Goal: Information Seeking & Learning: Learn about a topic

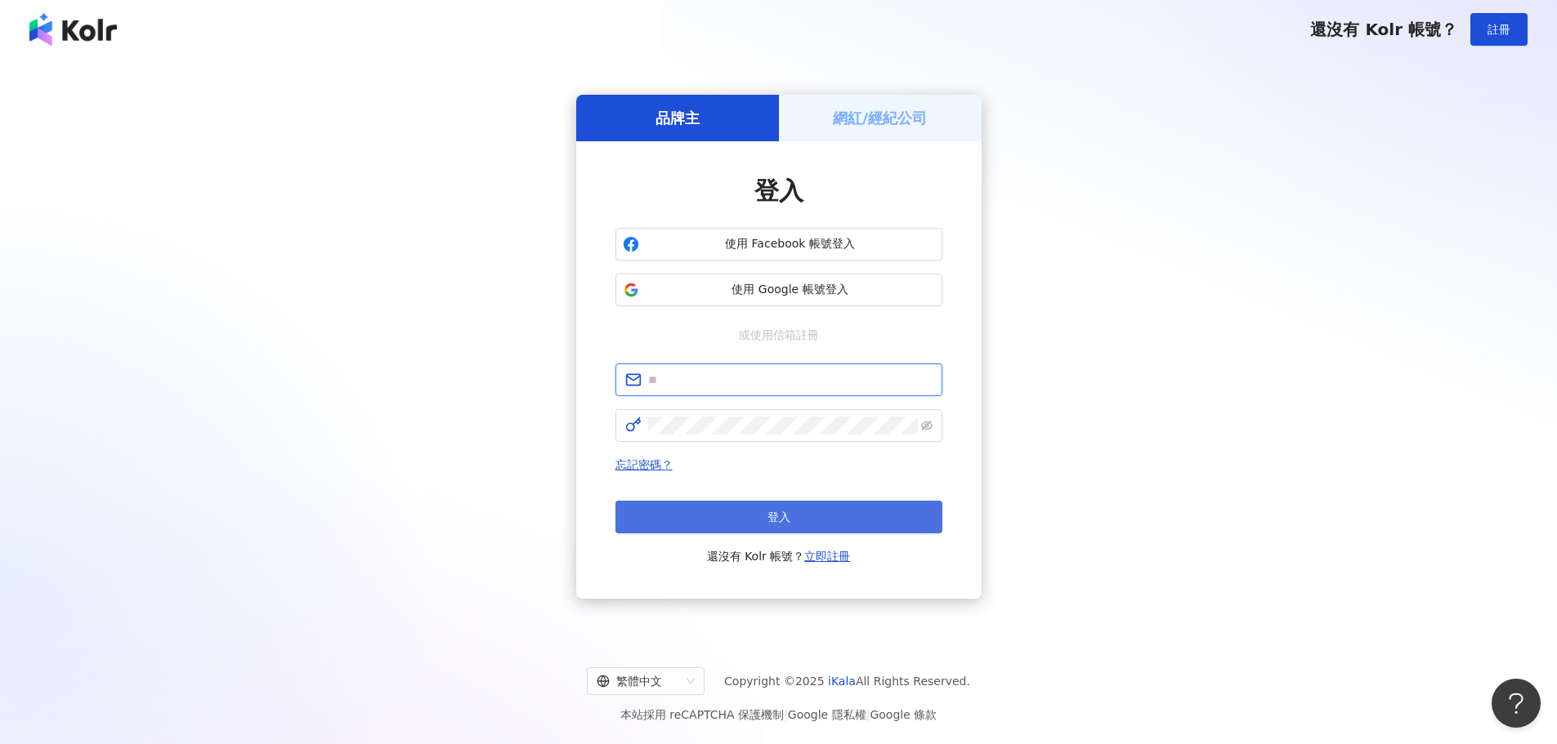
type input "**********"
click at [734, 509] on button "登入" at bounding box center [778, 517] width 327 height 33
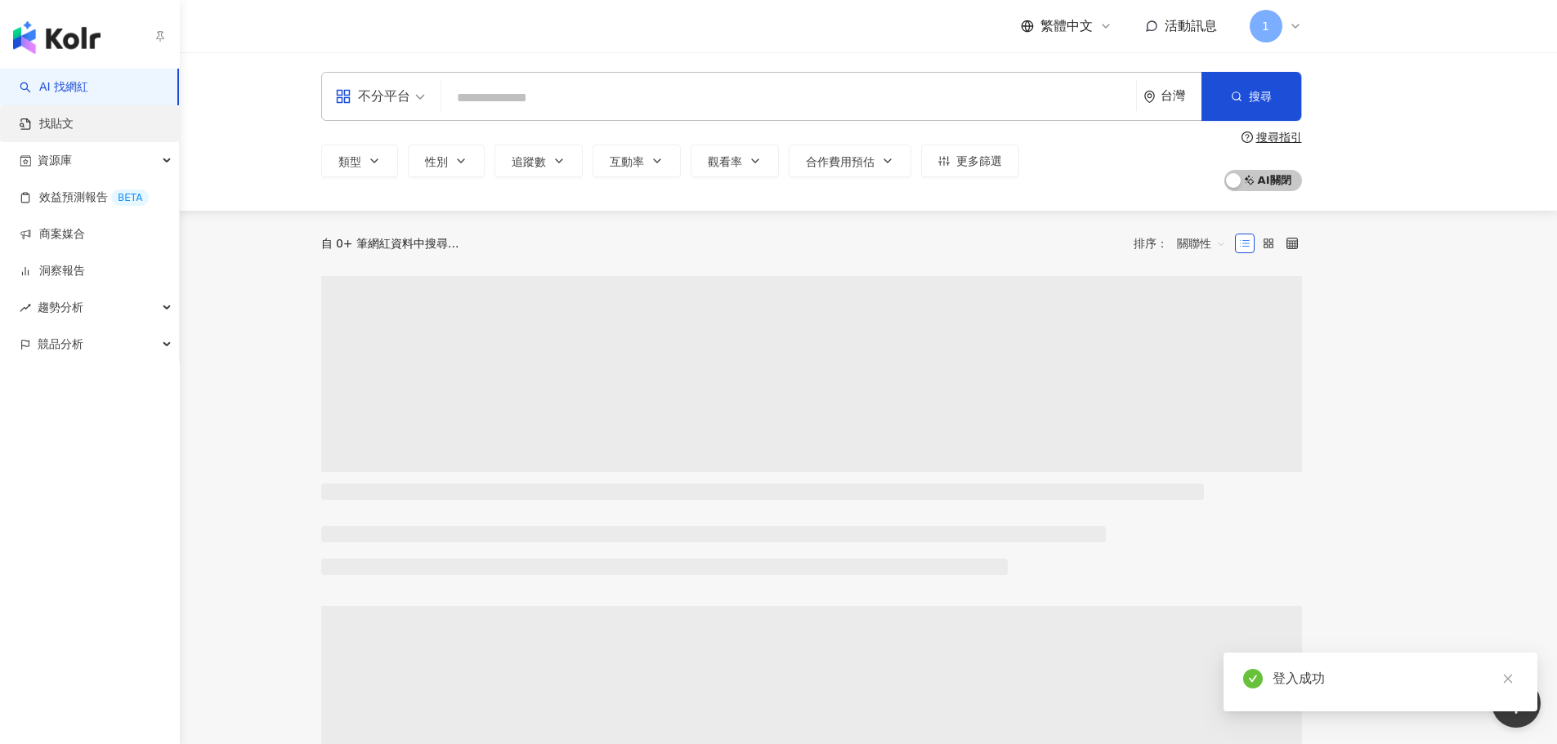
click at [74, 126] on link "找貼文" at bounding box center [47, 124] width 54 height 16
click at [497, 105] on input "search" at bounding box center [789, 98] width 682 height 31
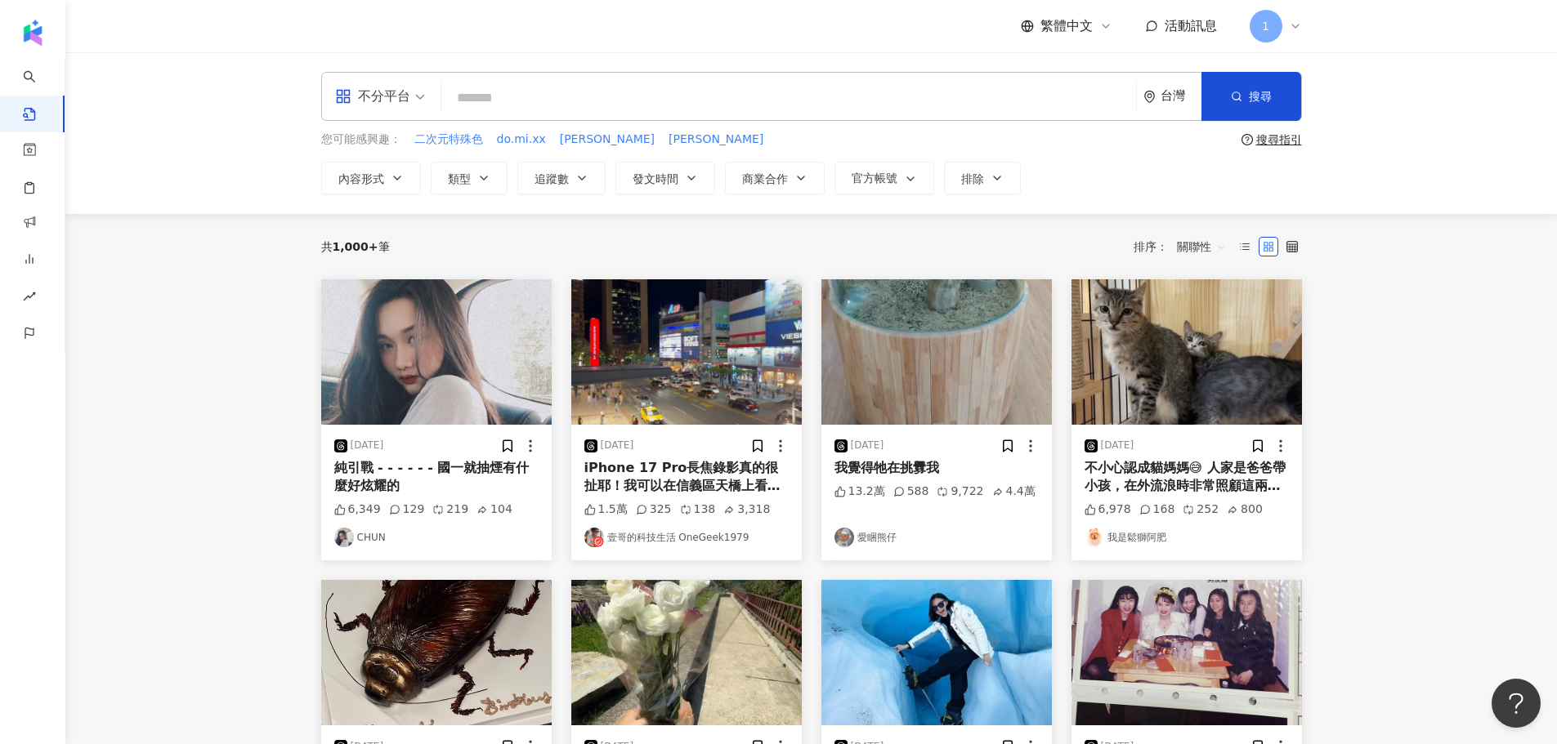
click at [496, 100] on input "search" at bounding box center [789, 97] width 682 height 35
type input "***"
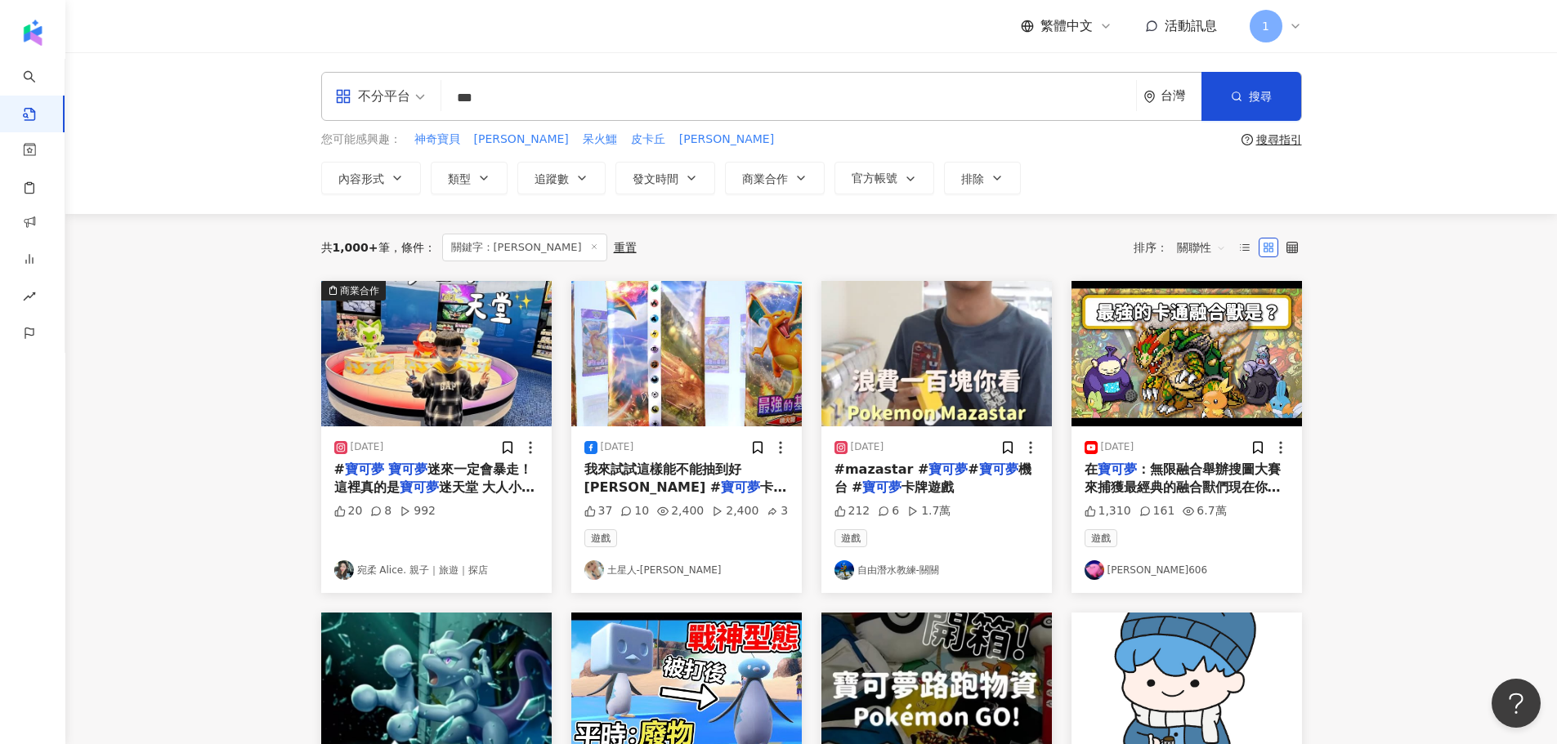
click at [1205, 249] on span "關聯性" at bounding box center [1201, 248] width 49 height 26
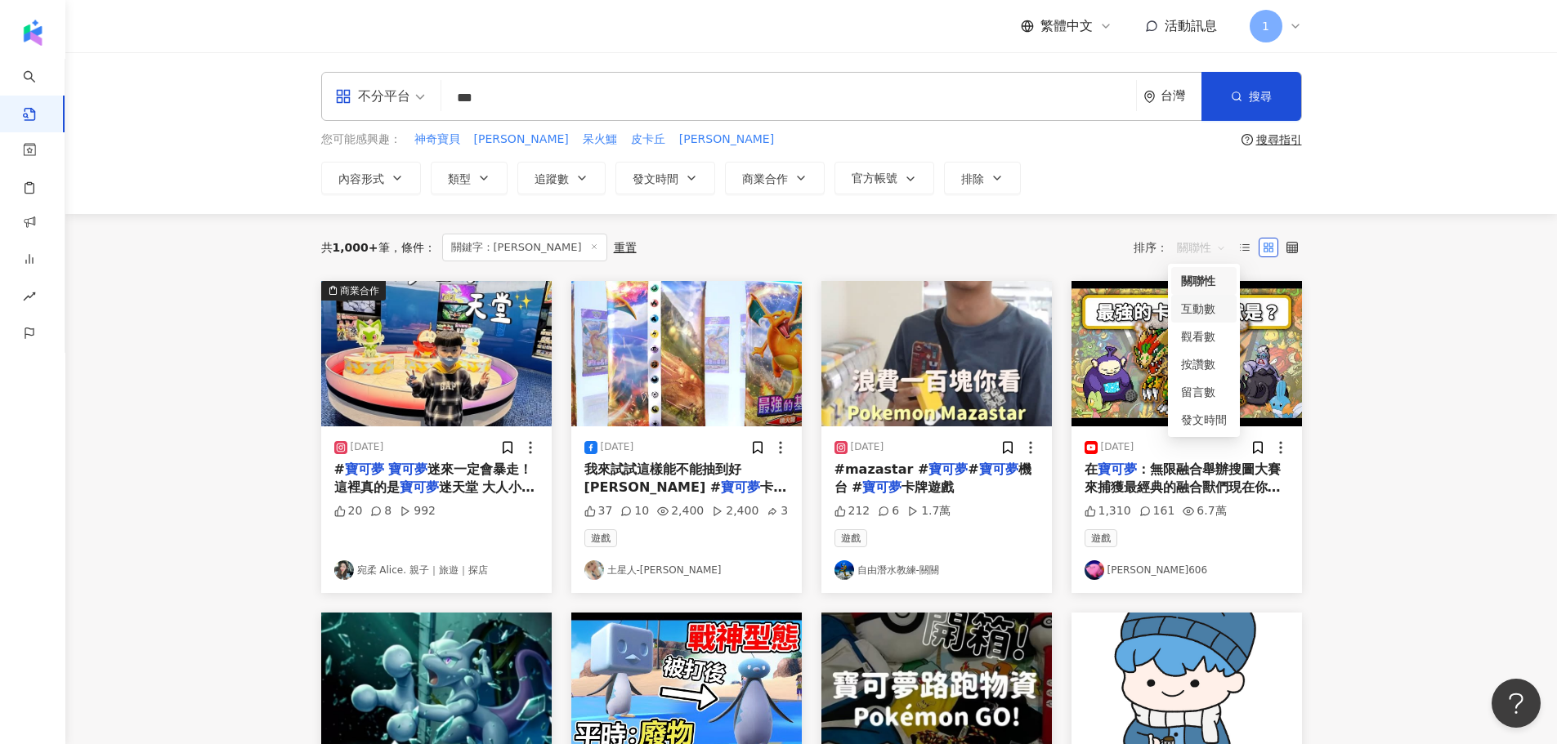
click at [1201, 303] on div "互動數" at bounding box center [1204, 309] width 46 height 18
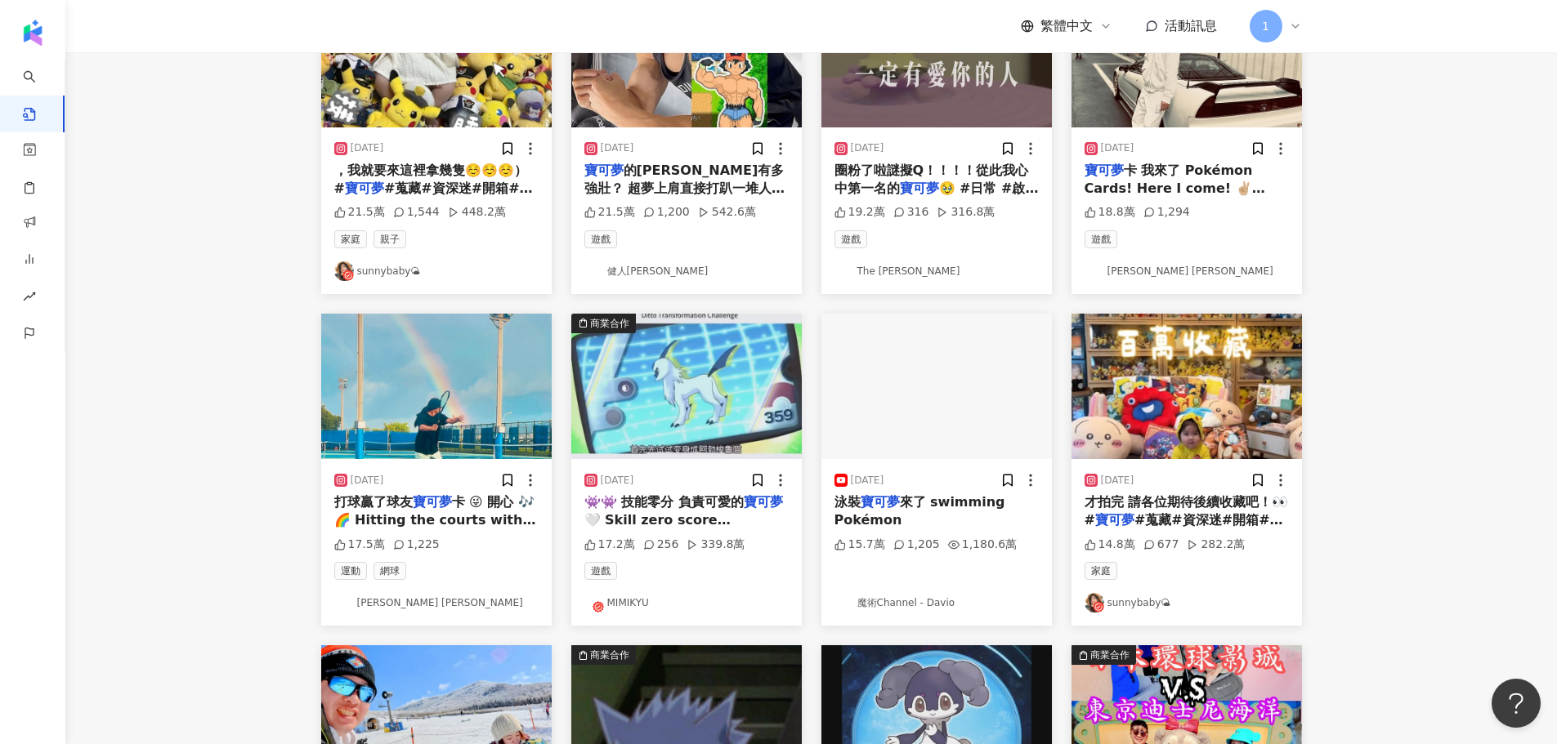
scroll to position [82, 0]
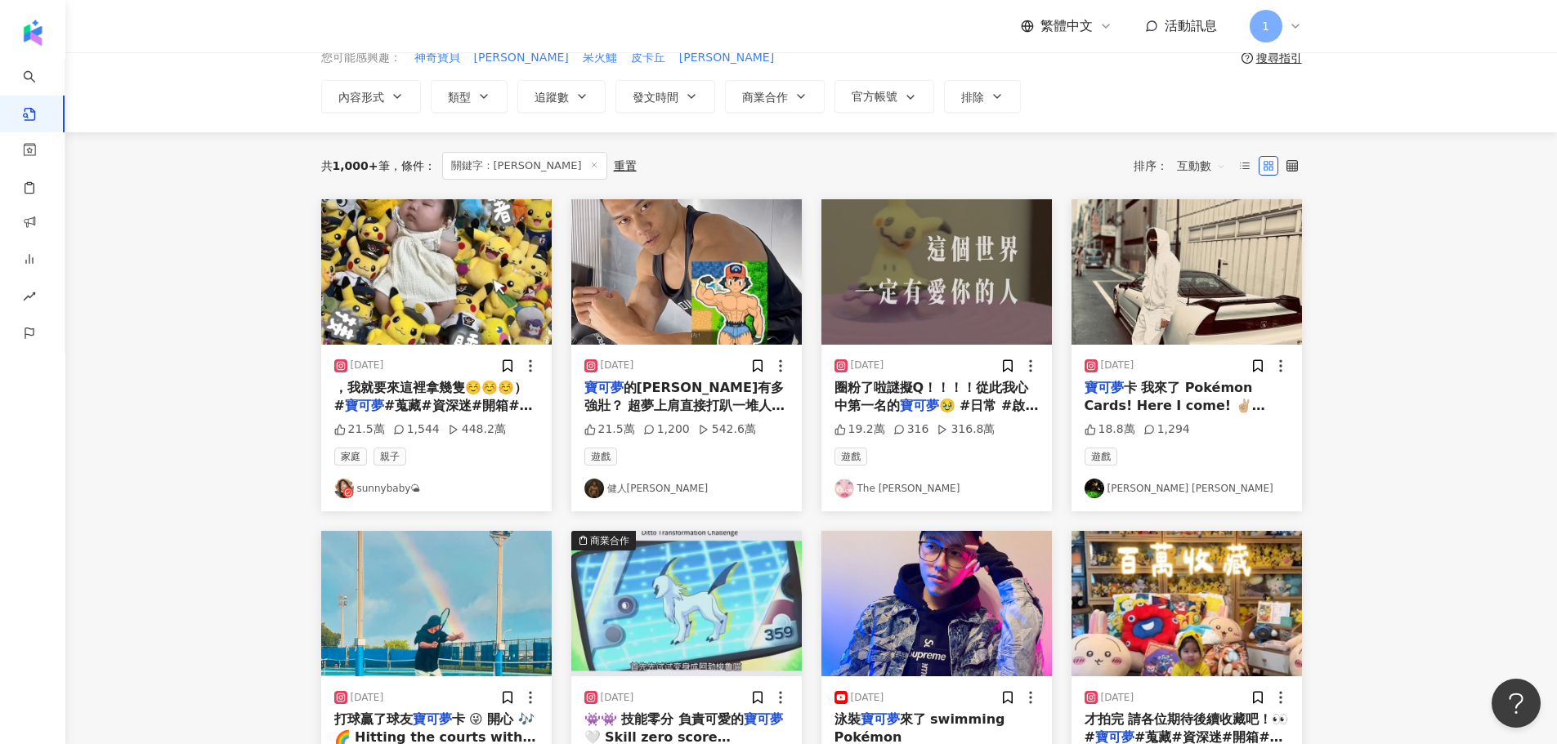
drag, startPoint x: 1234, startPoint y: 396, endPoint x: 1155, endPoint y: 400, distance: 79.4
click at [1155, 400] on span "卡 我來了 Pokémon Cards! Here I come! ✌🏼 #akihabara #秋葉原" at bounding box center [1174, 406] width 181 height 52
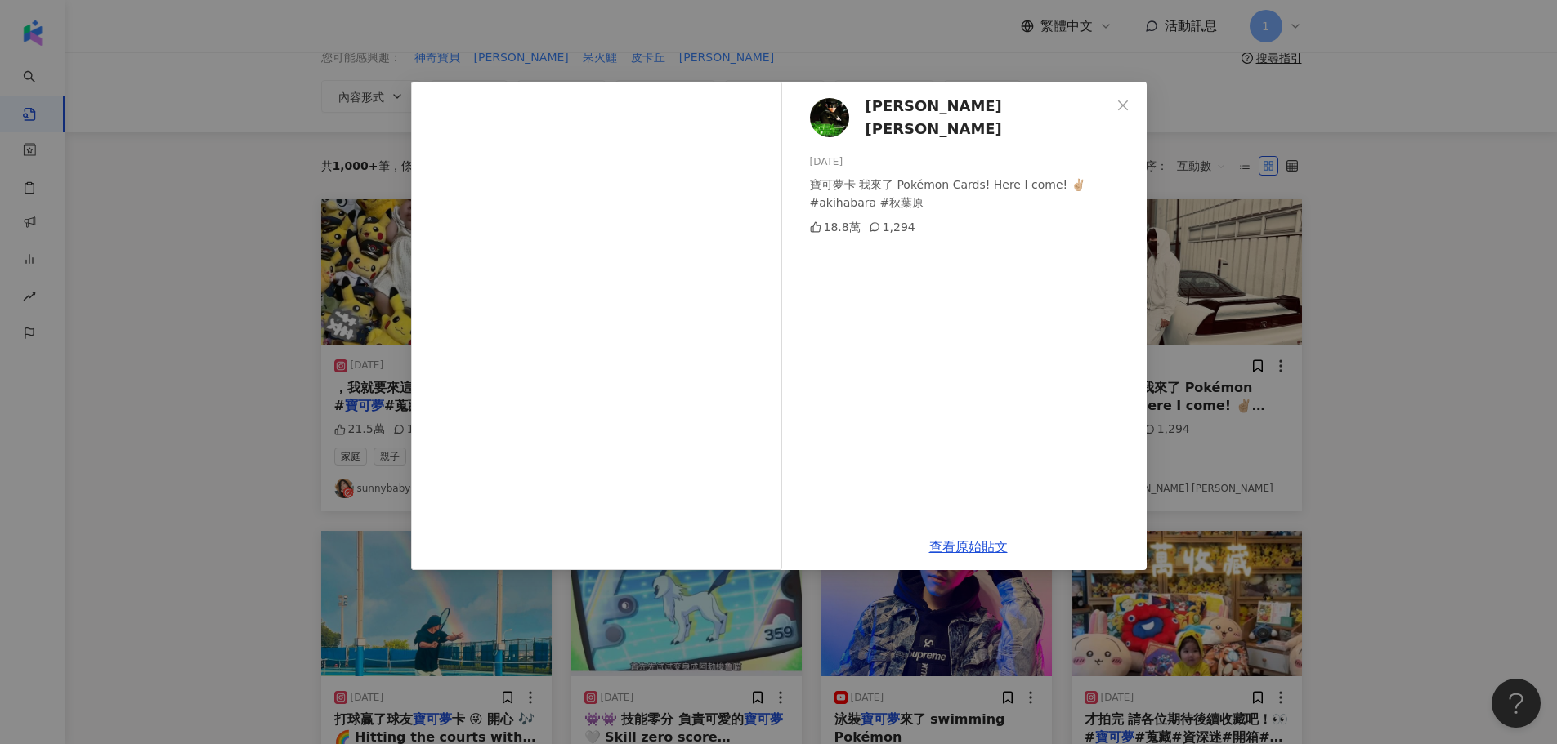
click at [1469, 479] on div "Jay Chou 周杰倫 2024/12/27 寶可夢卡 我來了 Pokémon Cards! Here I come! ✌🏼 #akihabara #秋葉原…" at bounding box center [778, 372] width 1557 height 744
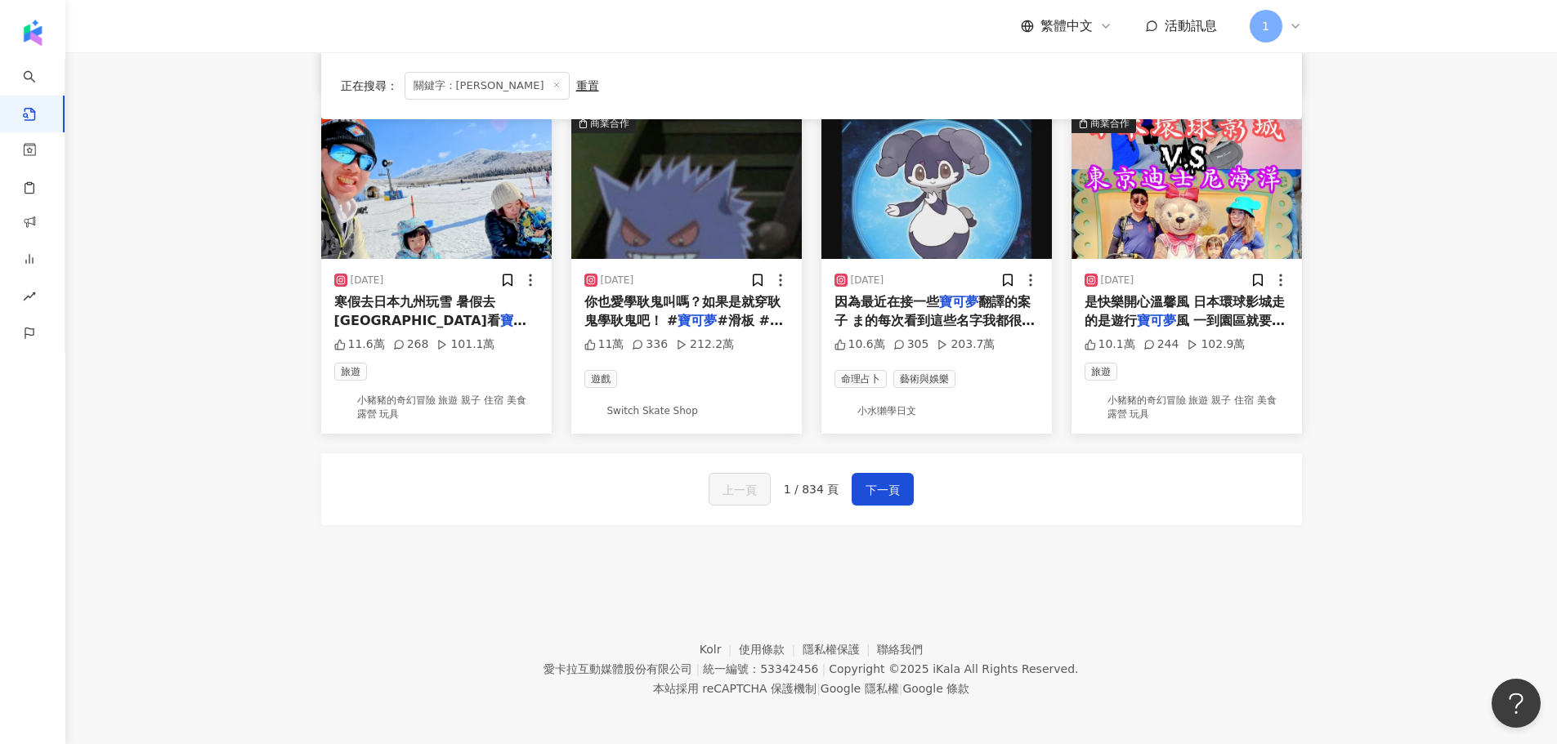
scroll to position [834, 0]
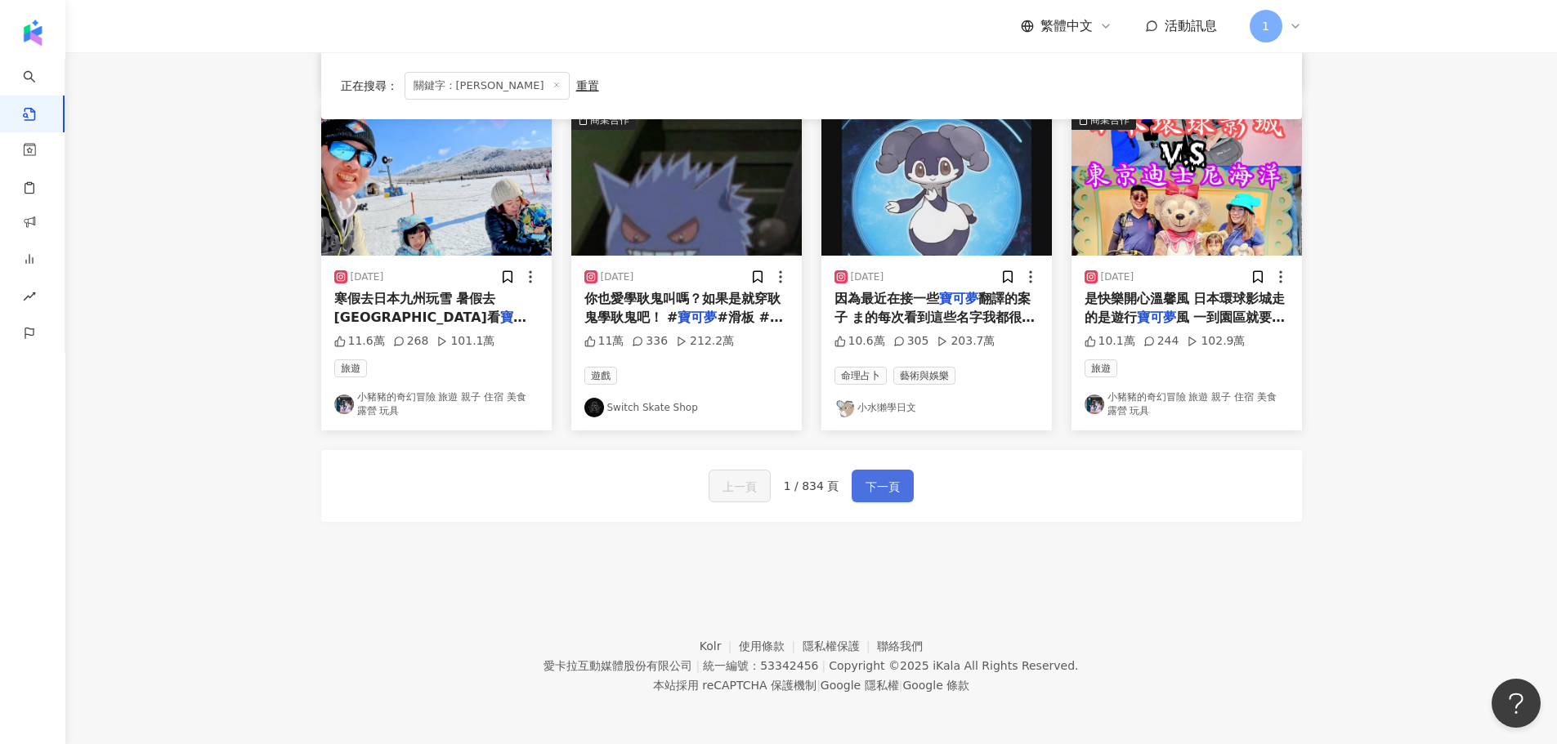
click at [896, 481] on span "下一頁" at bounding box center [882, 487] width 34 height 20
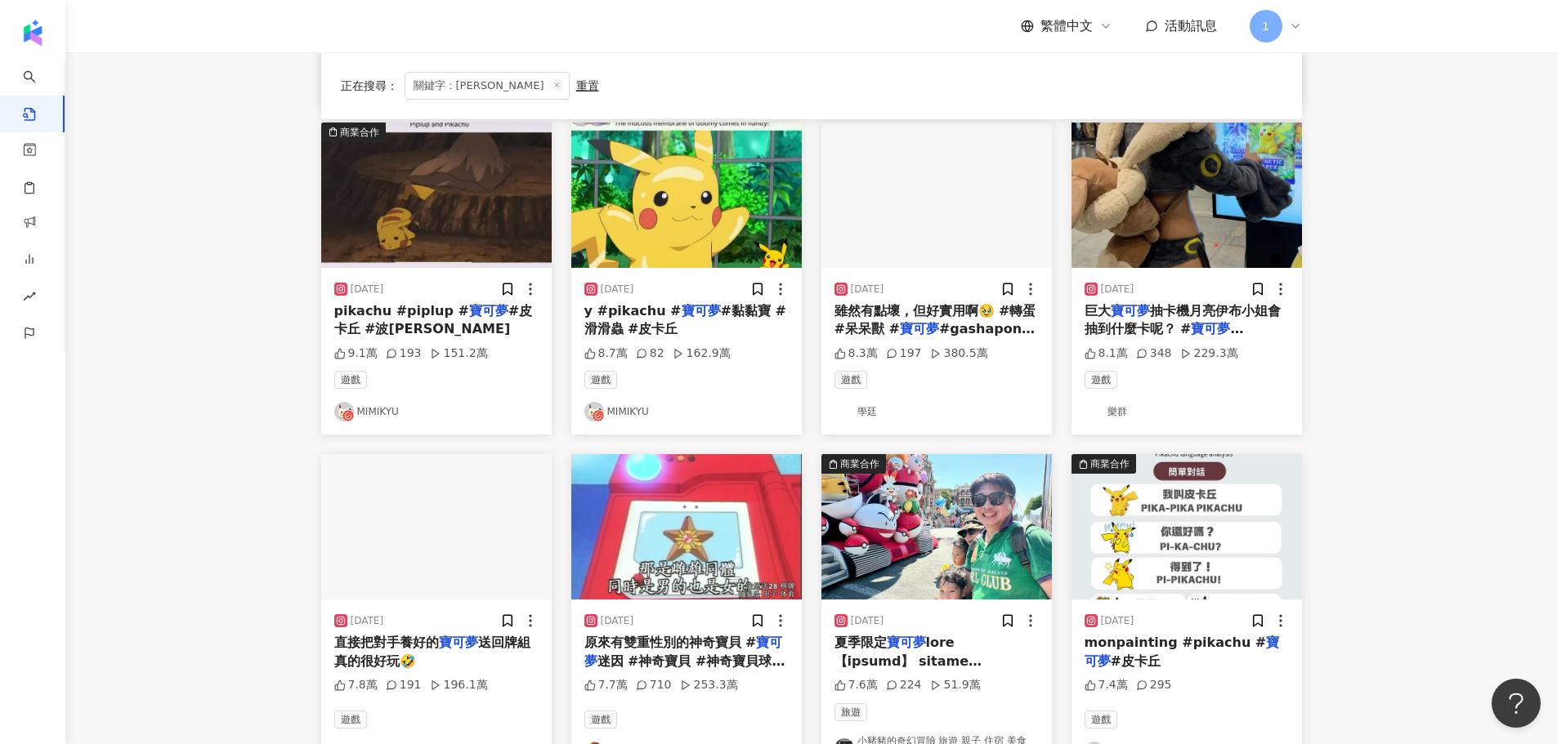
scroll to position [817, 0]
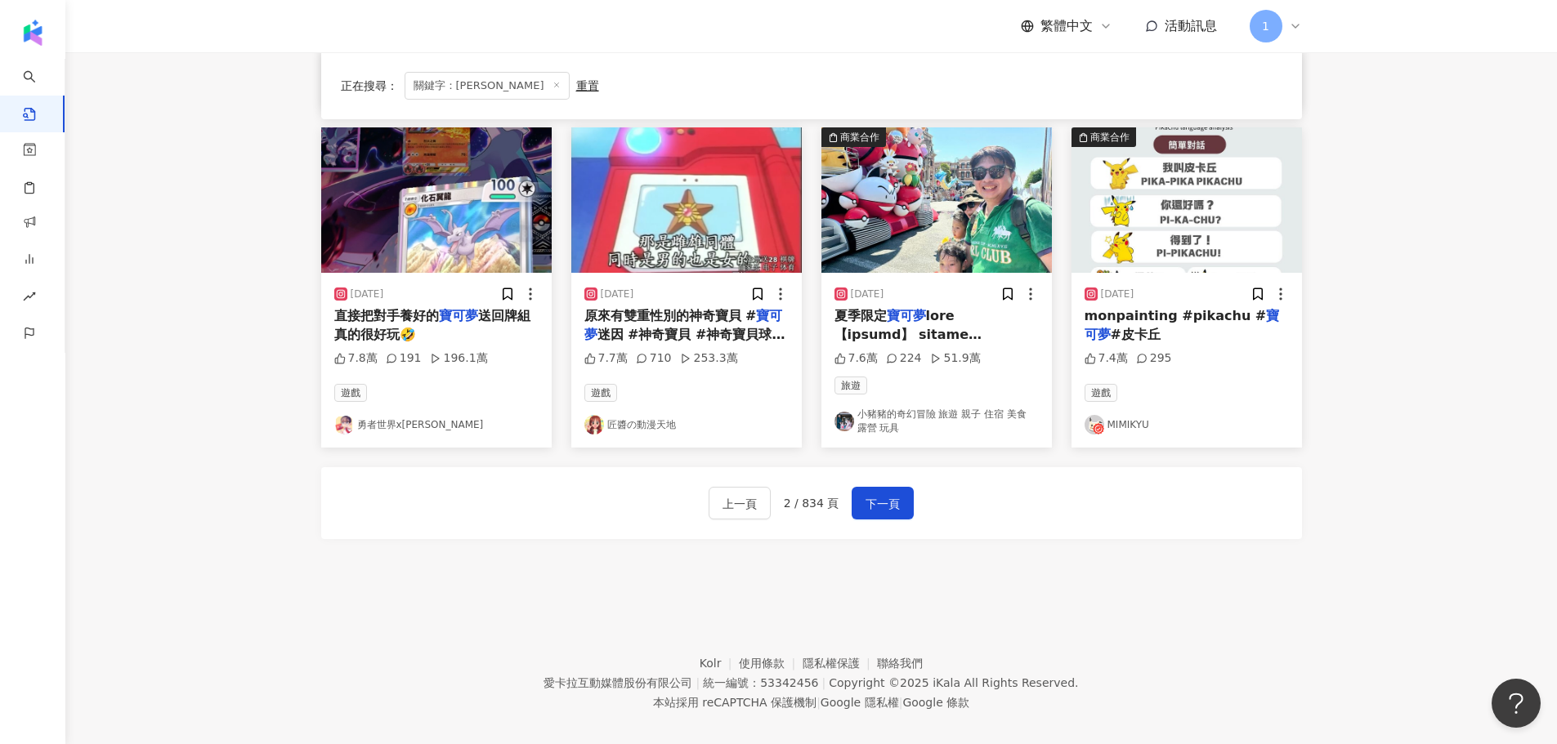
click at [892, 480] on div "上一頁 2 / 834 頁 下一頁" at bounding box center [811, 503] width 981 height 72
click at [890, 497] on span "下一頁" at bounding box center [882, 504] width 34 height 20
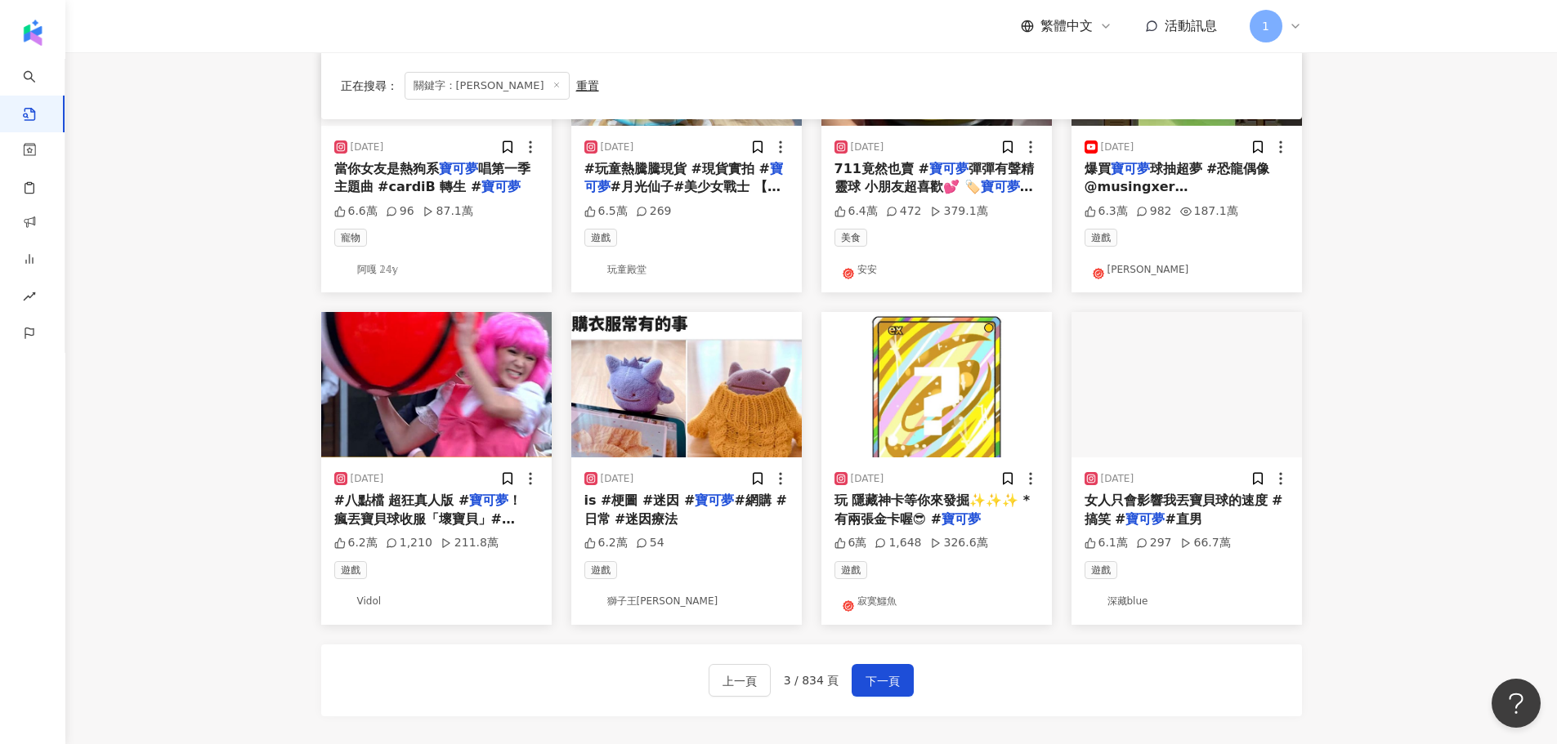
scroll to position [654, 0]
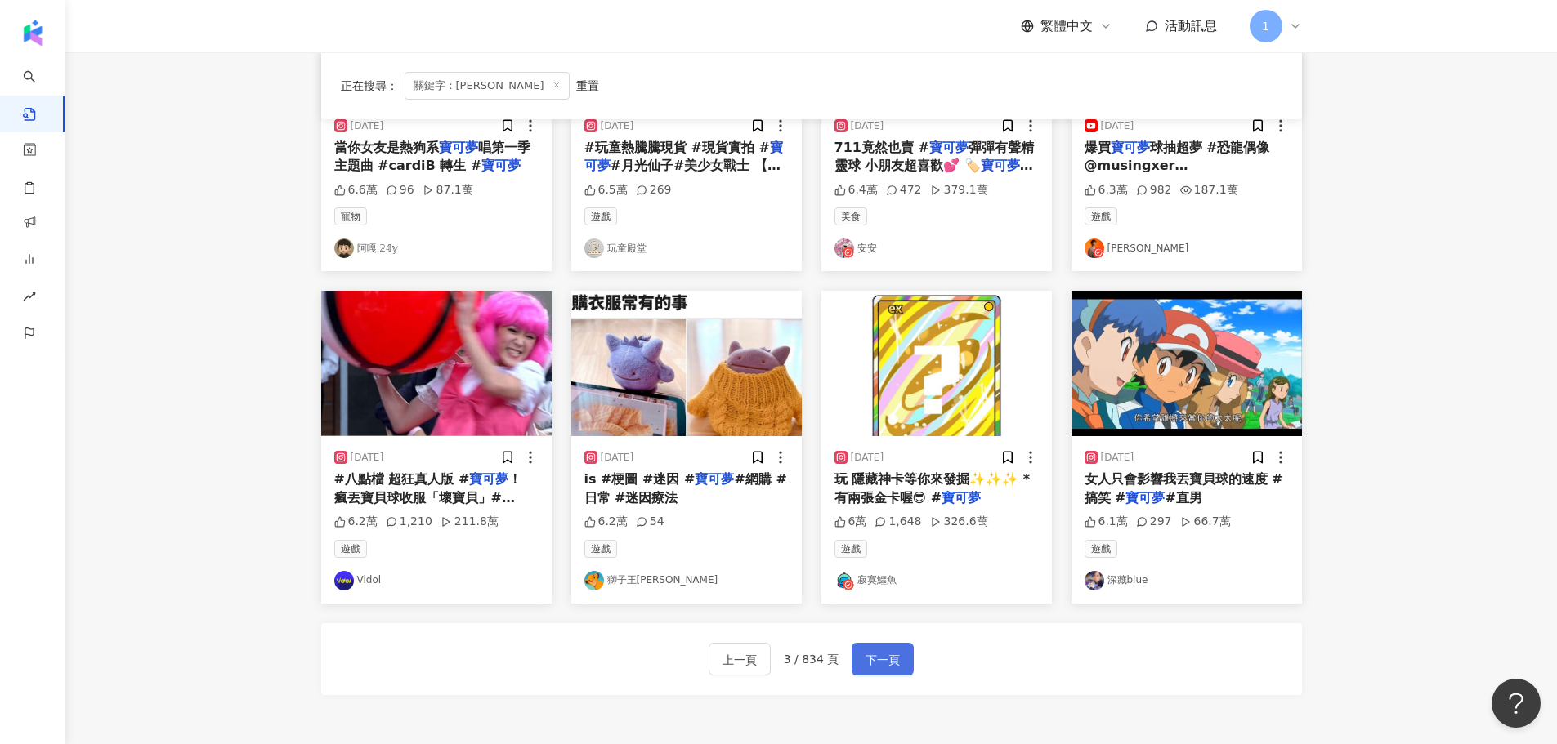
click at [887, 658] on span "下一頁" at bounding box center [882, 660] width 34 height 20
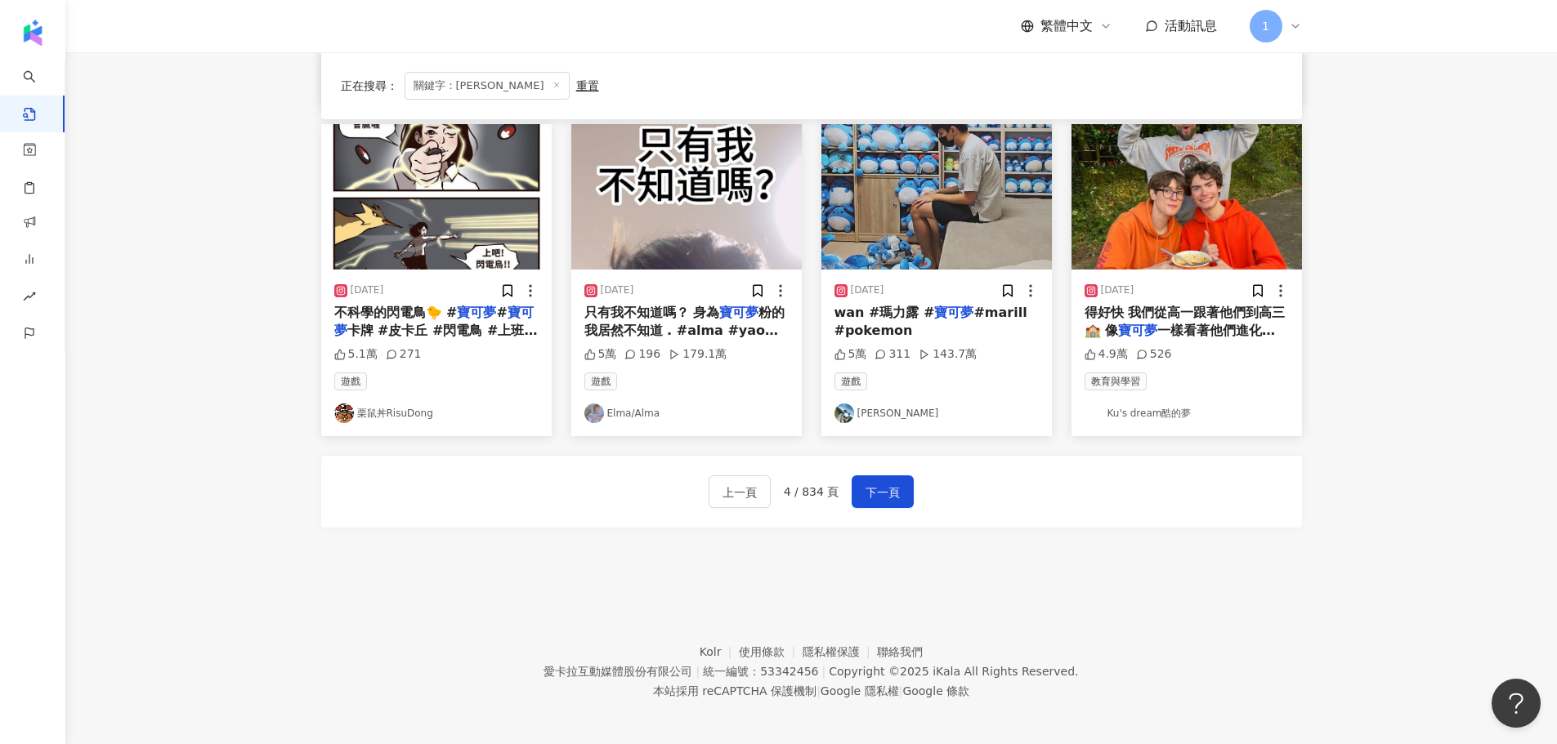
scroll to position [842, 0]
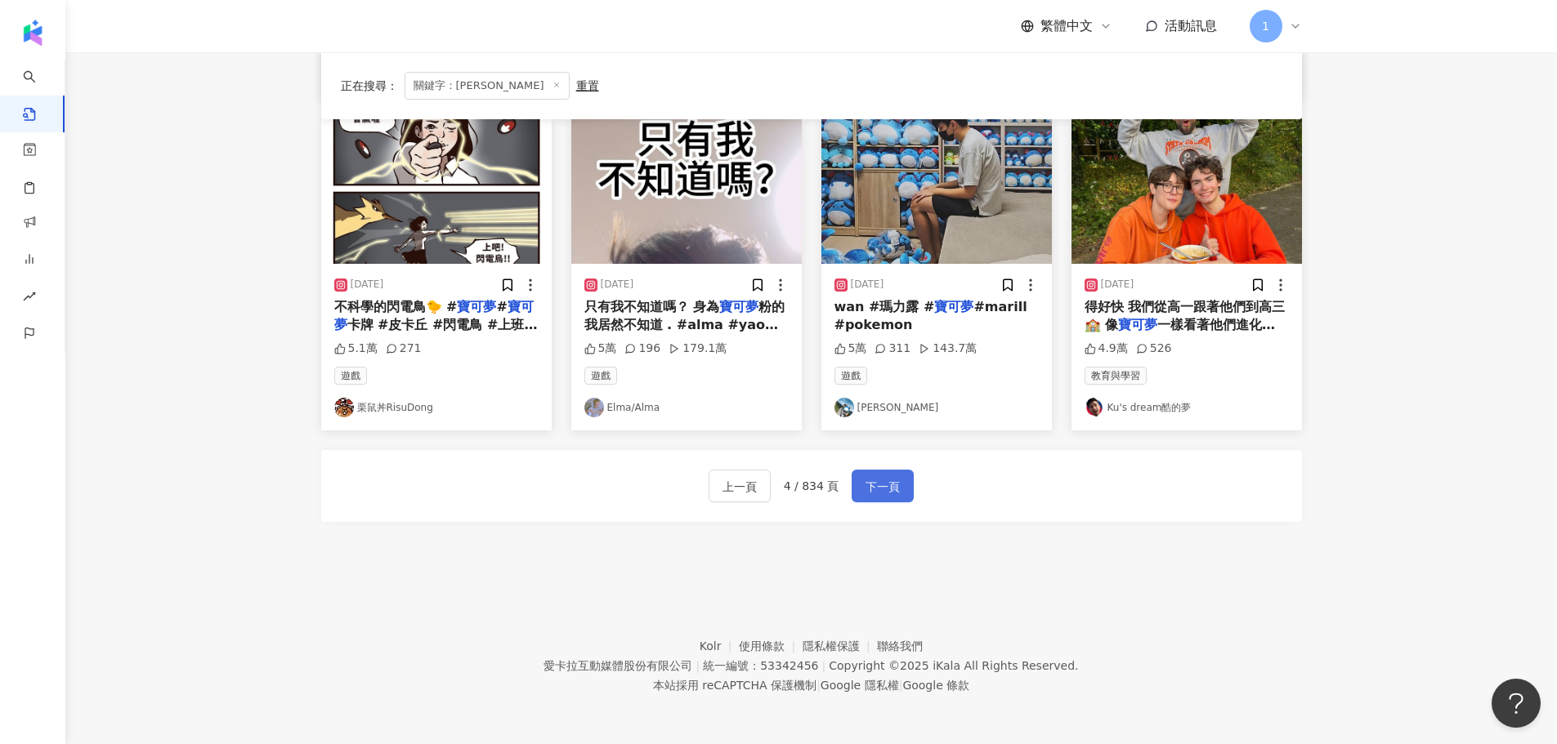
click at [860, 496] on button "下一頁" at bounding box center [882, 486] width 62 height 33
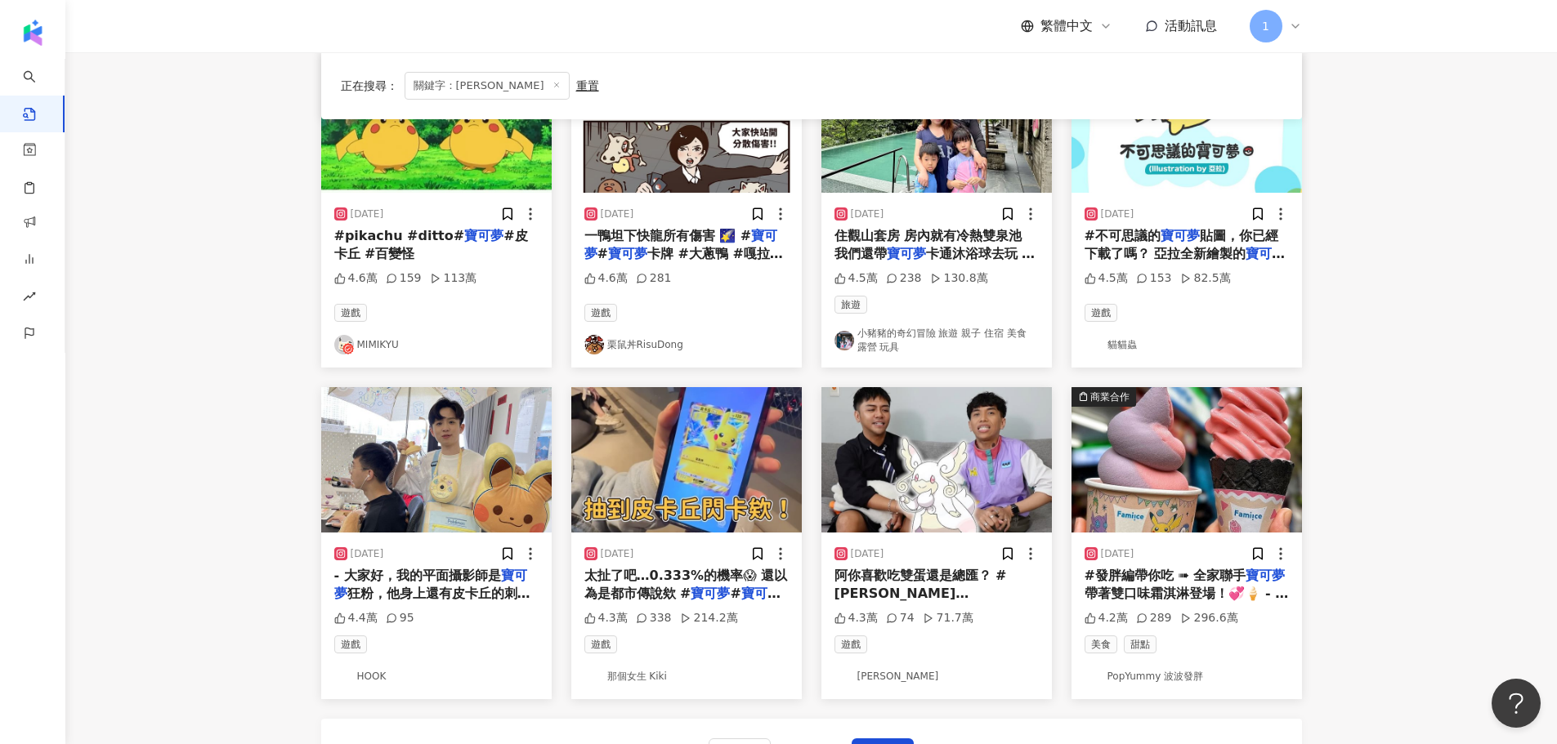
scroll to position [654, 0]
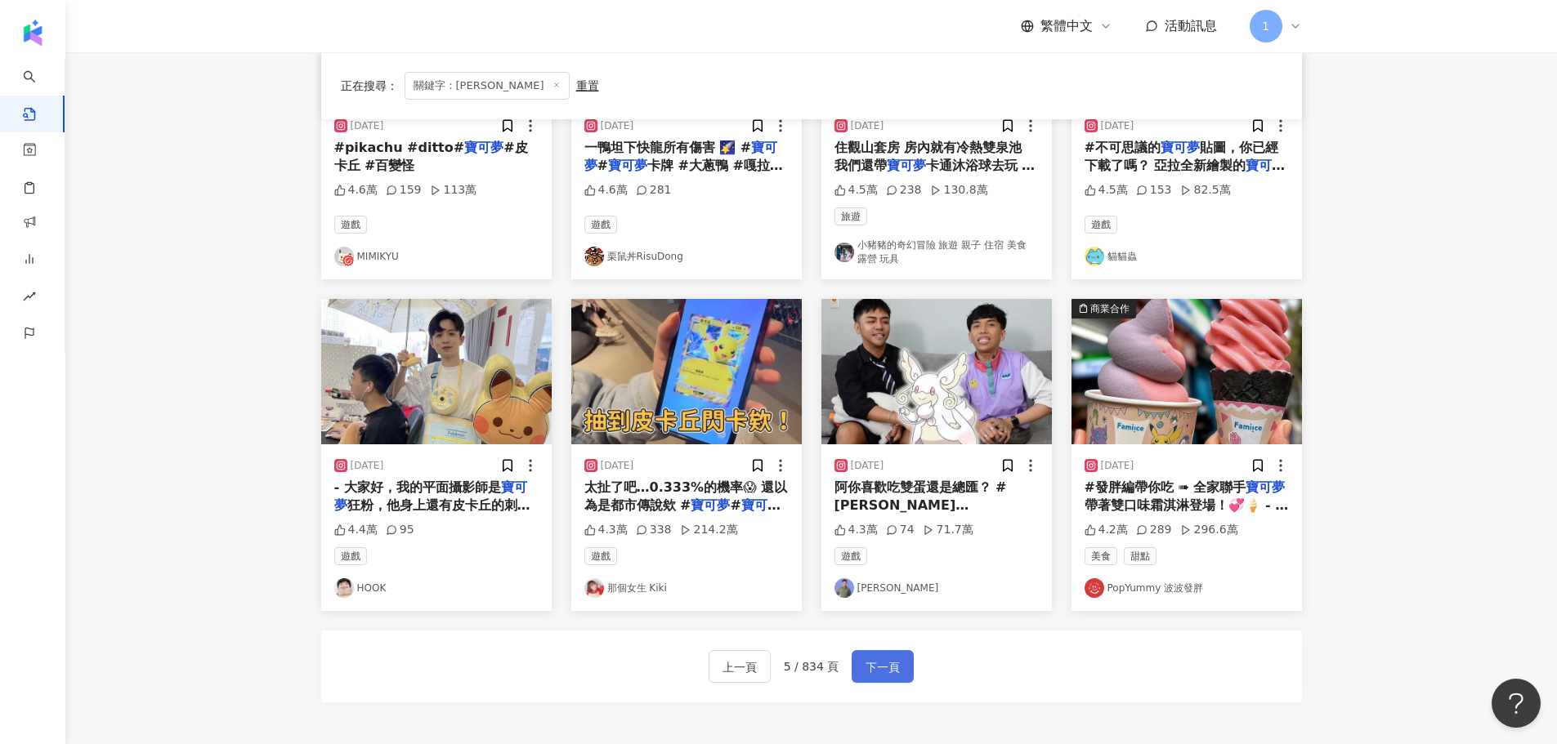
click at [896, 664] on span "下一頁" at bounding box center [882, 668] width 34 height 20
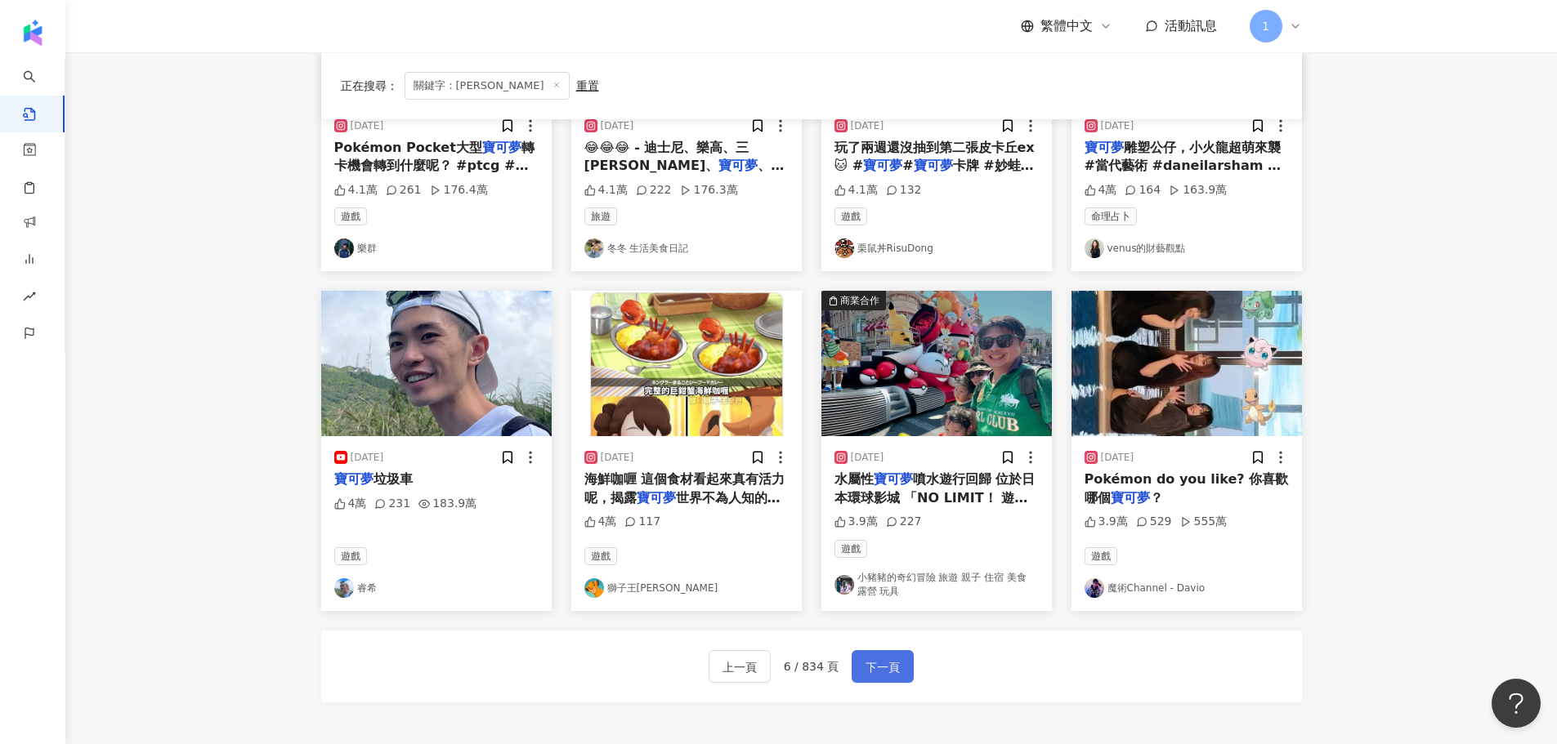
click at [892, 677] on span "下一頁" at bounding box center [882, 668] width 34 height 20
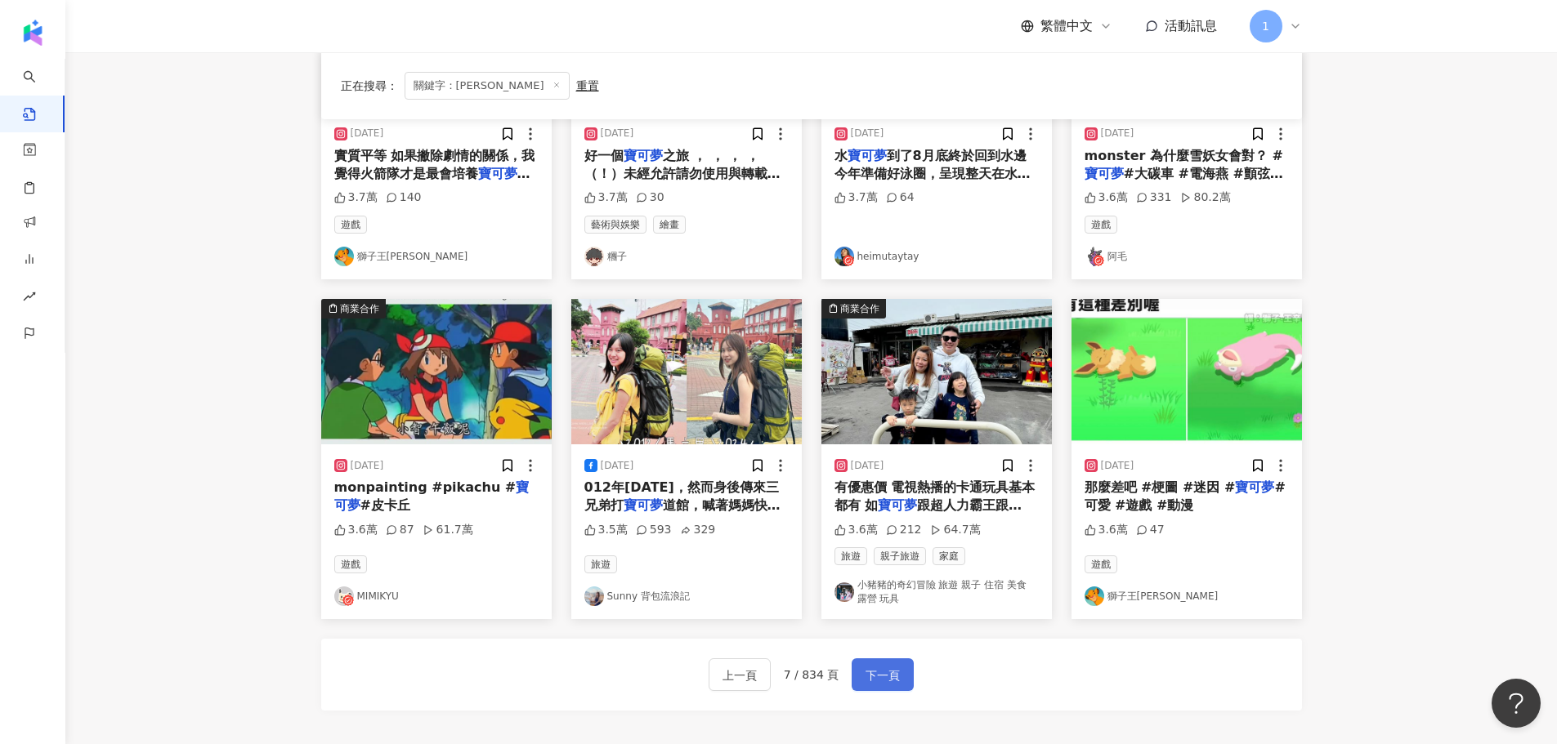
click at [890, 678] on span "下一頁" at bounding box center [882, 676] width 34 height 20
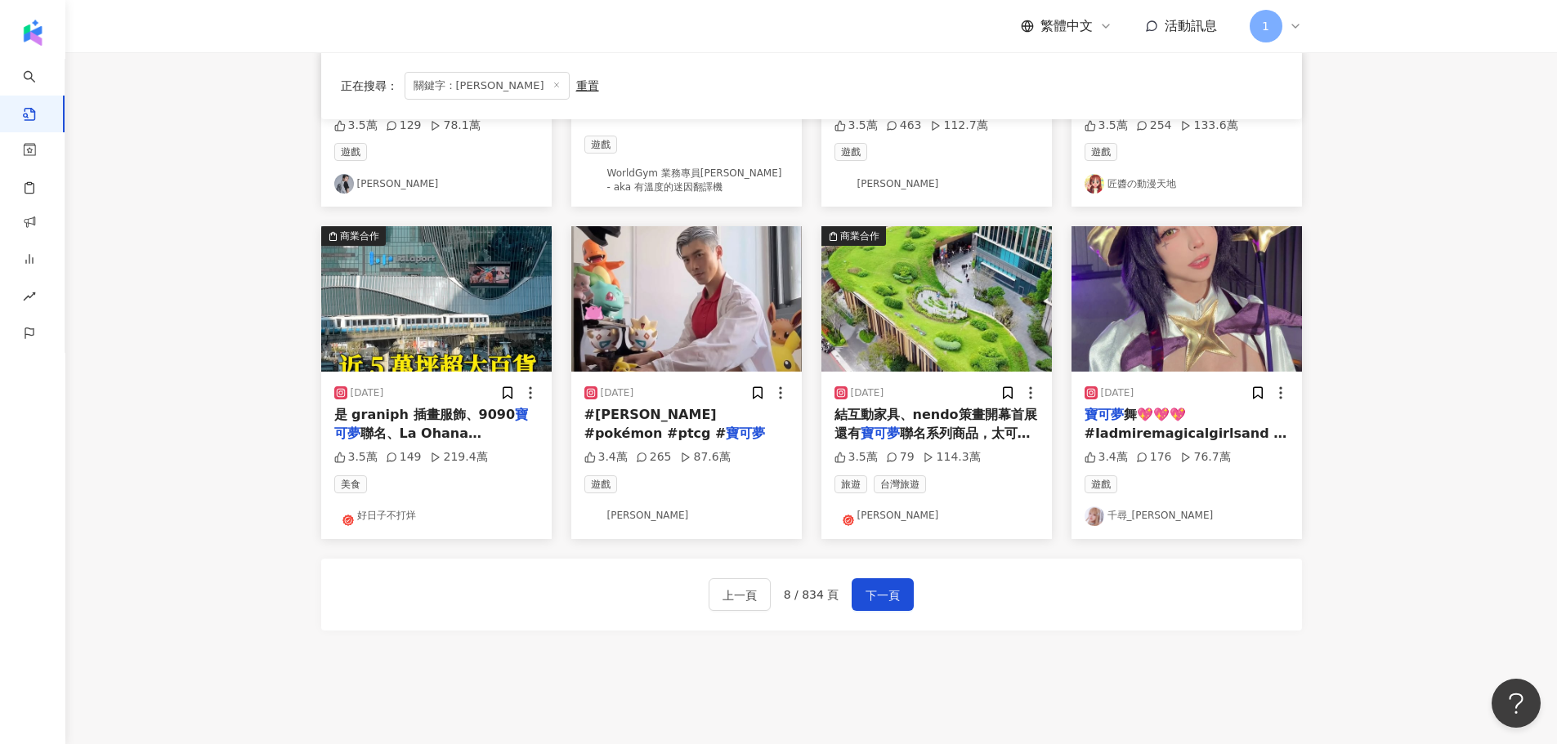
scroll to position [735, 0]
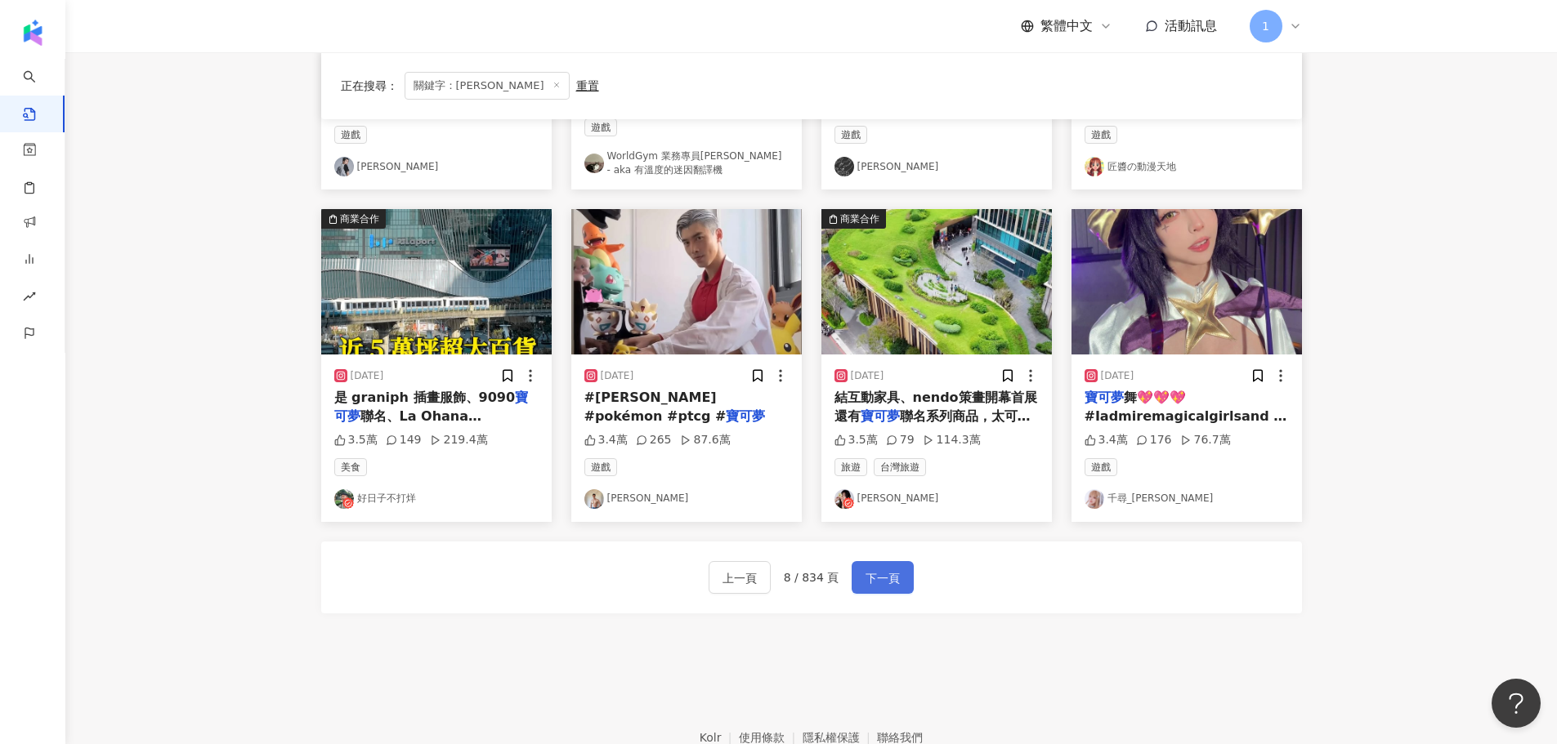
click at [880, 586] on span "下一頁" at bounding box center [882, 579] width 34 height 20
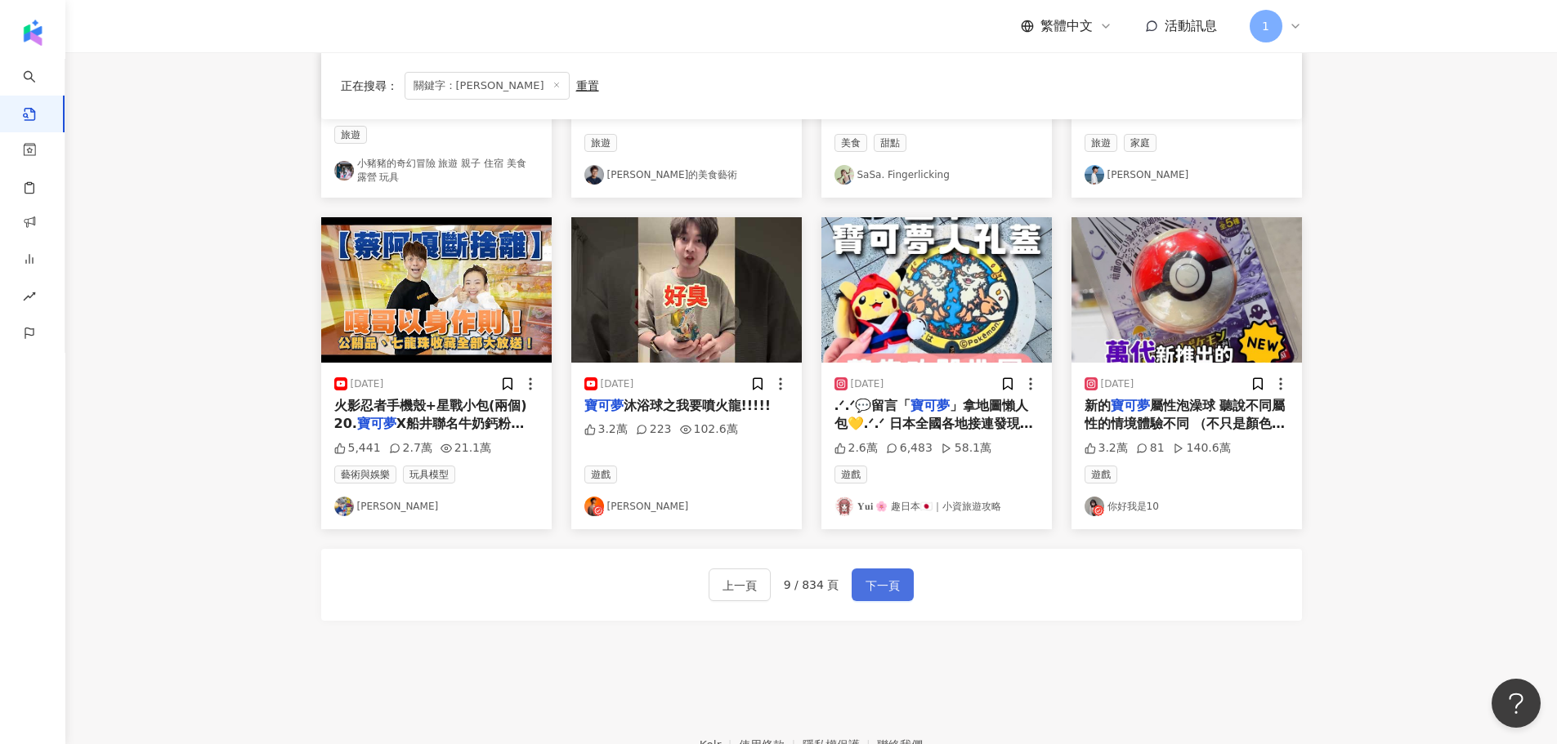
click at [872, 599] on button "下一頁" at bounding box center [882, 585] width 62 height 33
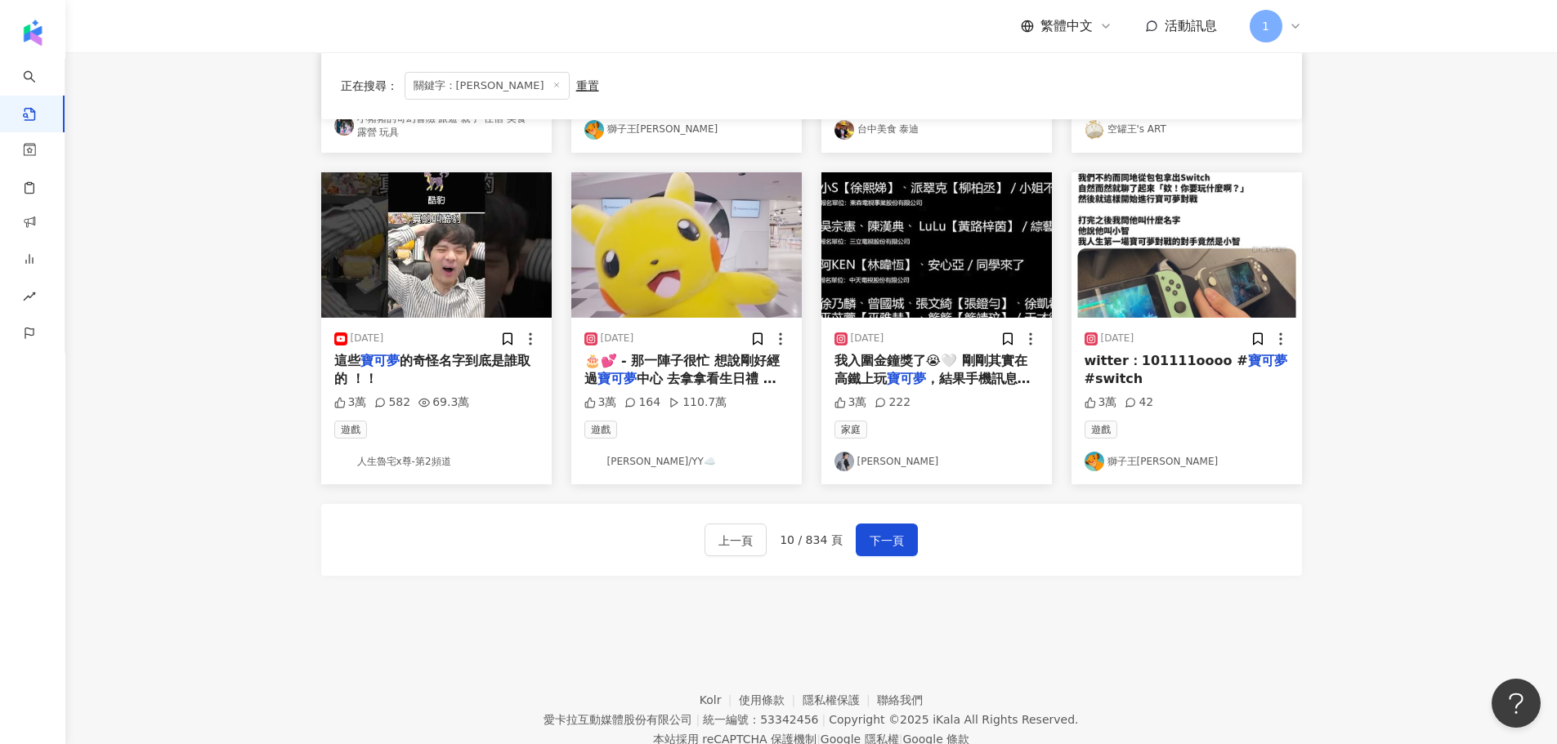
scroll to position [842, 0]
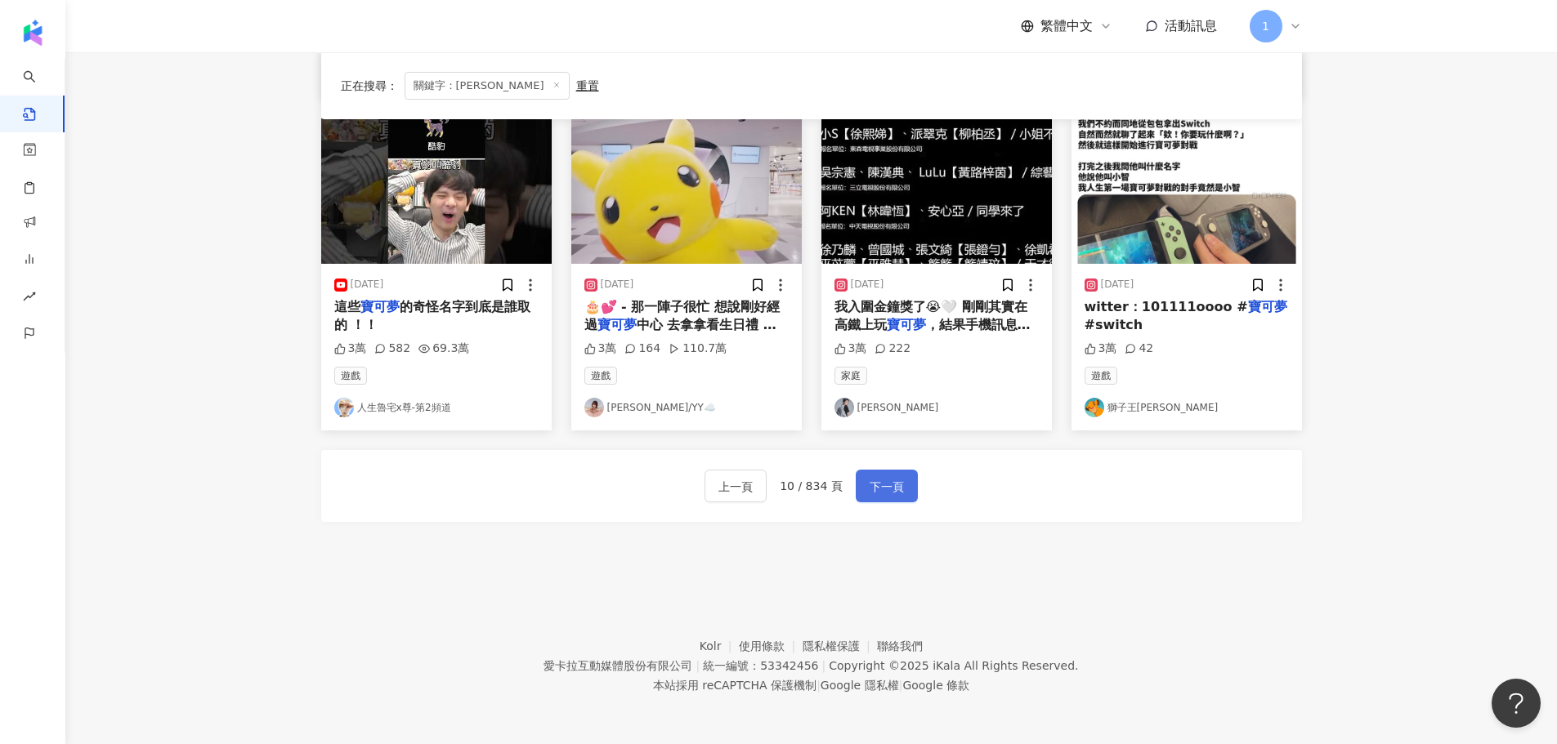
click at [901, 488] on span "下一頁" at bounding box center [886, 487] width 34 height 20
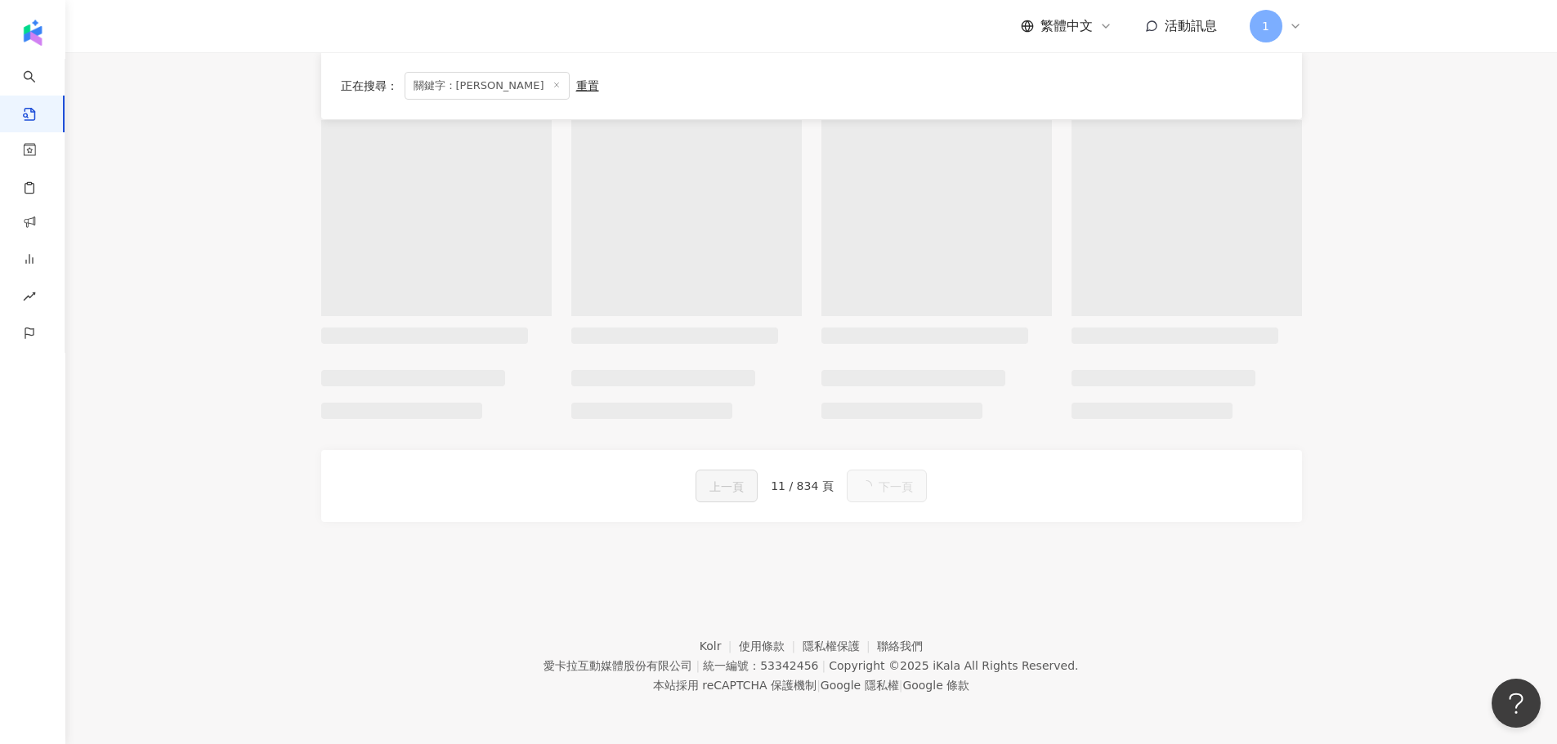
scroll to position [834, 0]
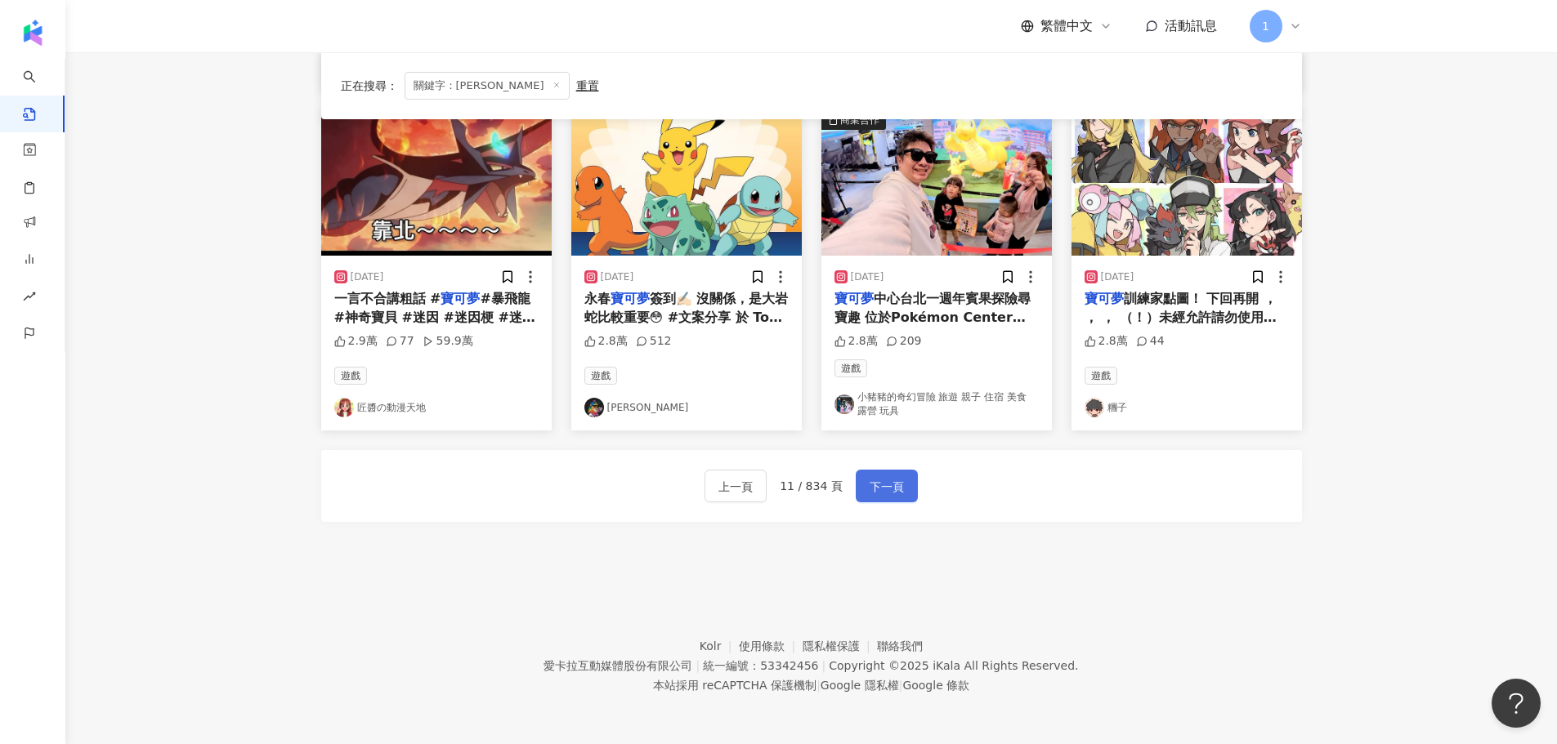
click at [902, 486] on button "下一頁" at bounding box center [887, 486] width 62 height 33
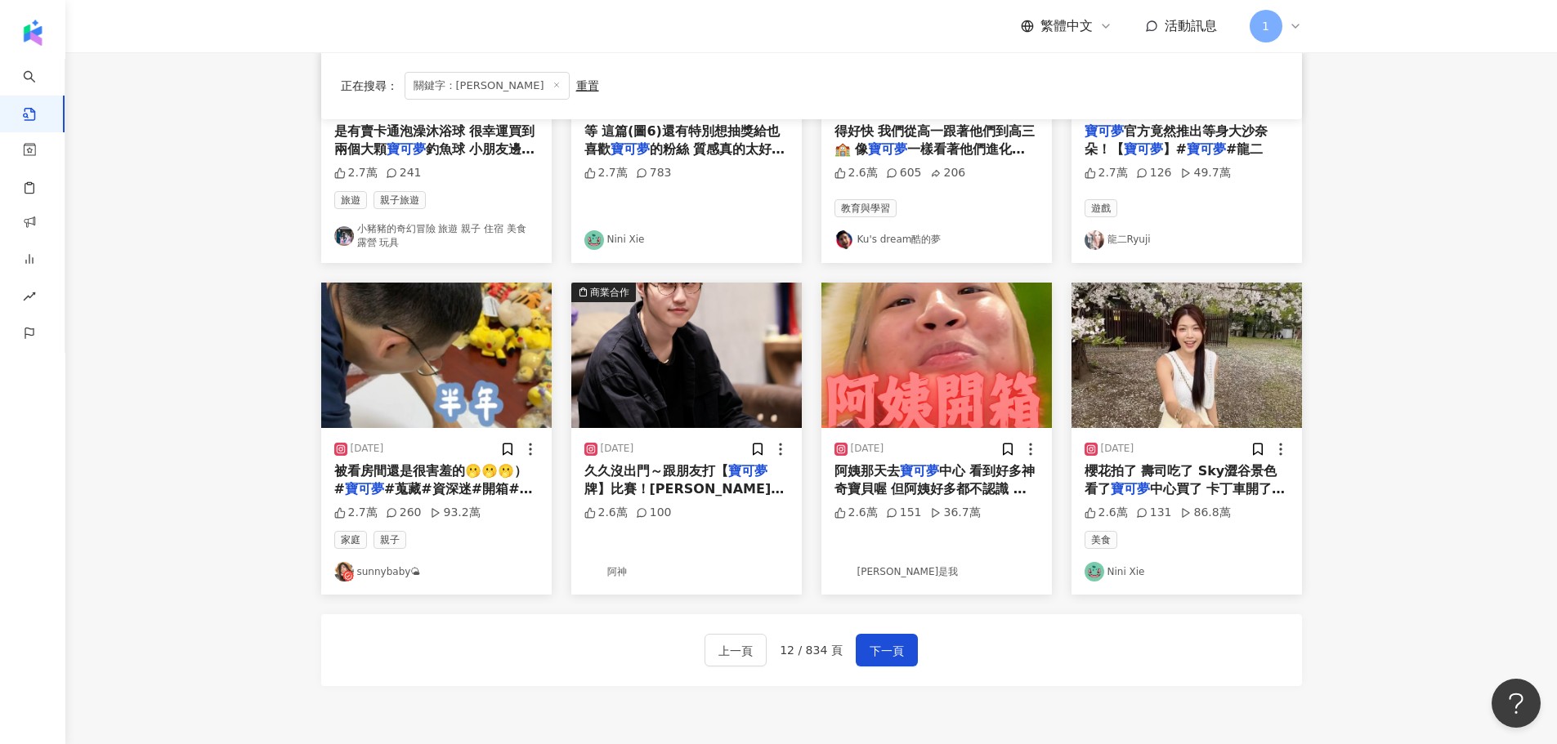
scroll to position [679, 0]
click at [874, 650] on span "下一頁" at bounding box center [886, 651] width 34 height 20
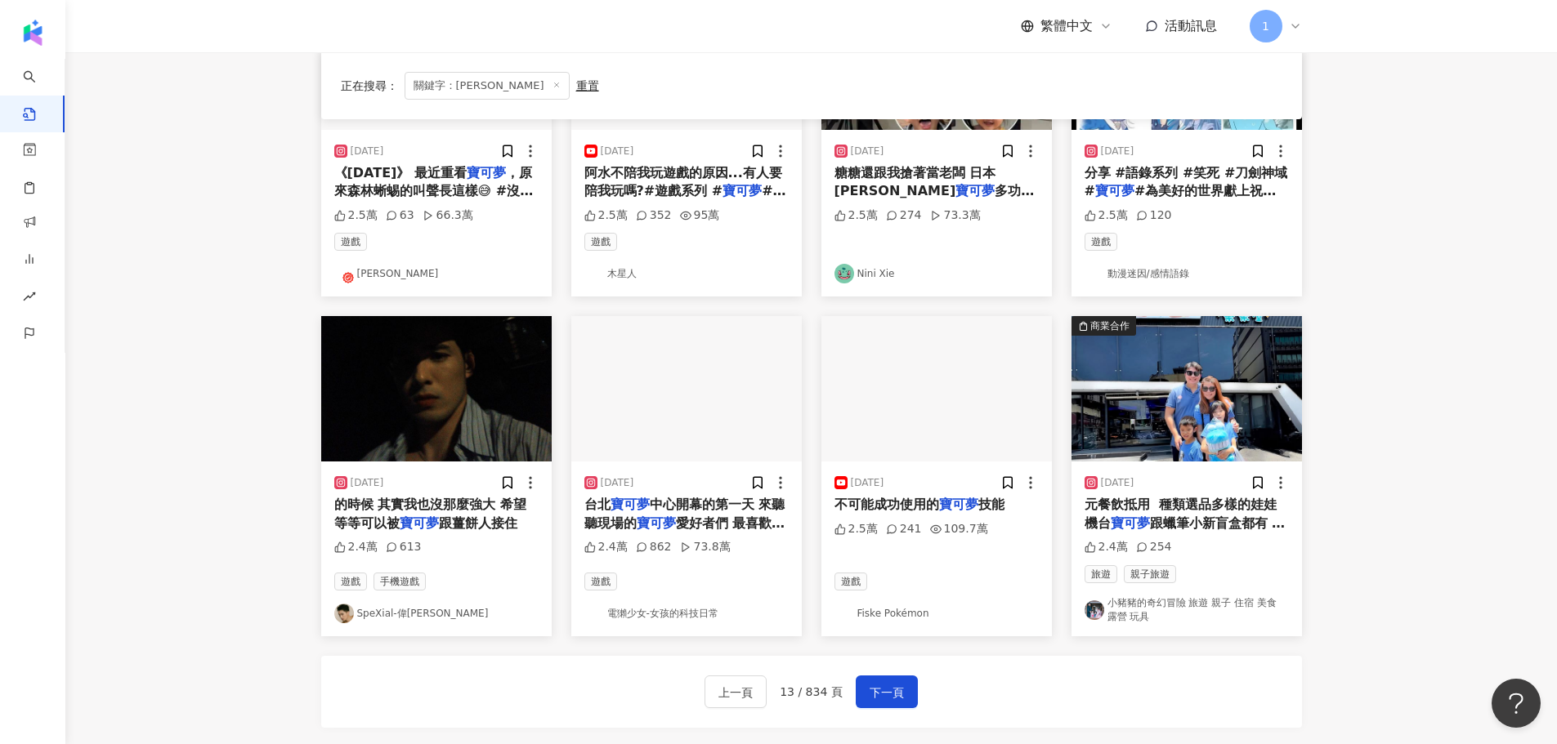
scroll to position [735, 0]
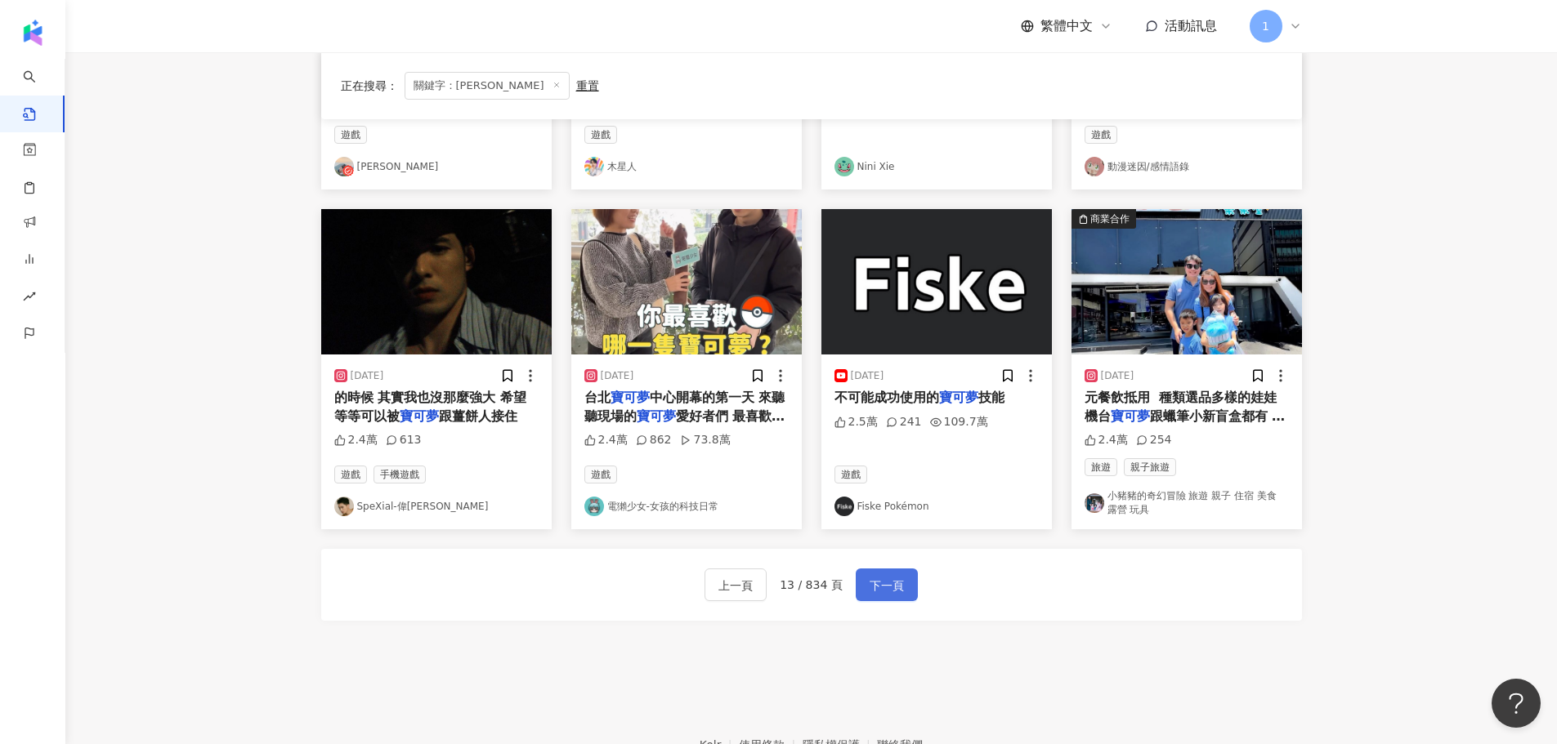
click at [858, 589] on button "下一頁" at bounding box center [887, 585] width 62 height 33
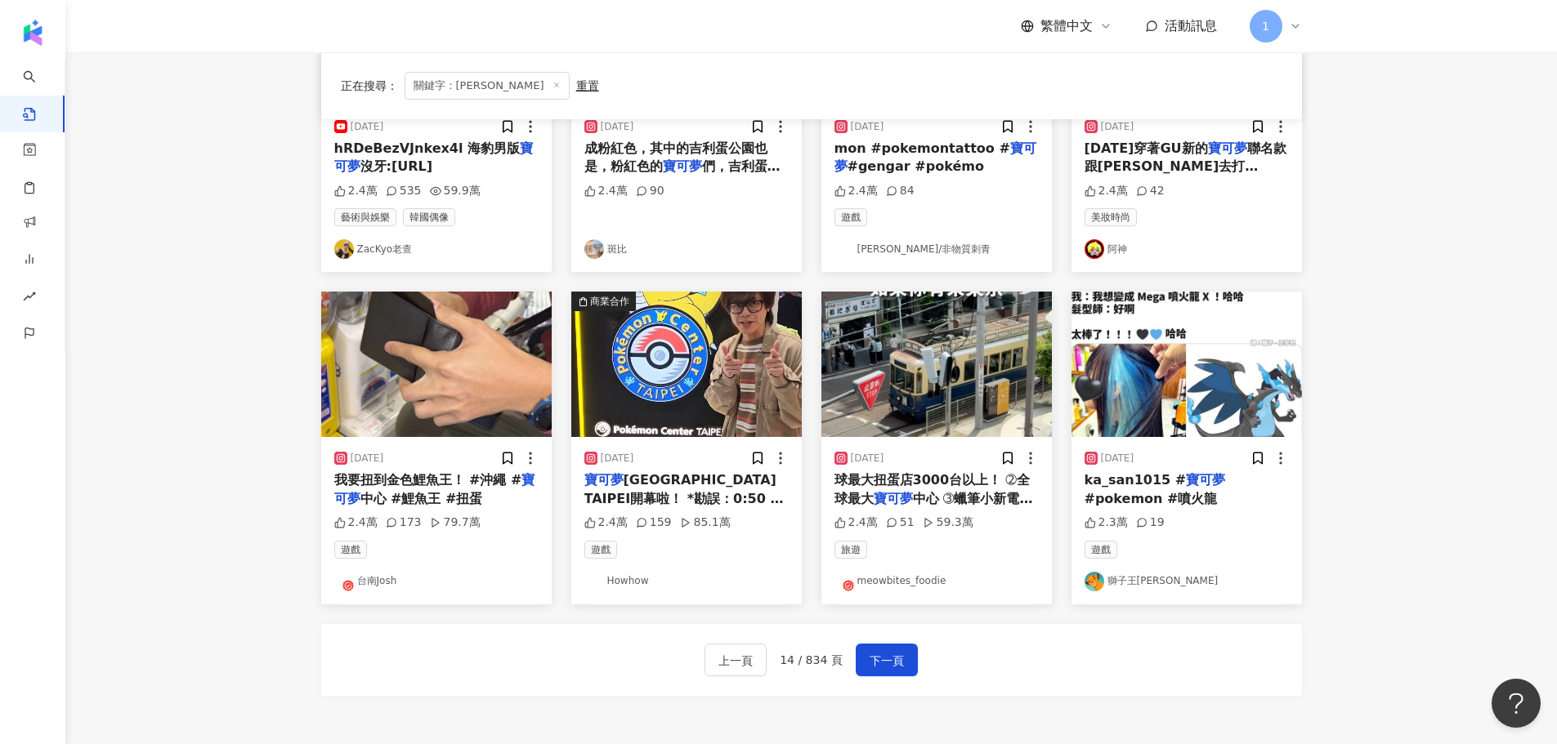
scroll to position [654, 0]
click at [634, 574] on link "Howhow" at bounding box center [686, 581] width 204 height 20
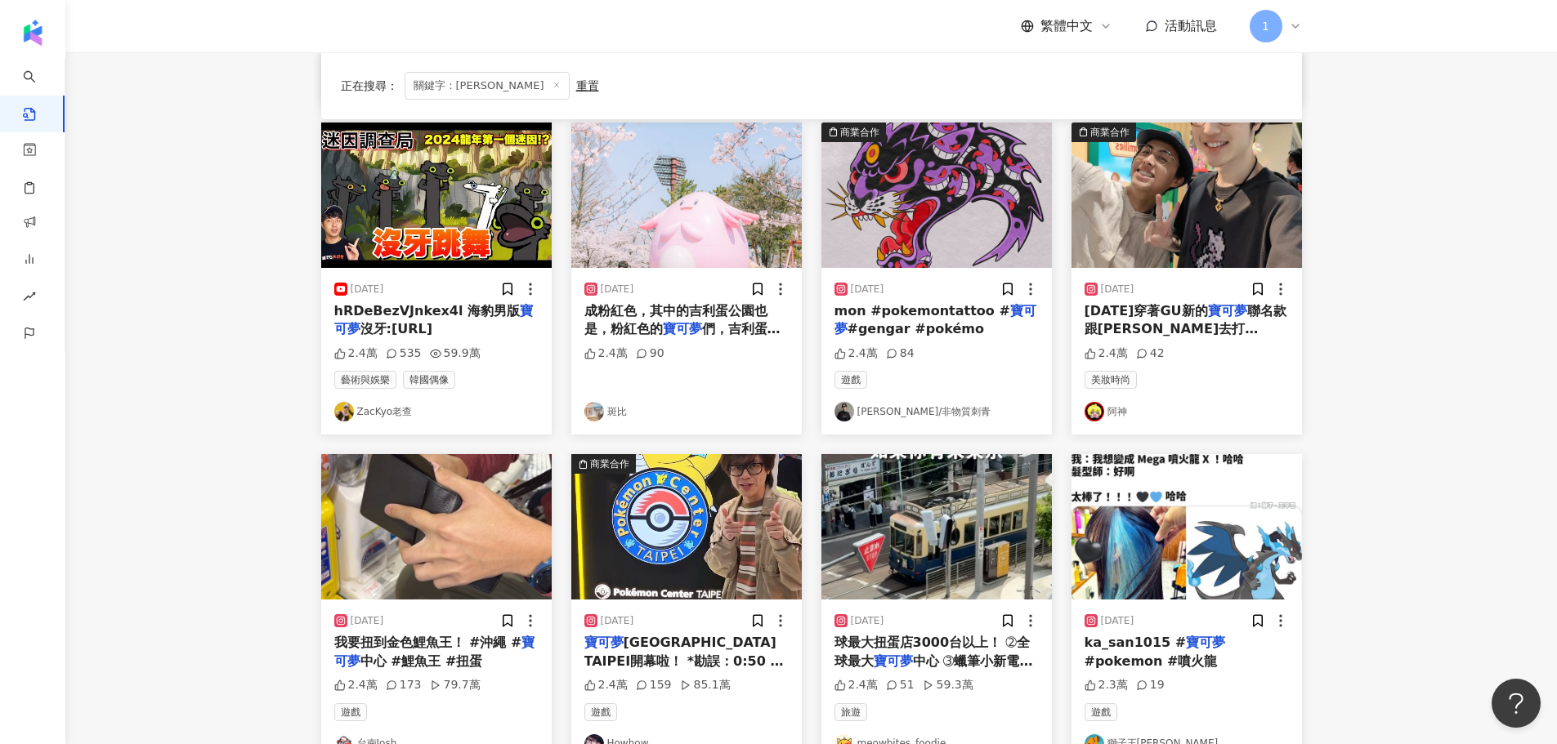
scroll to position [827, 0]
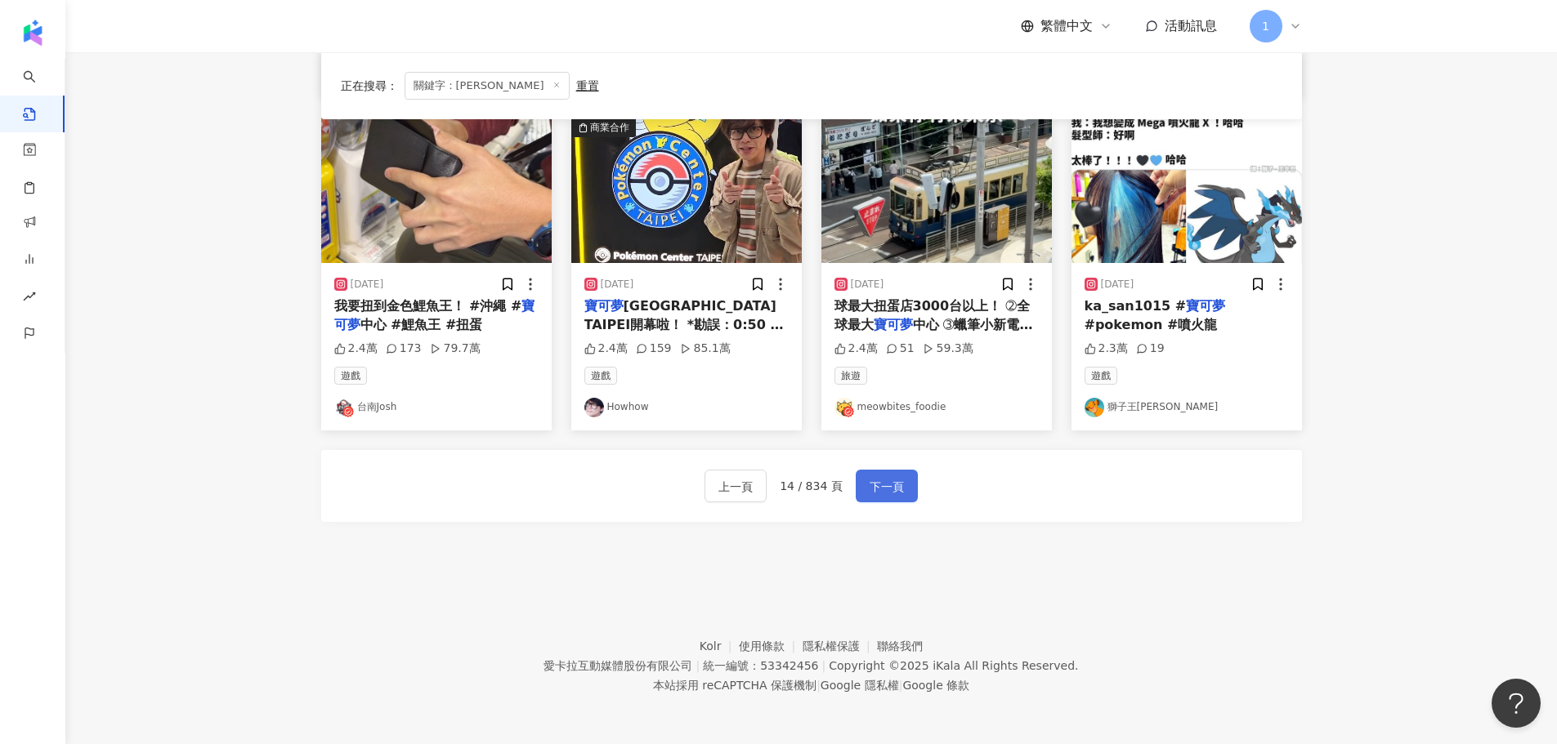
click at [914, 484] on button "下一頁" at bounding box center [887, 486] width 62 height 33
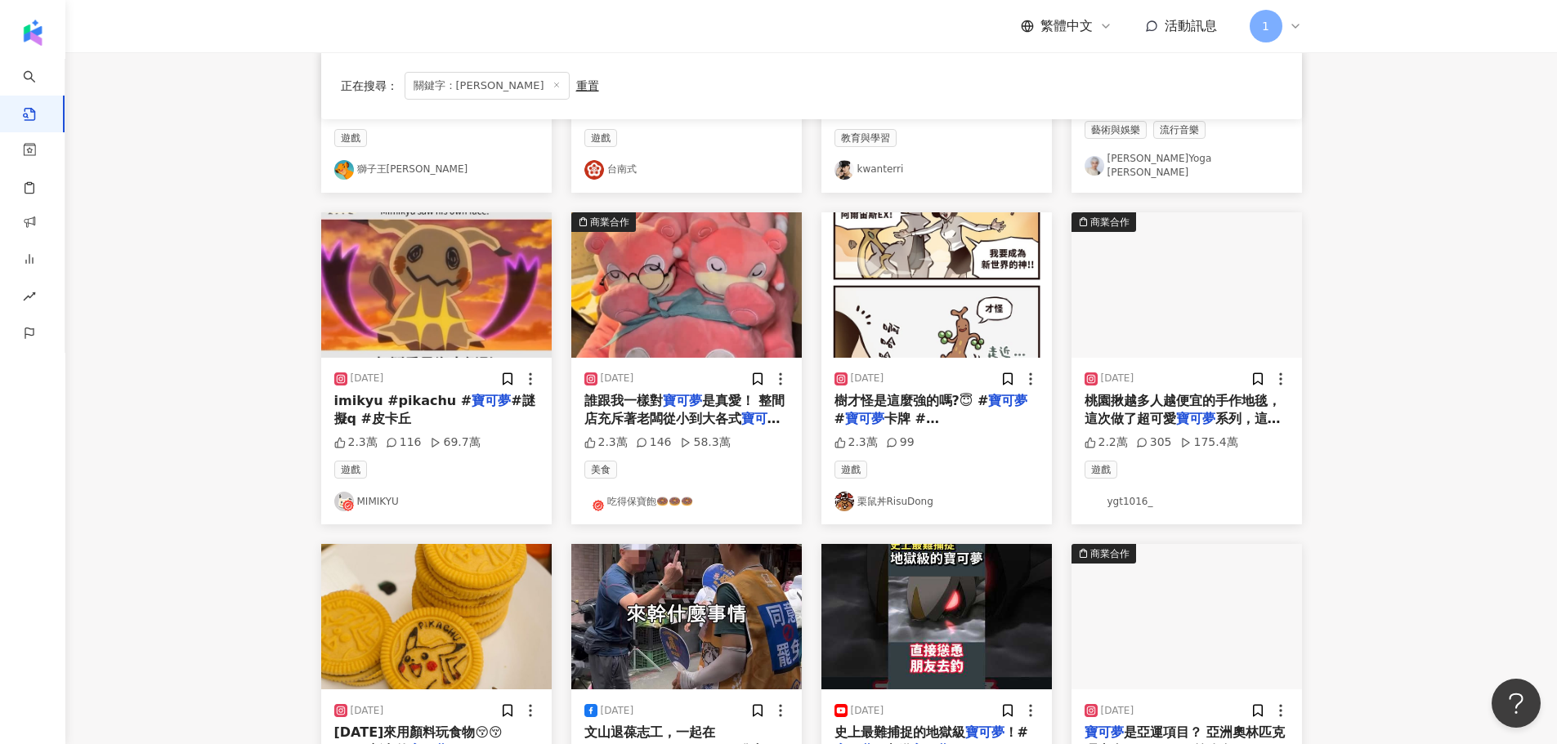
scroll to position [654, 0]
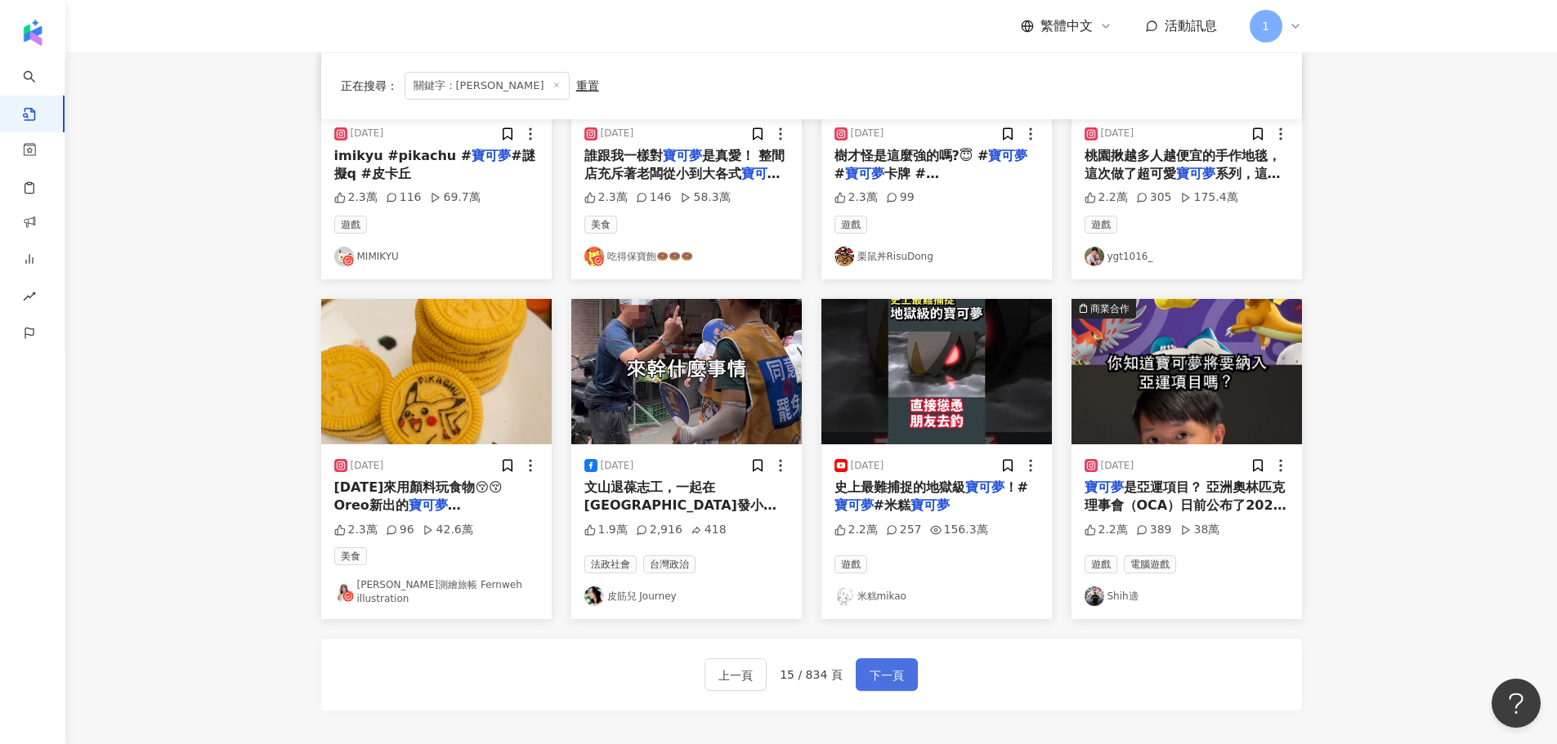
click at [879, 666] on span "下一頁" at bounding box center [886, 676] width 34 height 20
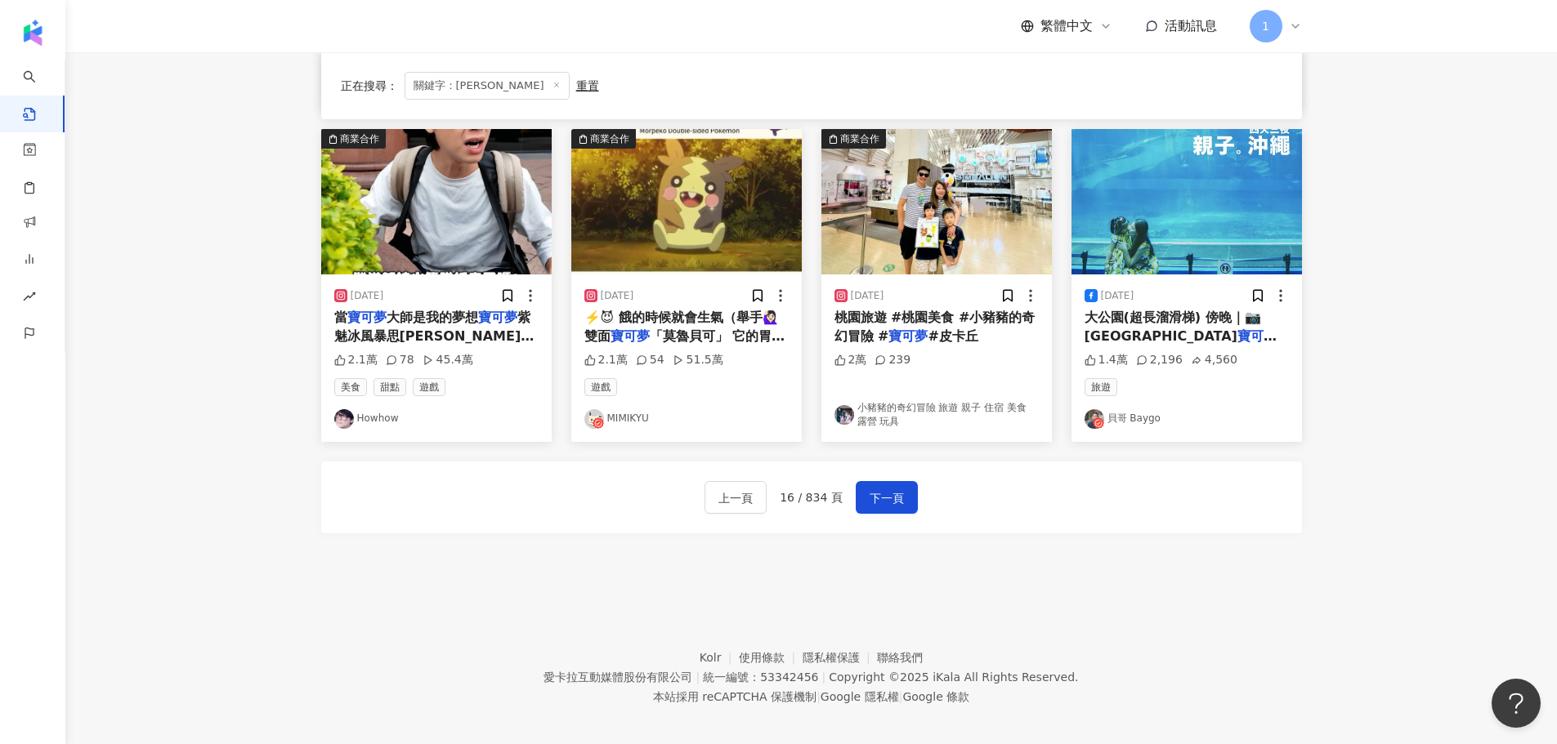
scroll to position [817, 0]
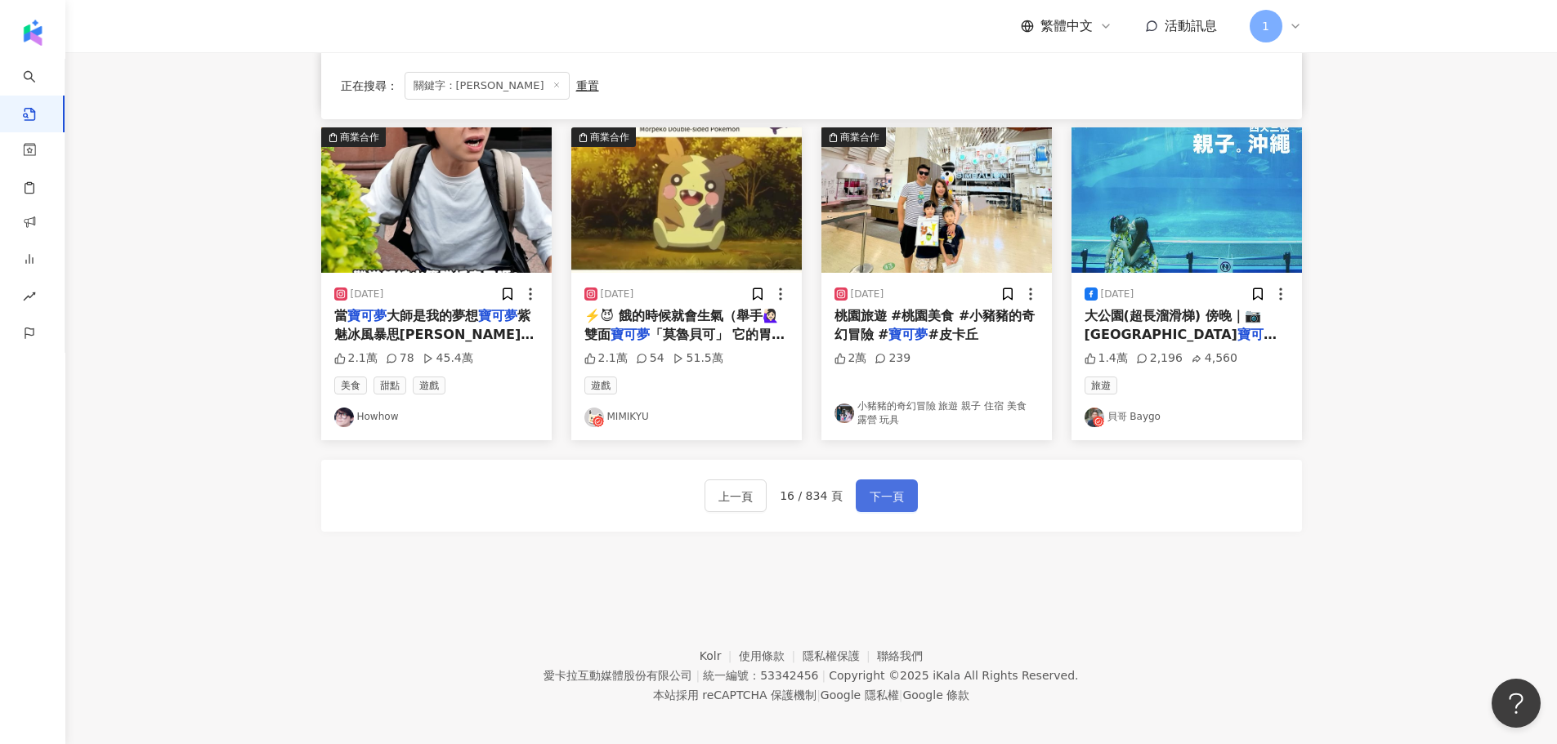
click at [898, 506] on span "下一頁" at bounding box center [886, 497] width 34 height 20
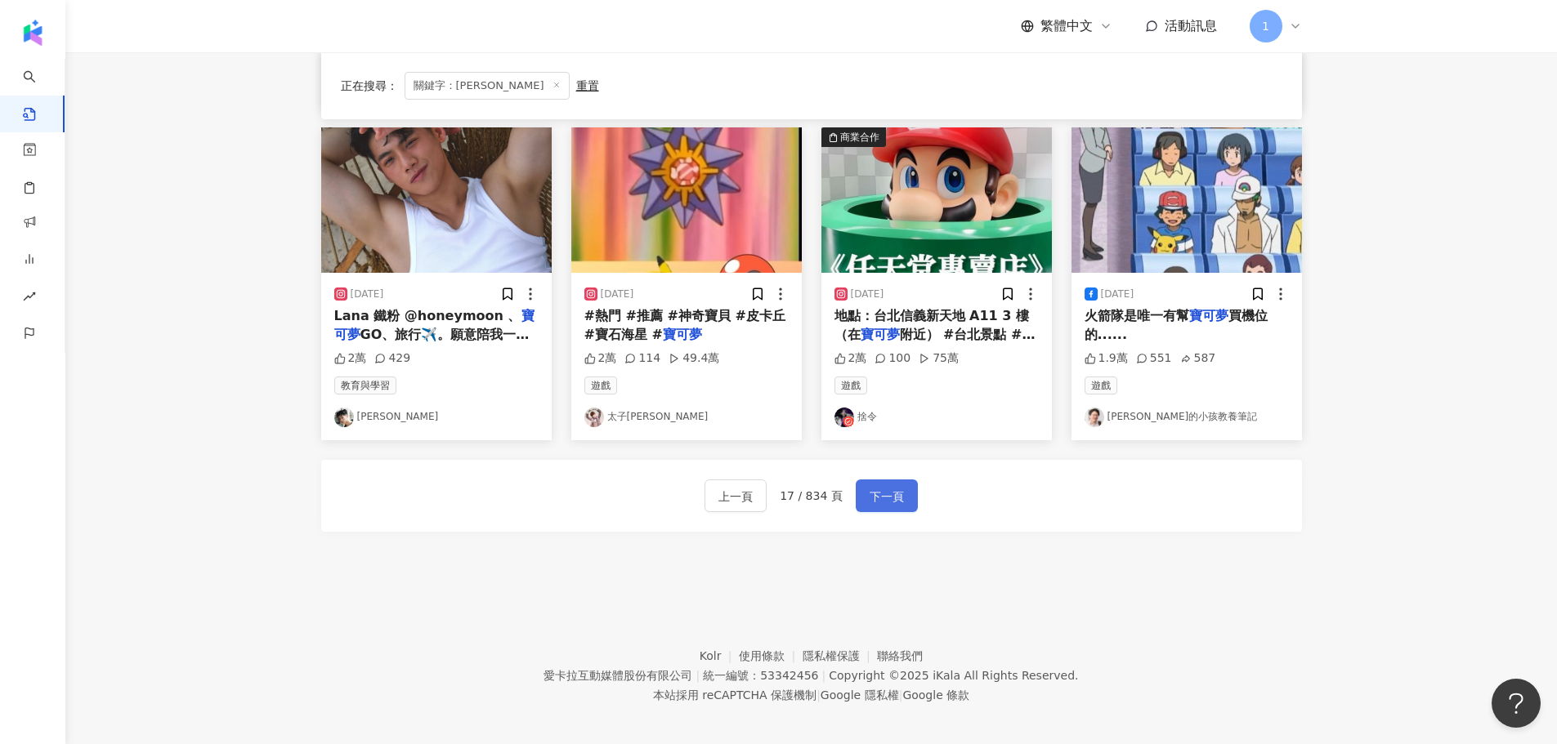
click at [897, 499] on span "下一頁" at bounding box center [886, 497] width 34 height 20
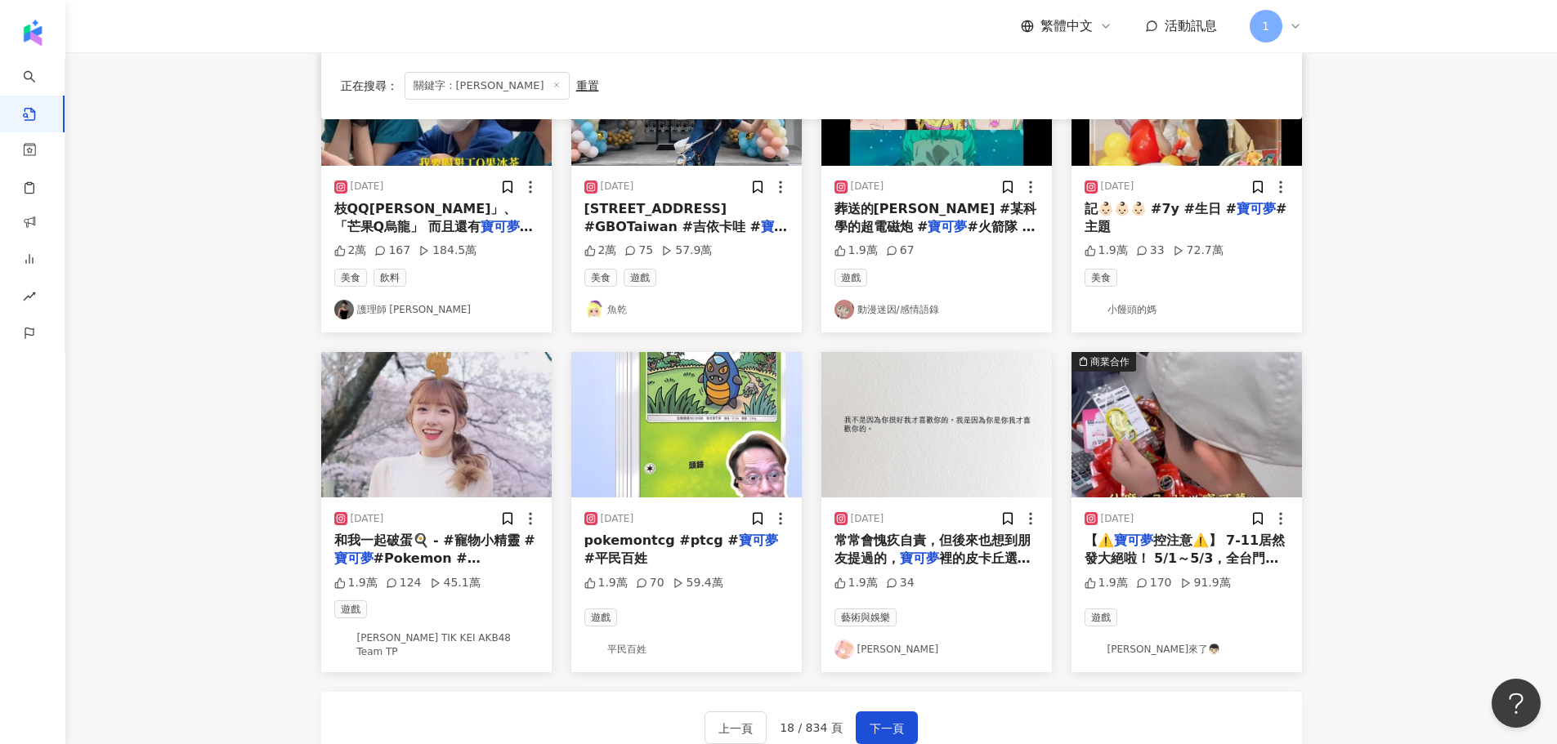
scroll to position [498, 0]
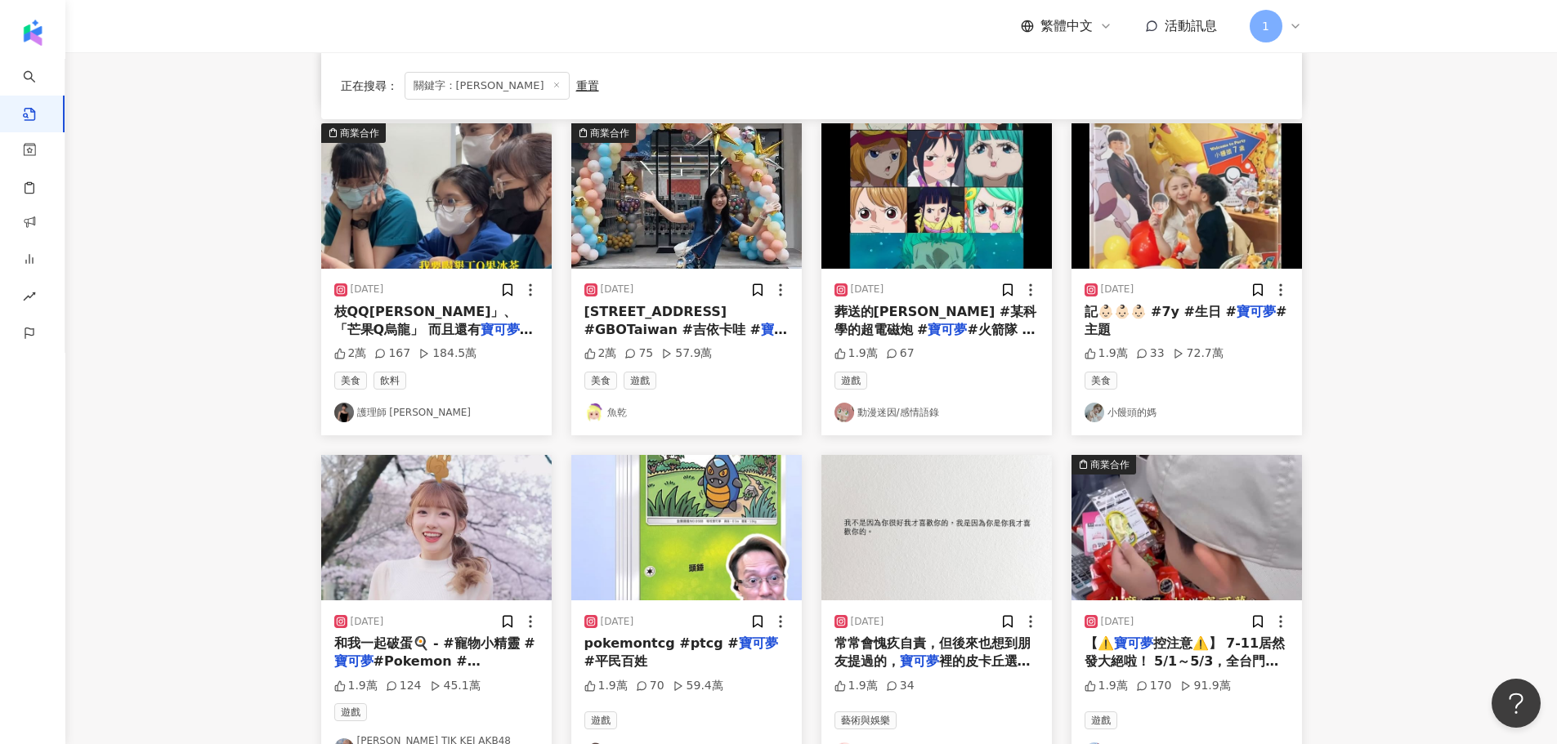
click at [615, 408] on link "魚乾" at bounding box center [686, 413] width 204 height 20
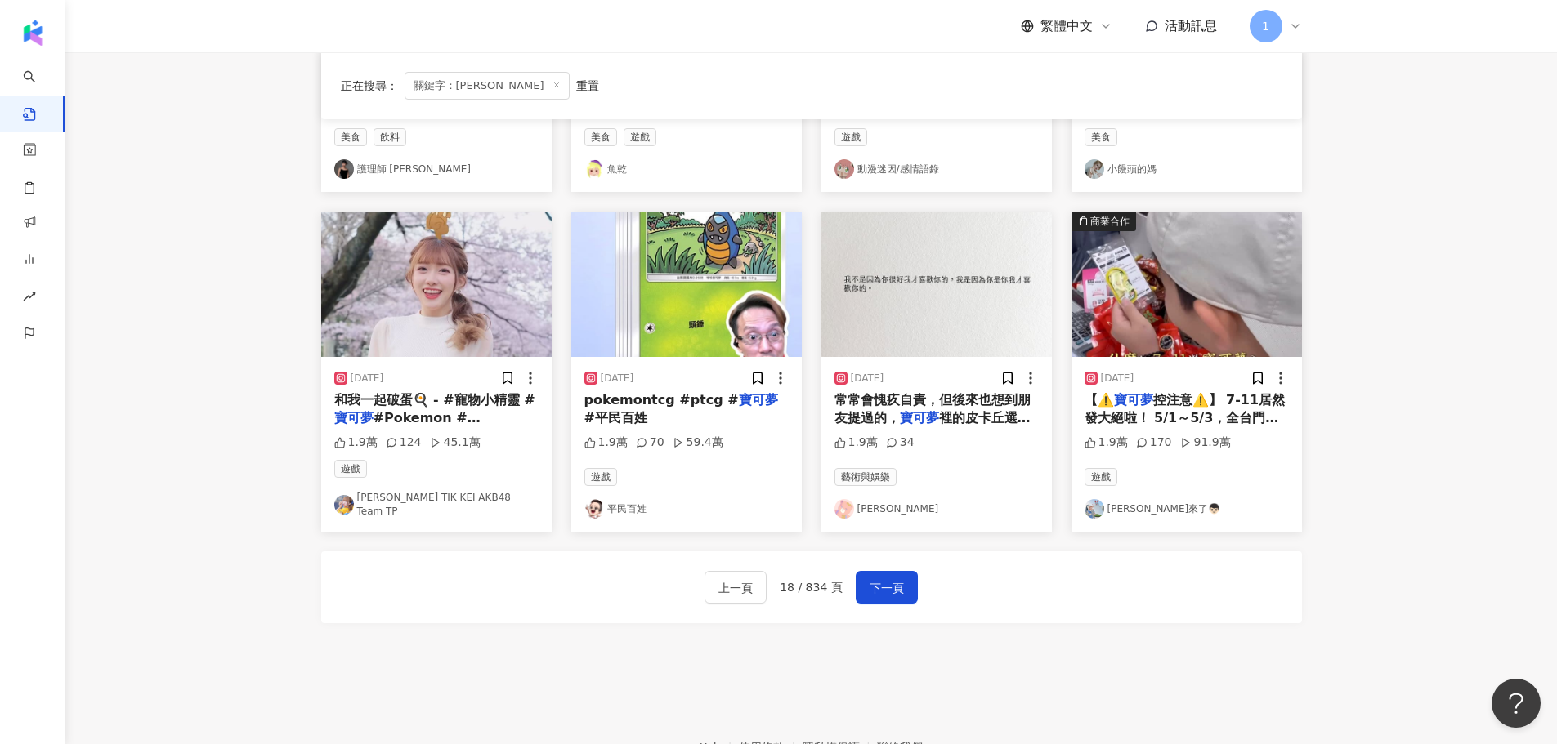
scroll to position [743, 0]
click at [884, 577] on span "下一頁" at bounding box center [886, 587] width 34 height 20
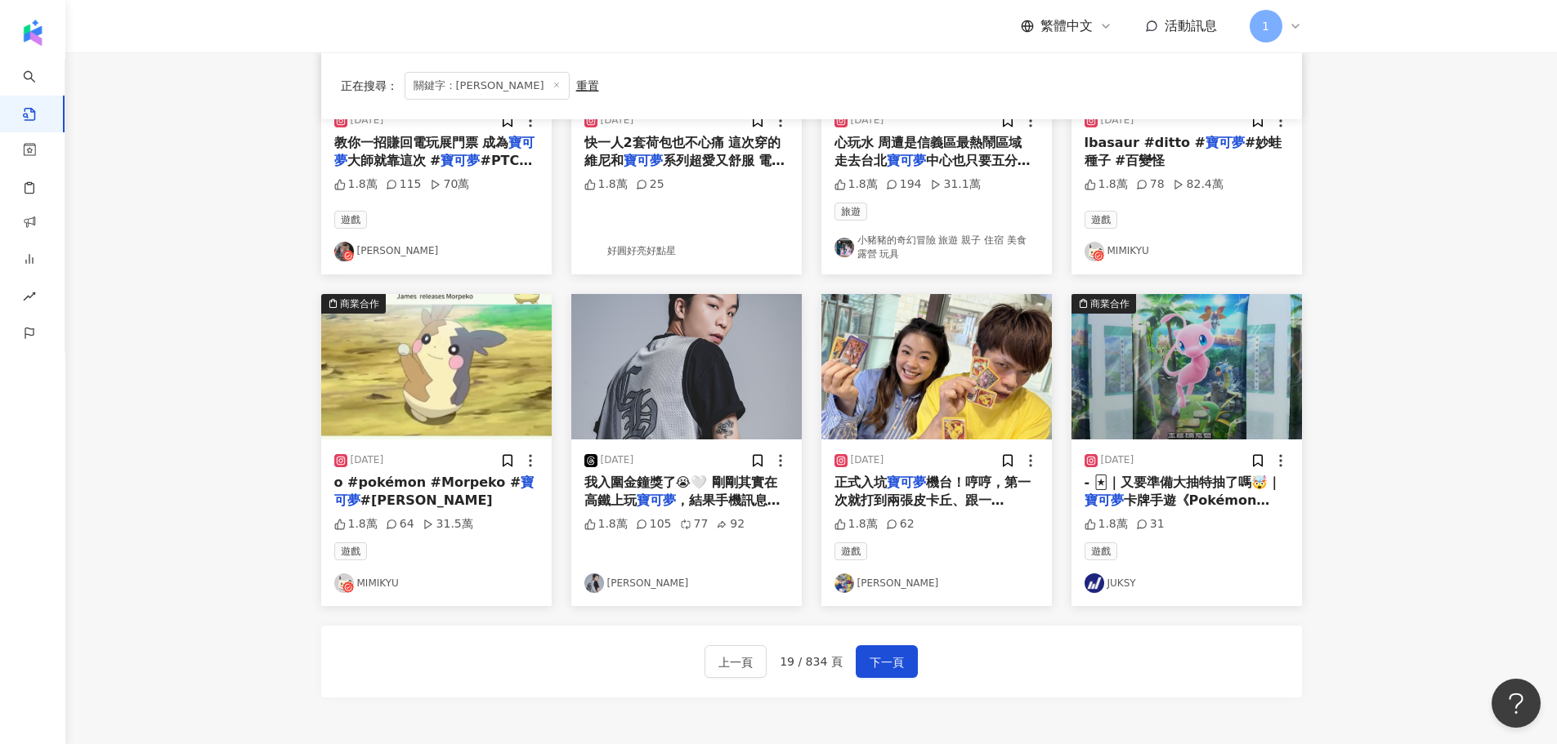
scroll to position [669, 0]
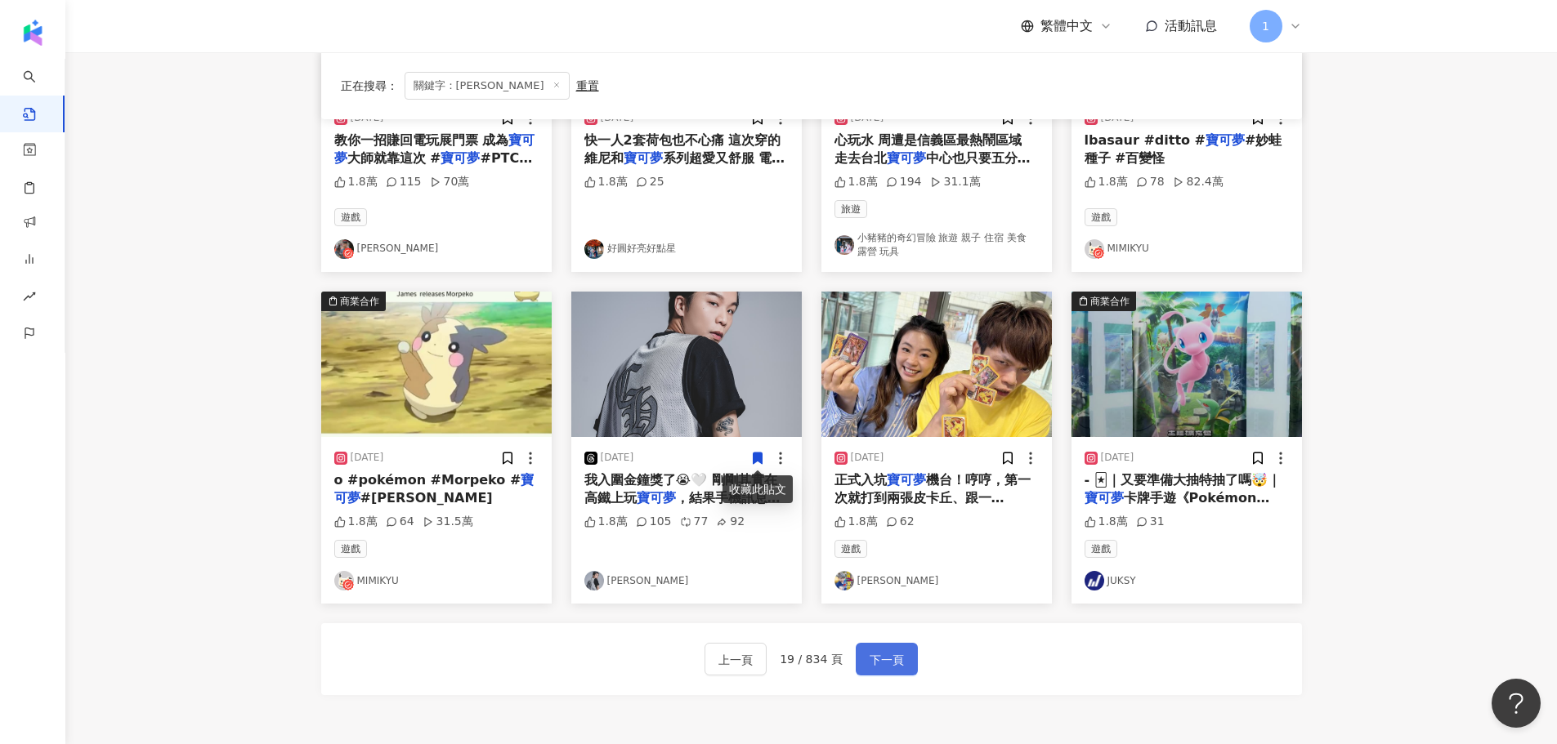
click at [886, 662] on span "下一頁" at bounding box center [886, 660] width 34 height 20
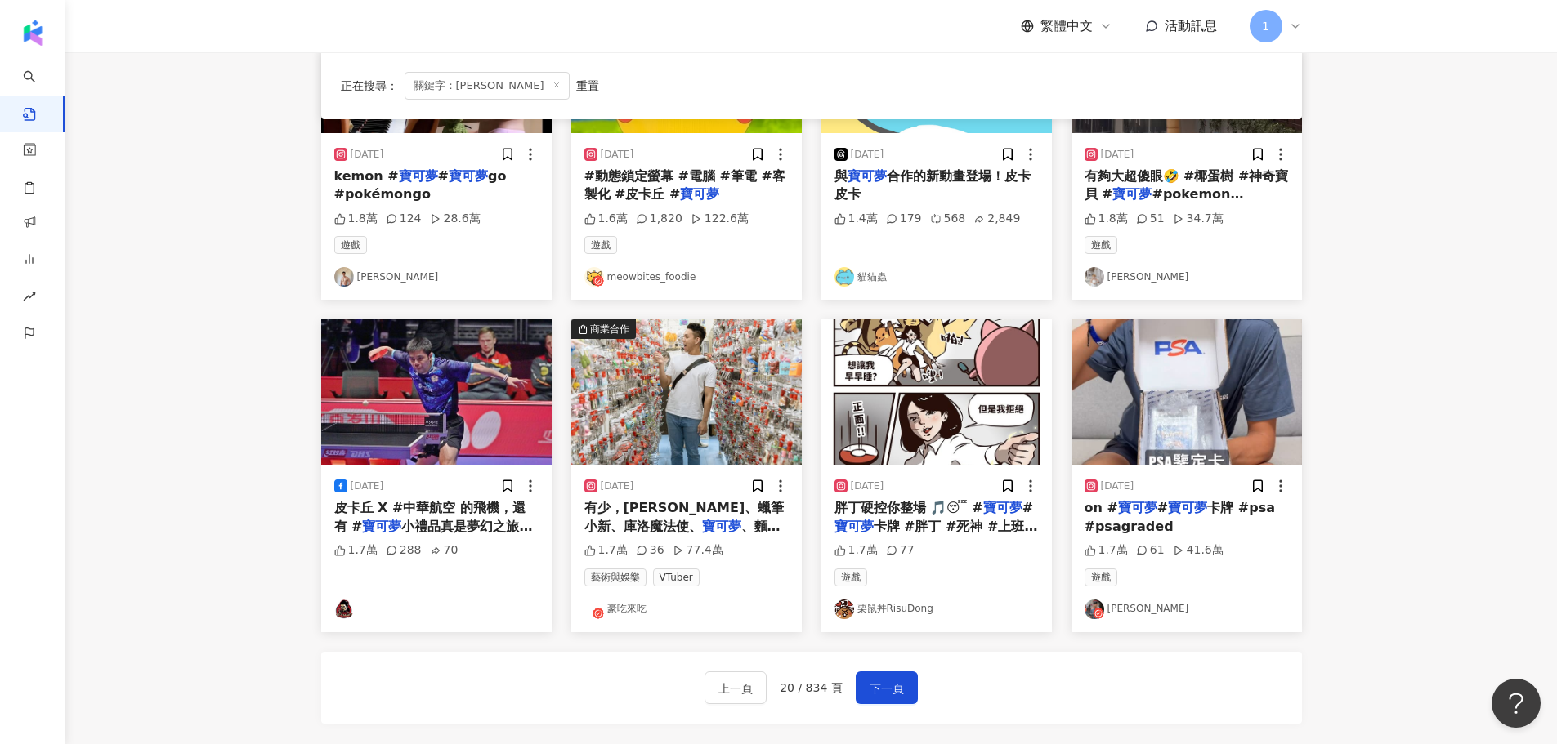
scroll to position [735, 0]
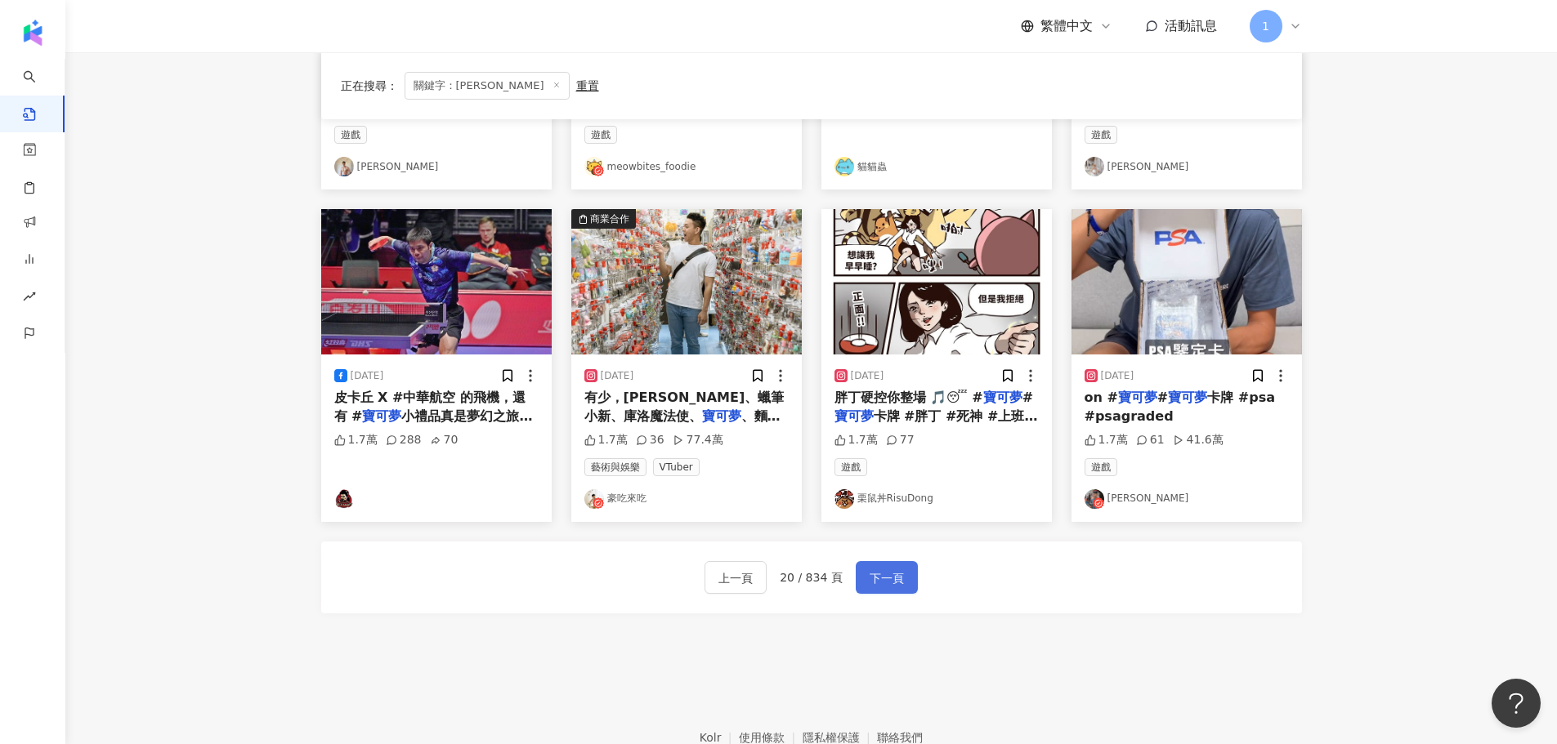
click at [881, 571] on span "下一頁" at bounding box center [886, 579] width 34 height 20
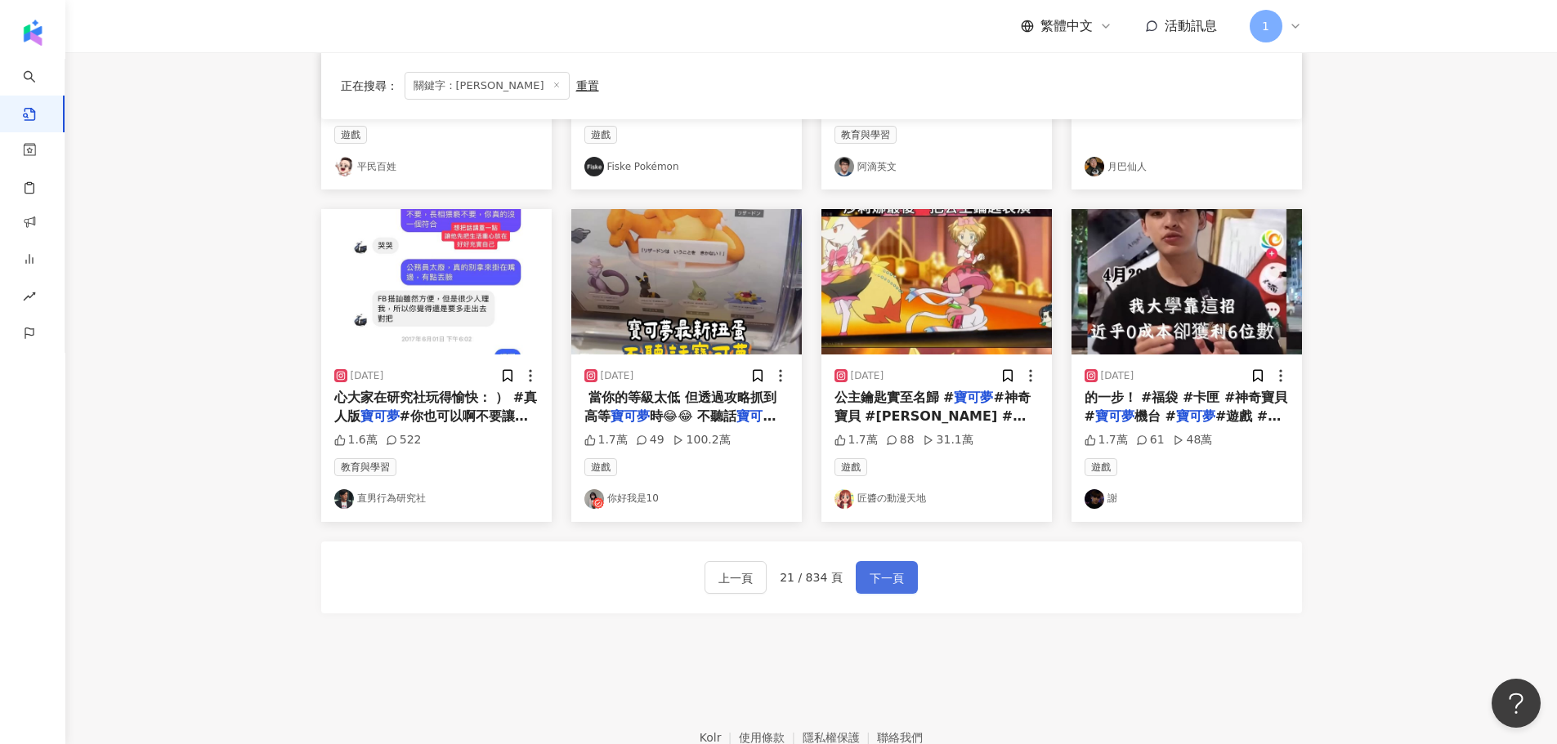
click at [901, 584] on button "下一頁" at bounding box center [887, 577] width 62 height 33
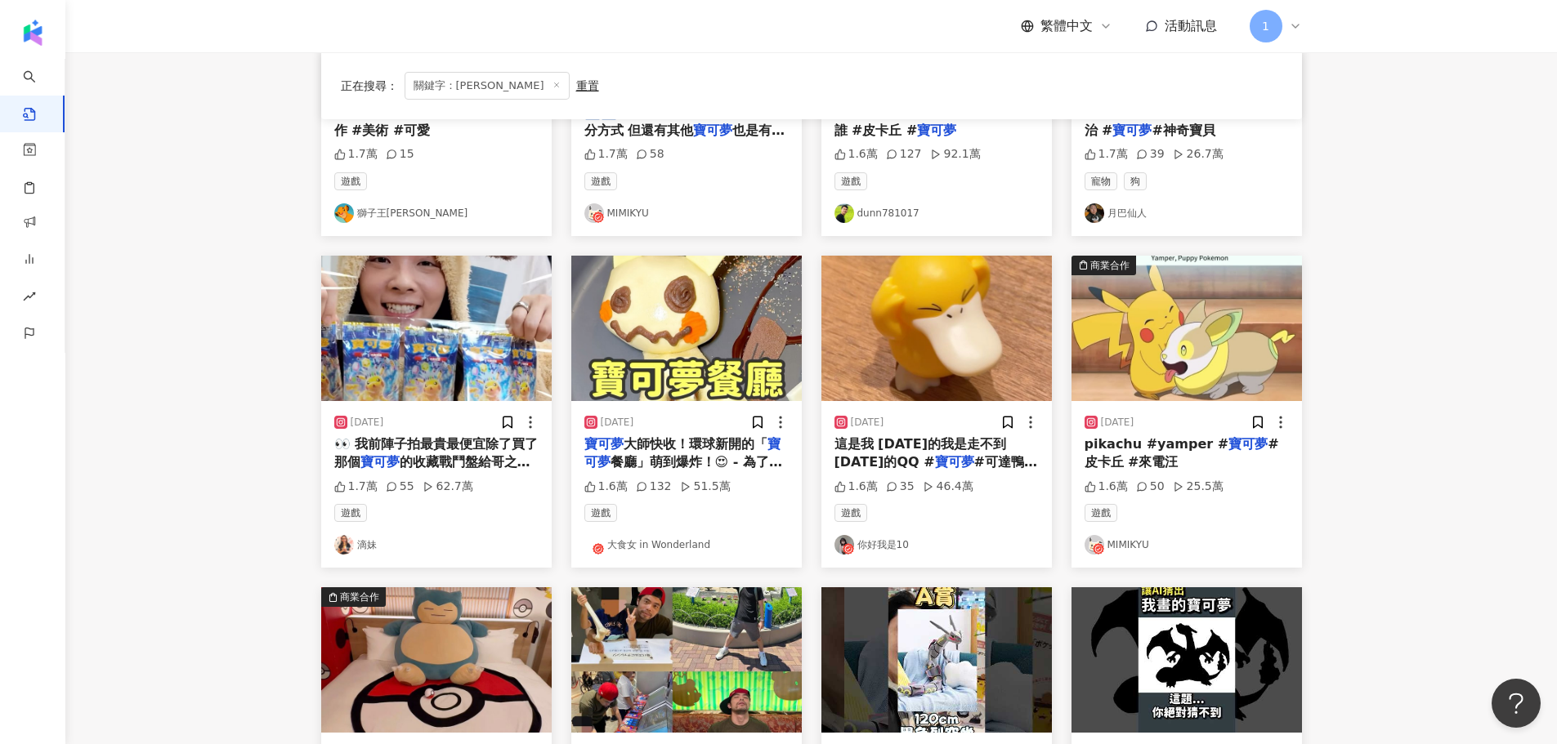
scroll to position [327, 0]
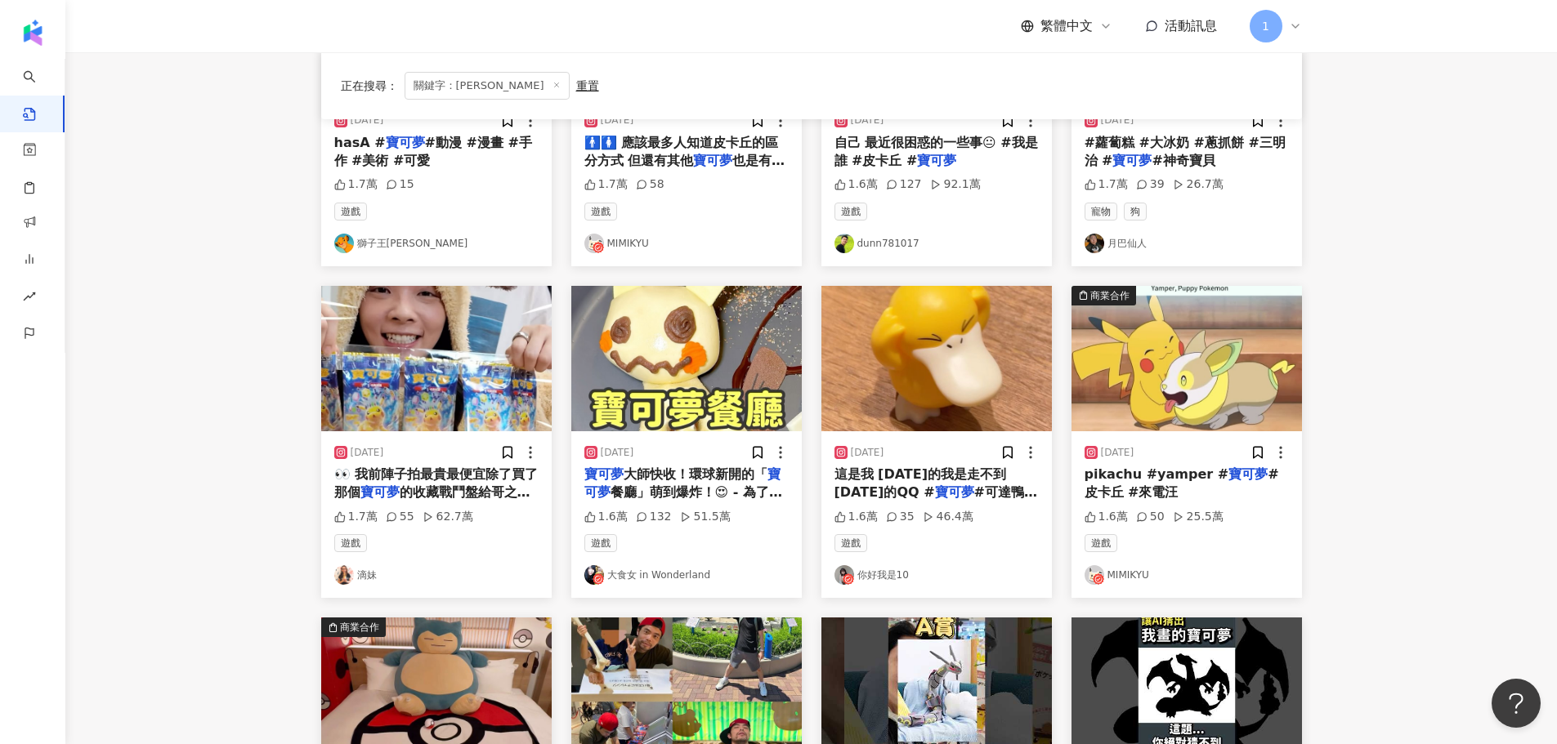
click at [355, 575] on link "滴妹" at bounding box center [436, 575] width 204 height 20
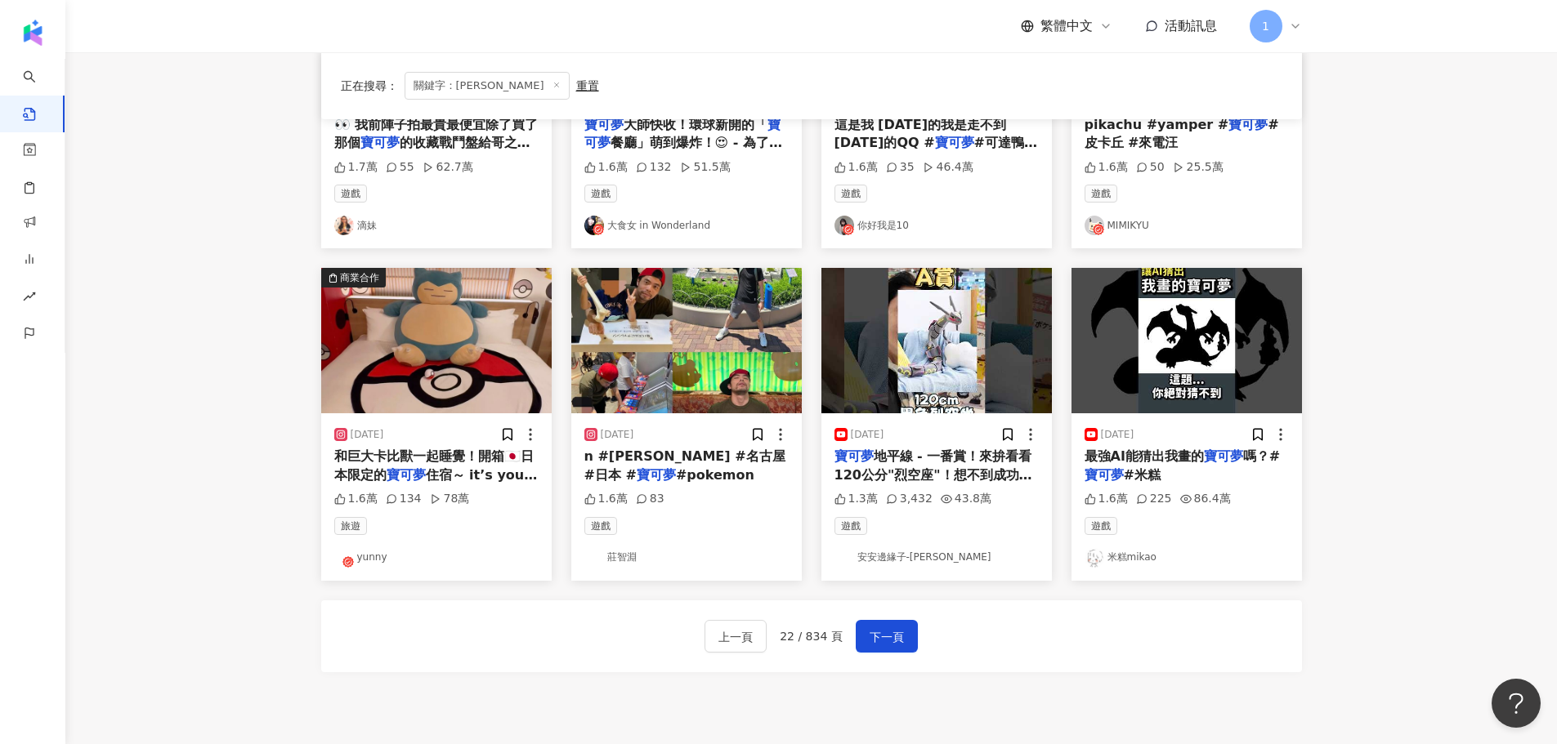
scroll to position [735, 0]
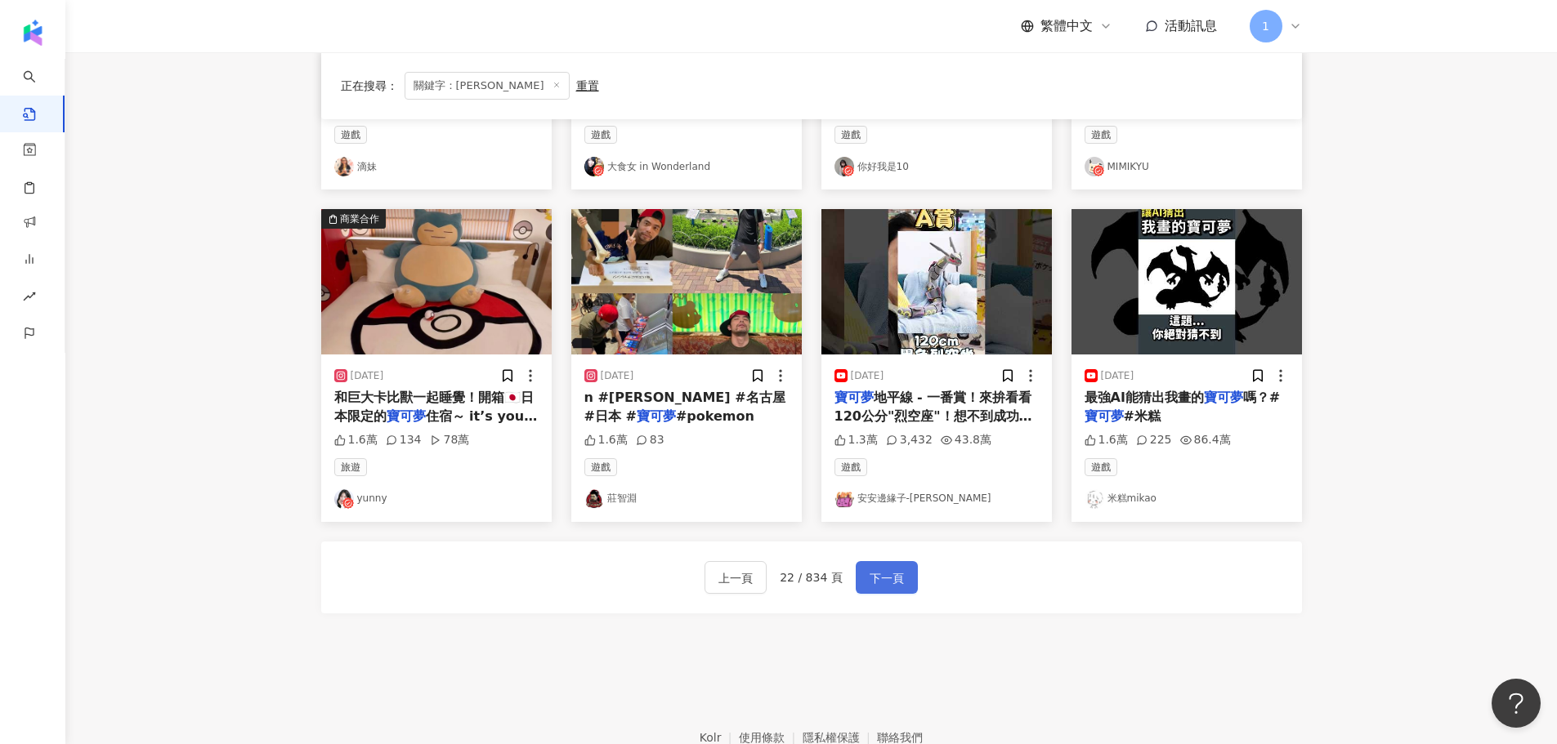
click at [889, 587] on span "下一頁" at bounding box center [886, 579] width 34 height 20
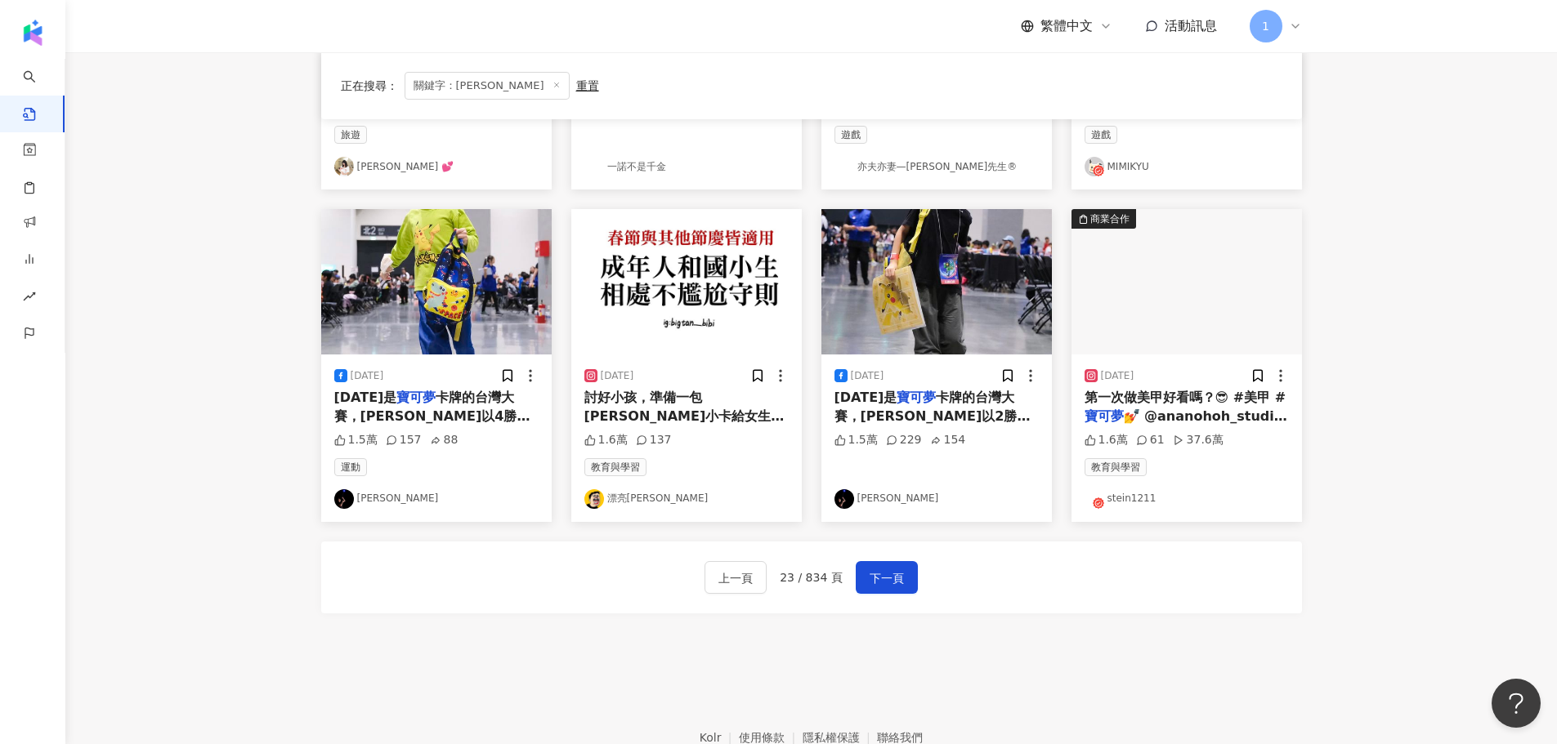
scroll to position [827, 0]
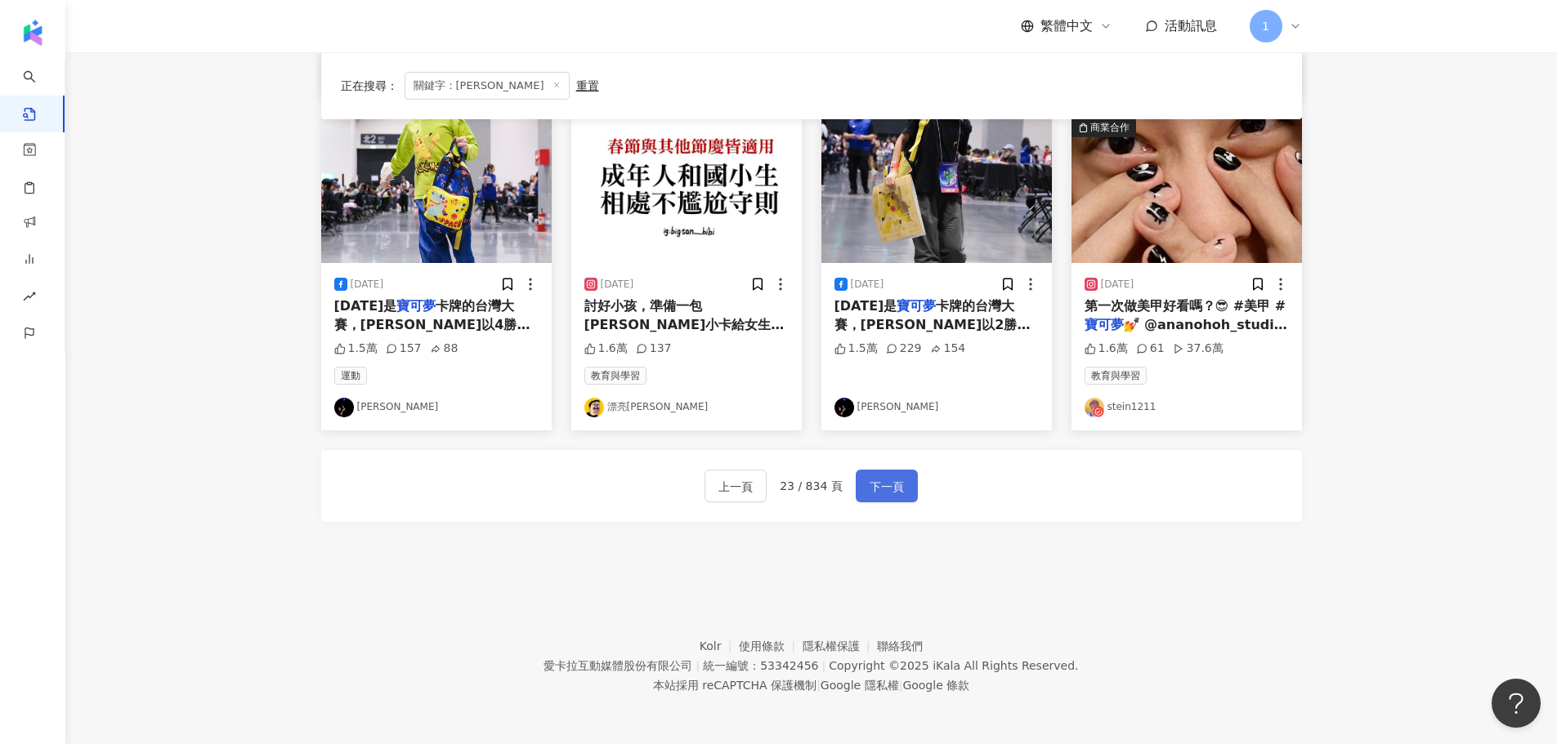
click at [896, 482] on span "下一頁" at bounding box center [886, 487] width 34 height 20
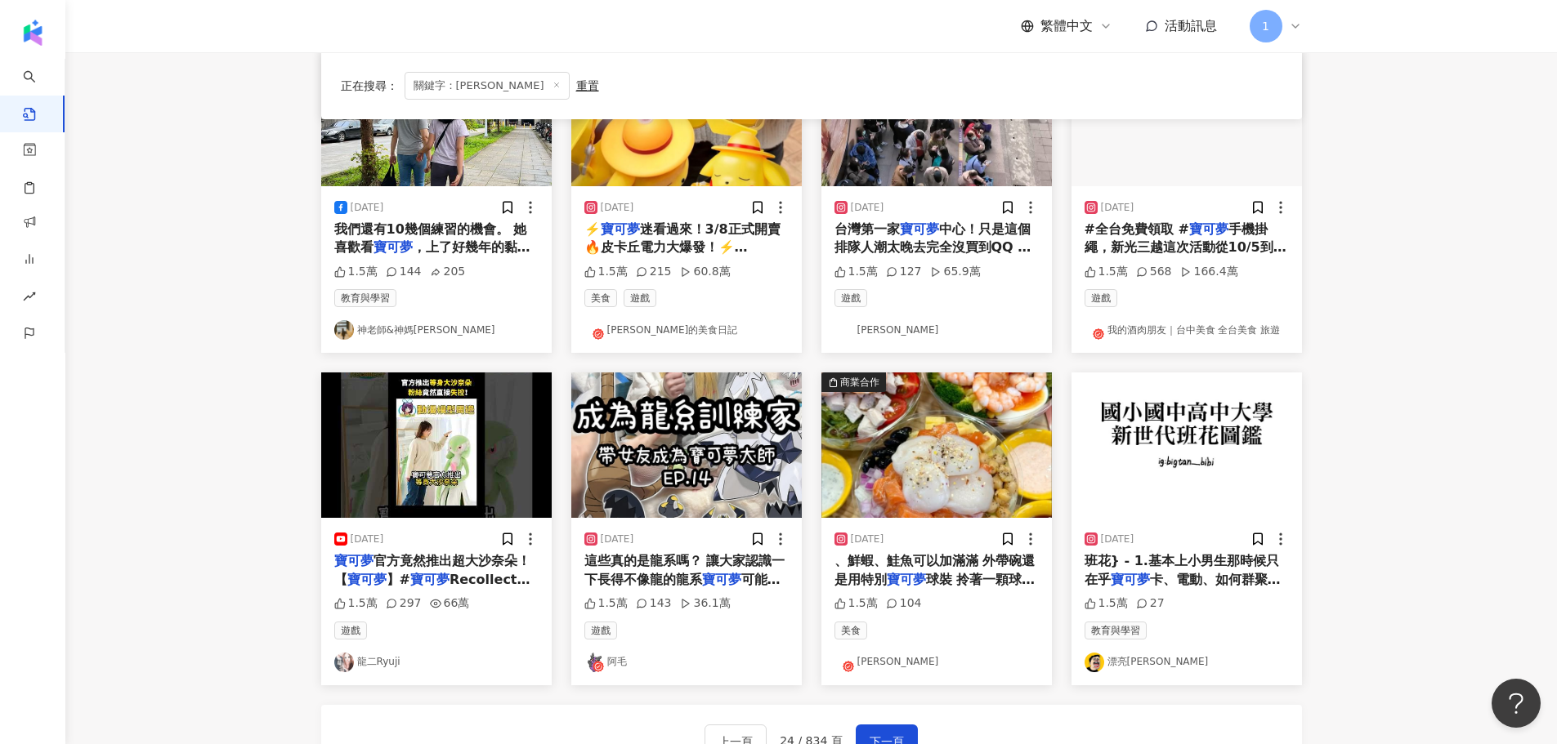
scroll to position [817, 0]
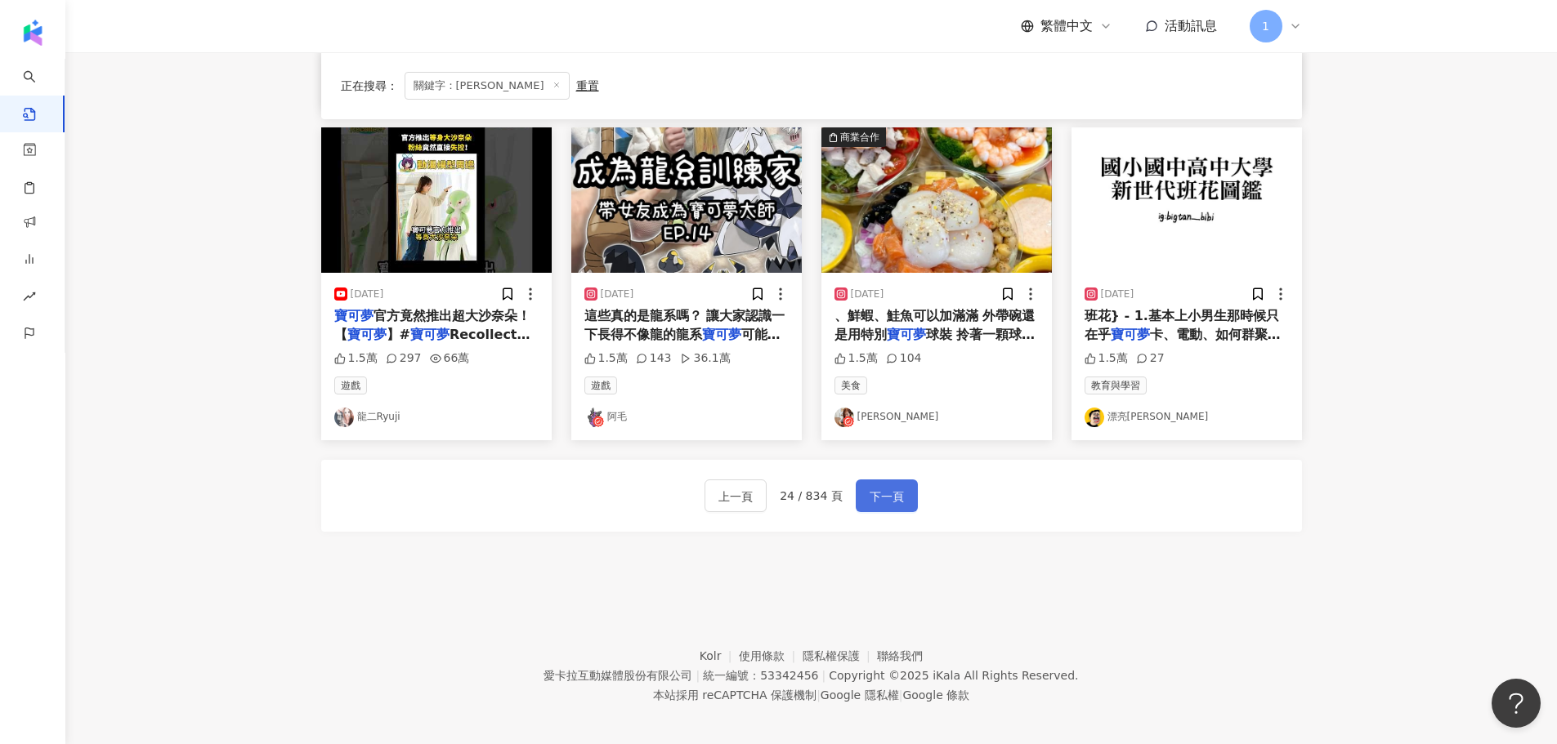
click at [909, 500] on button "下一頁" at bounding box center [887, 496] width 62 height 33
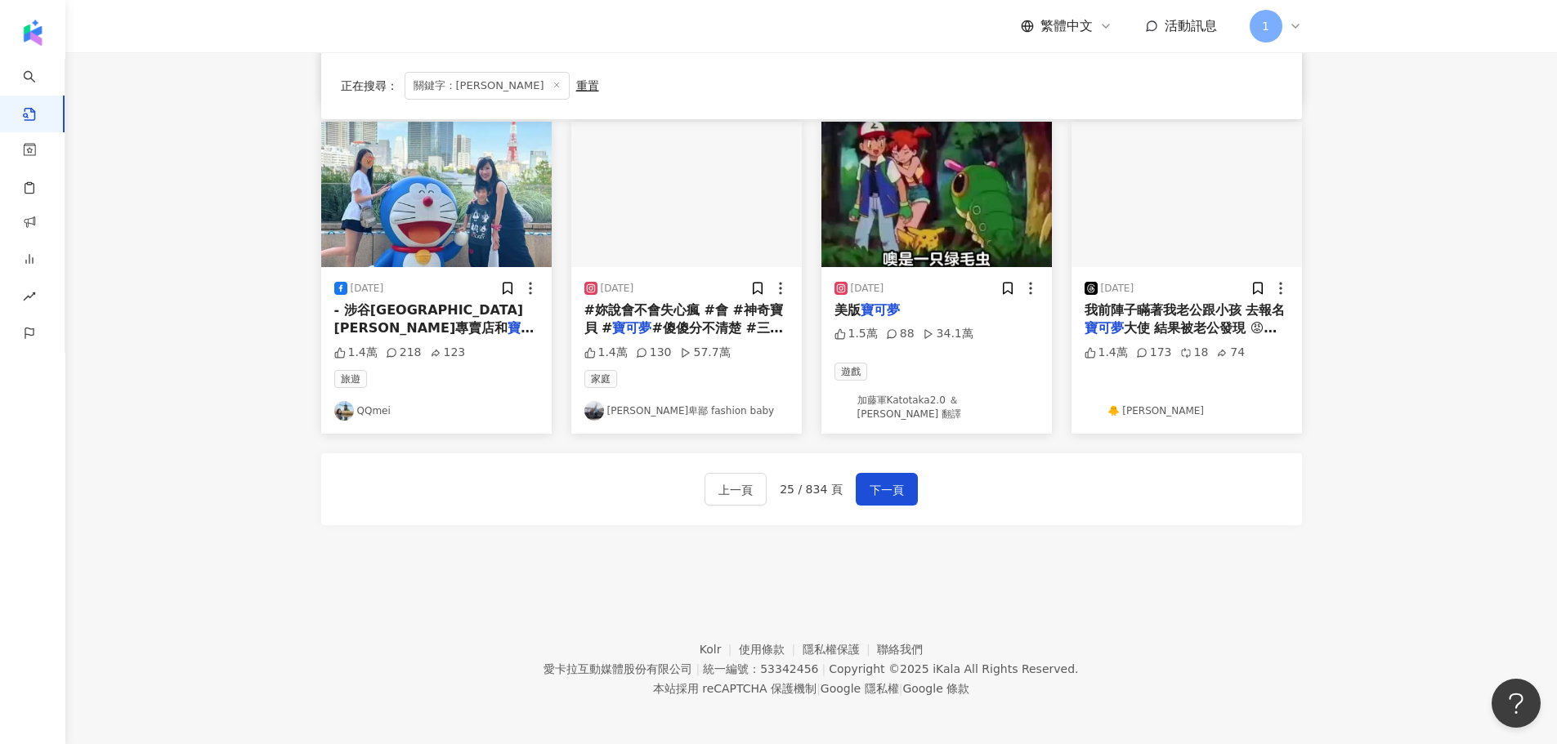
scroll to position [825, 0]
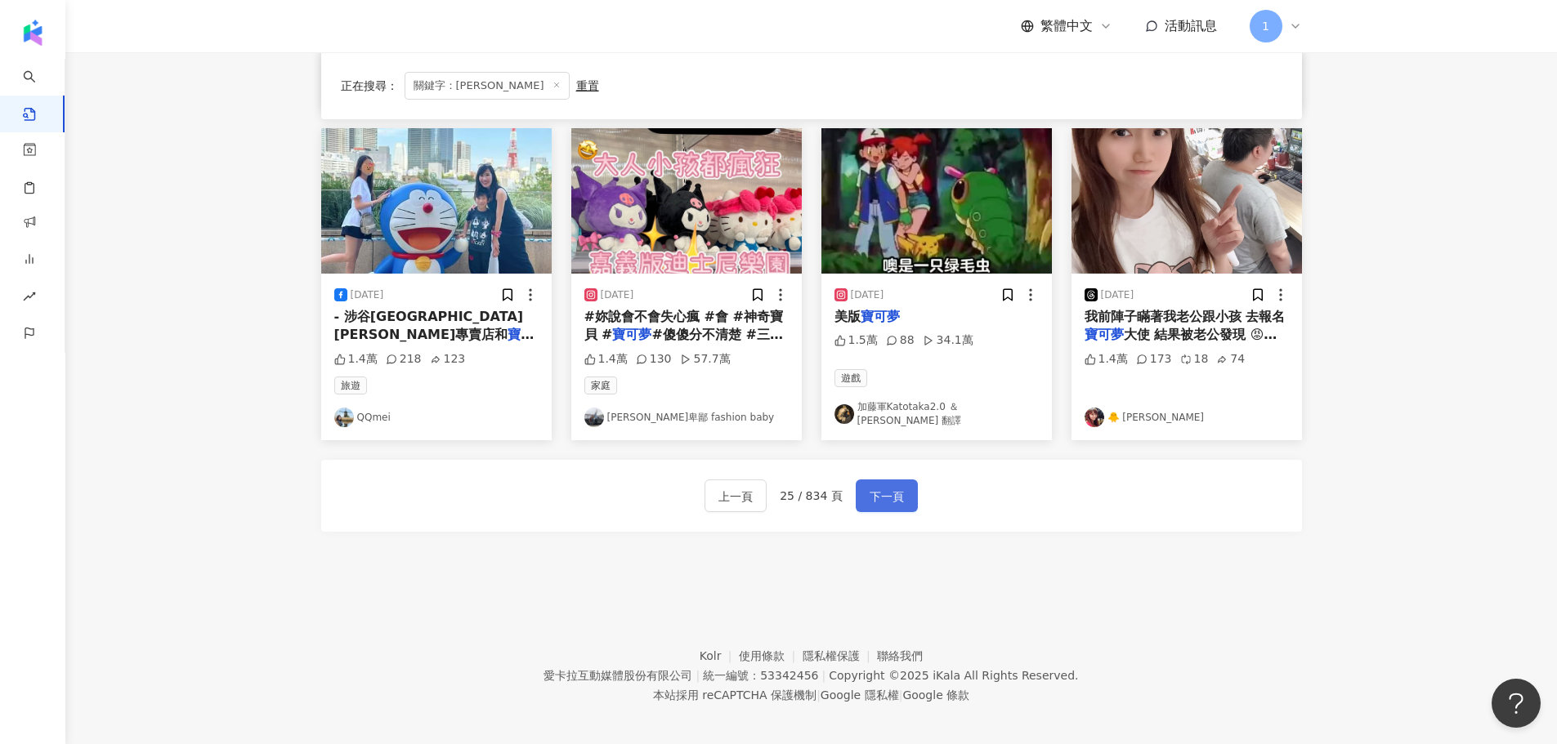
click at [883, 500] on span "下一頁" at bounding box center [886, 497] width 34 height 20
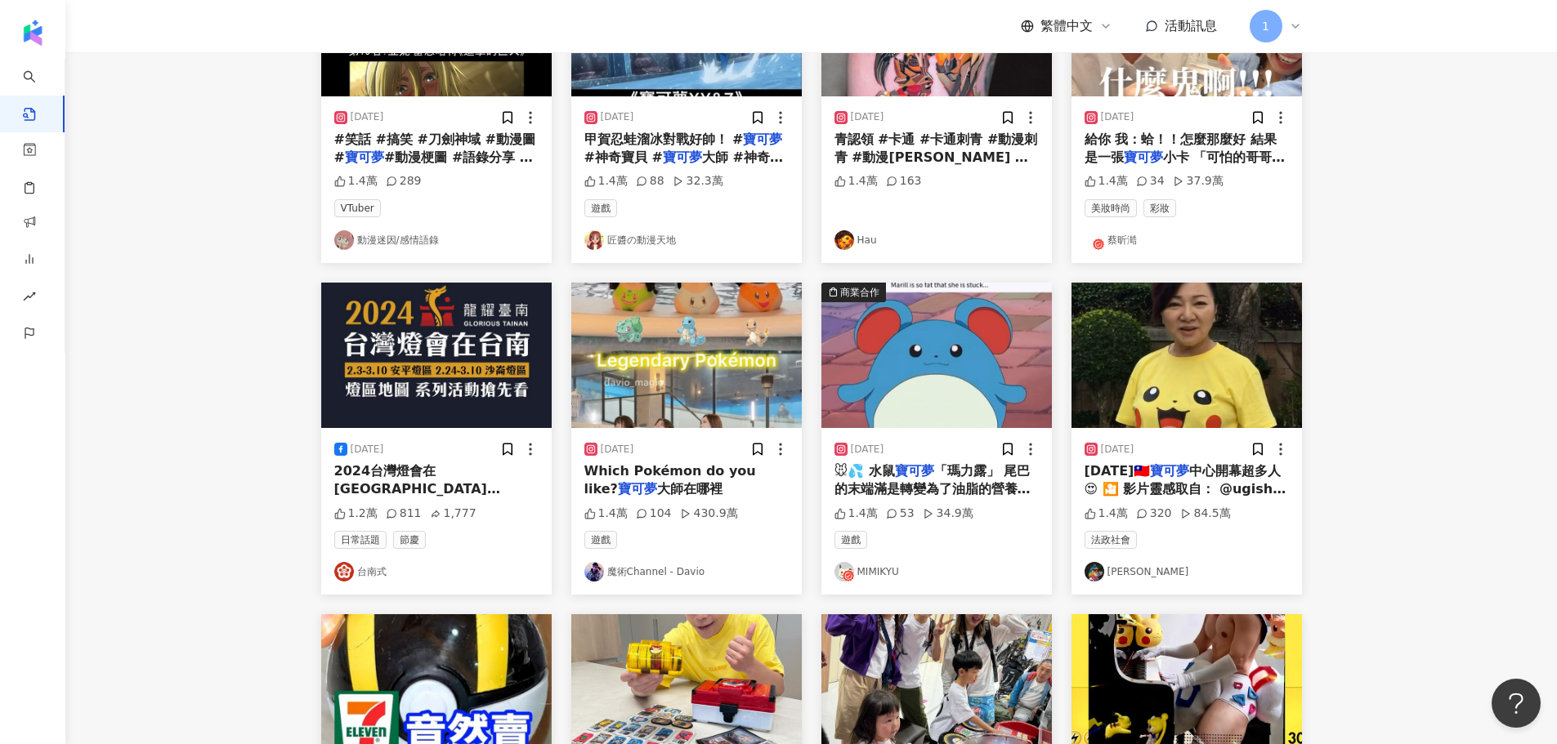
scroll to position [92, 0]
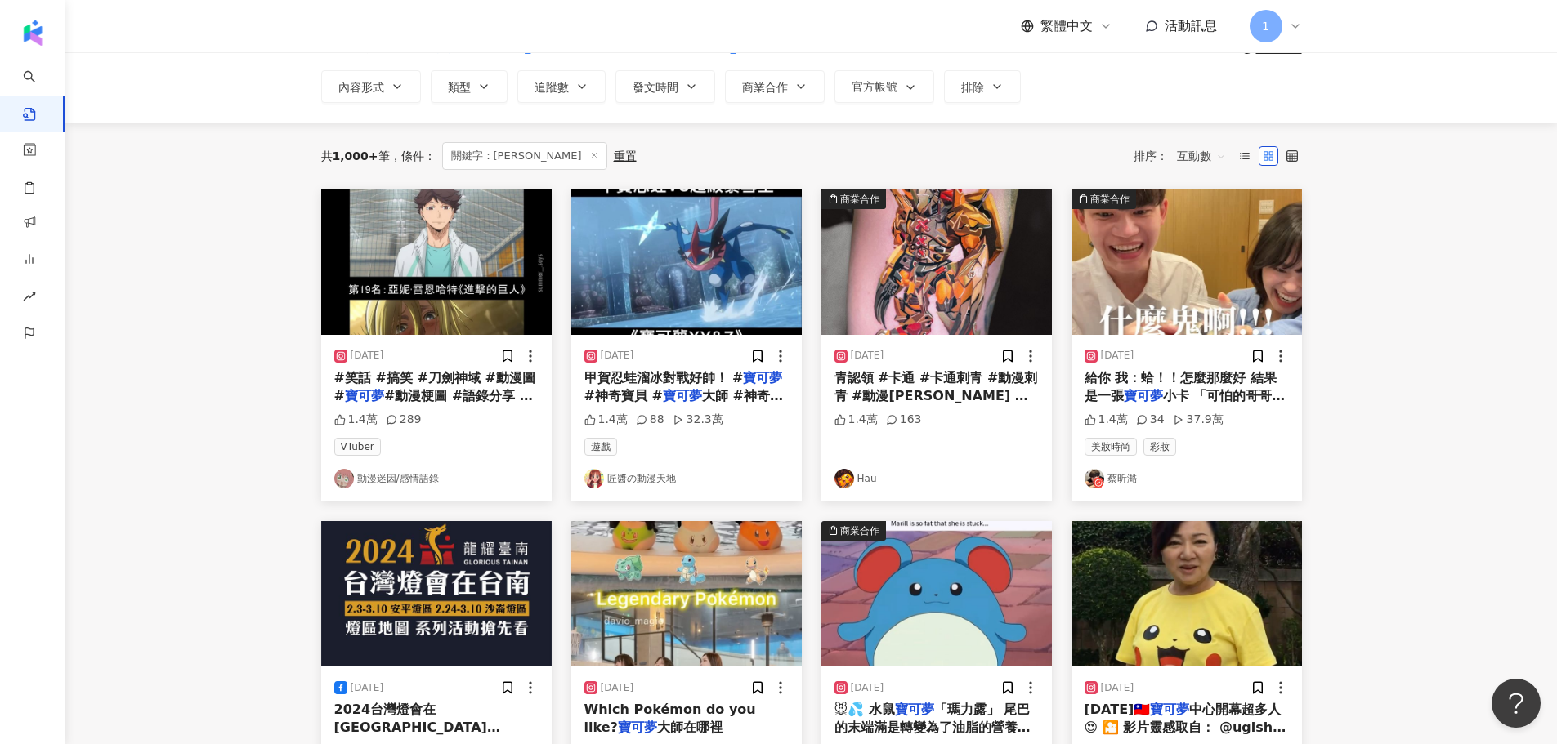
click at [1118, 481] on link "蔡昕澔" at bounding box center [1186, 479] width 204 height 20
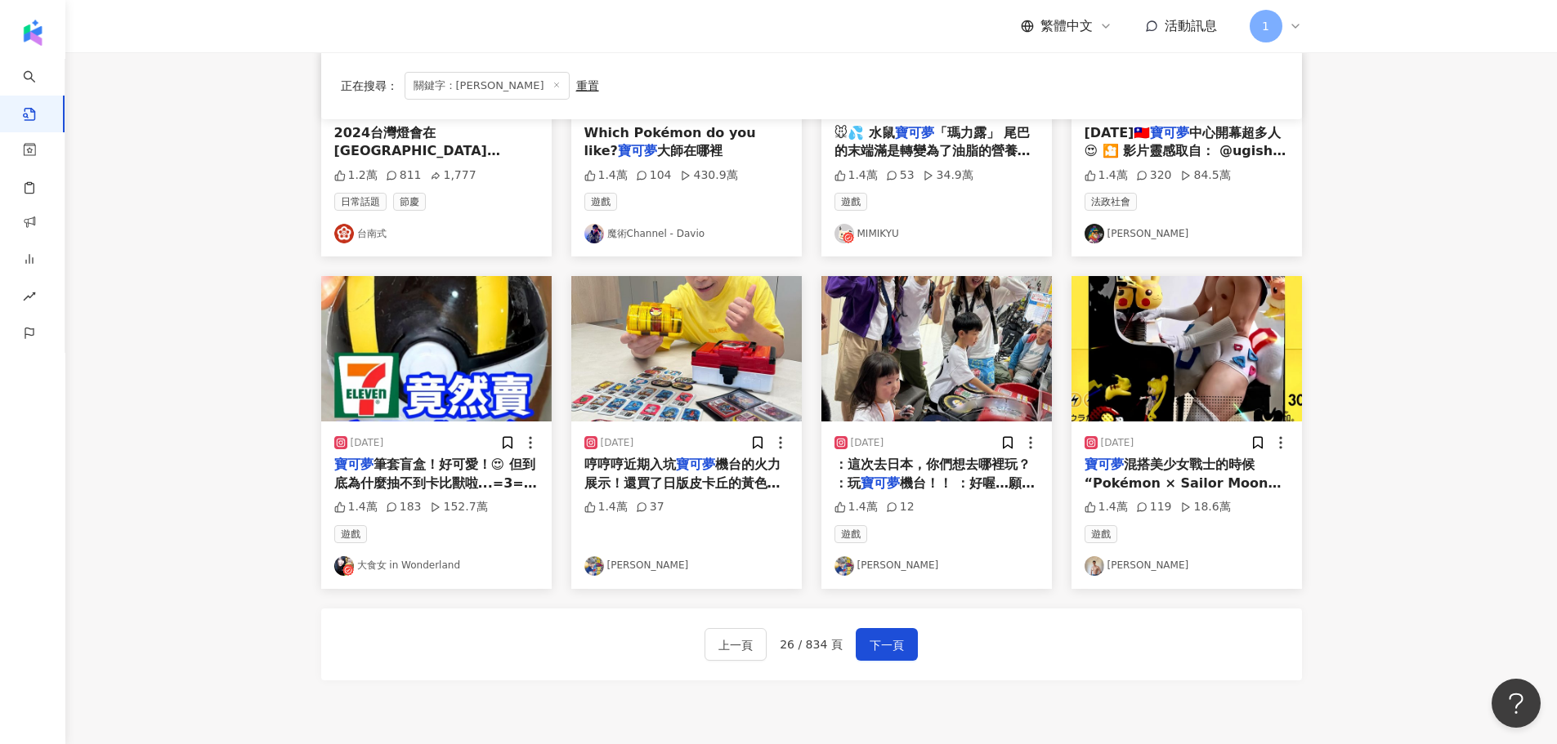
scroll to position [745, 0]
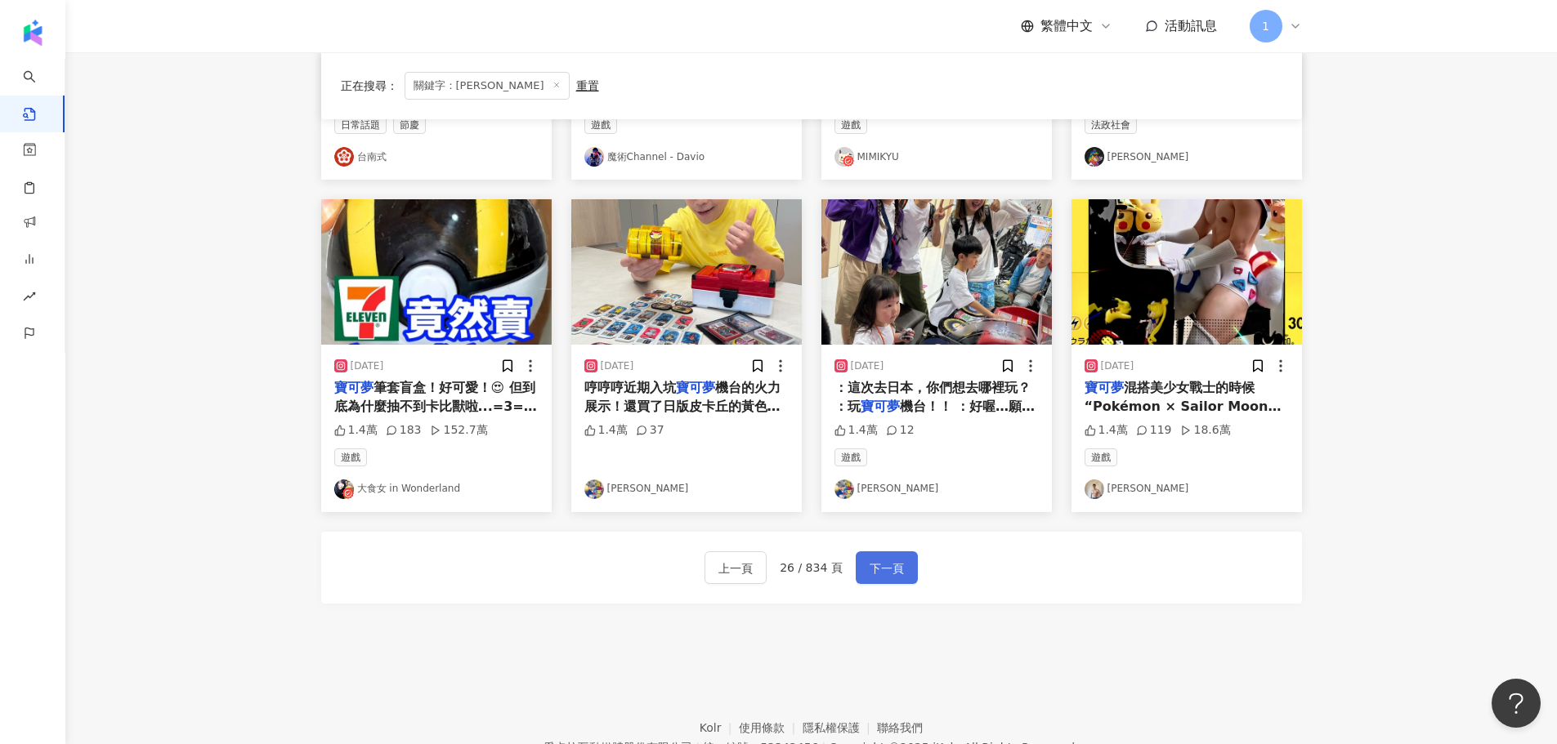
click at [878, 570] on span "下一頁" at bounding box center [886, 569] width 34 height 20
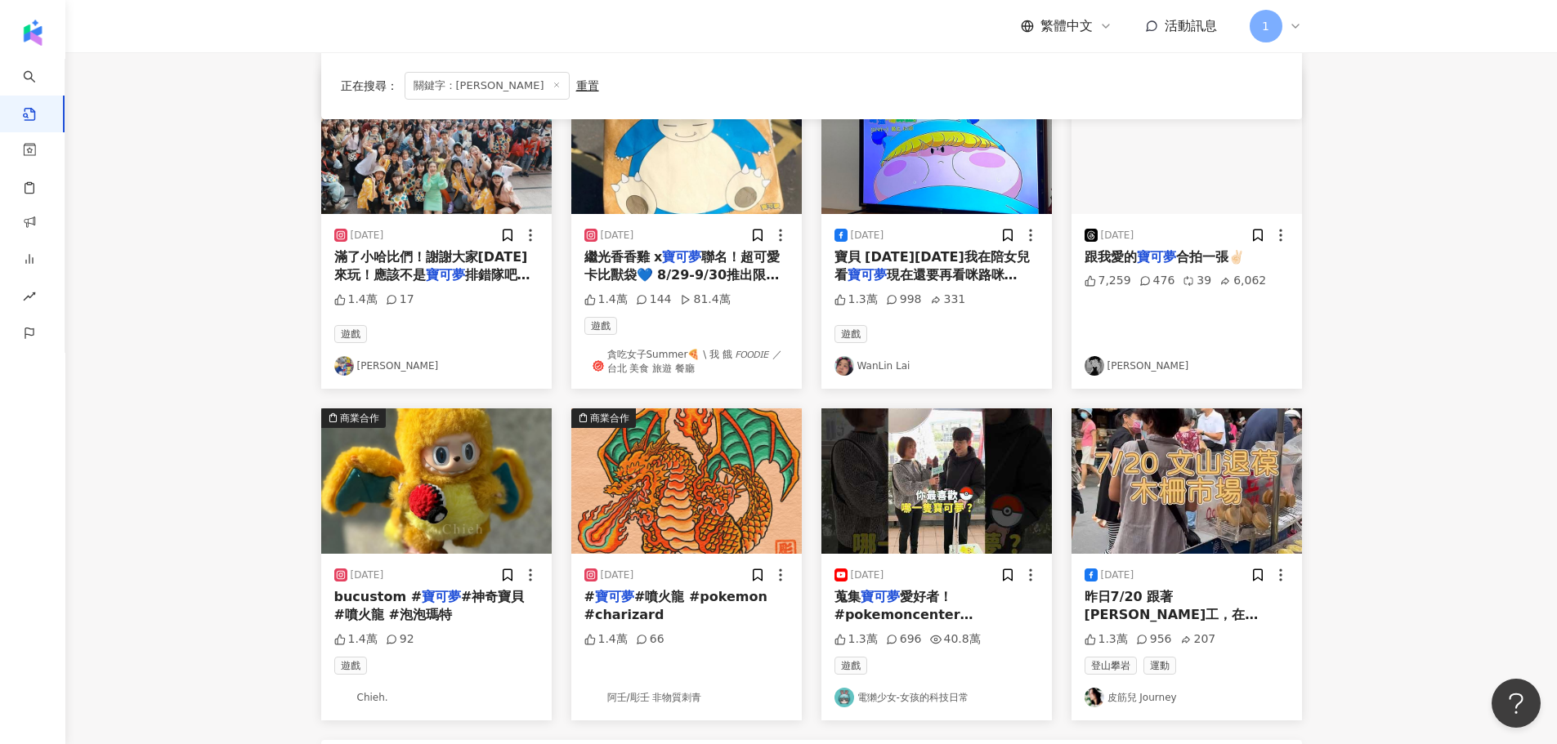
scroll to position [834, 0]
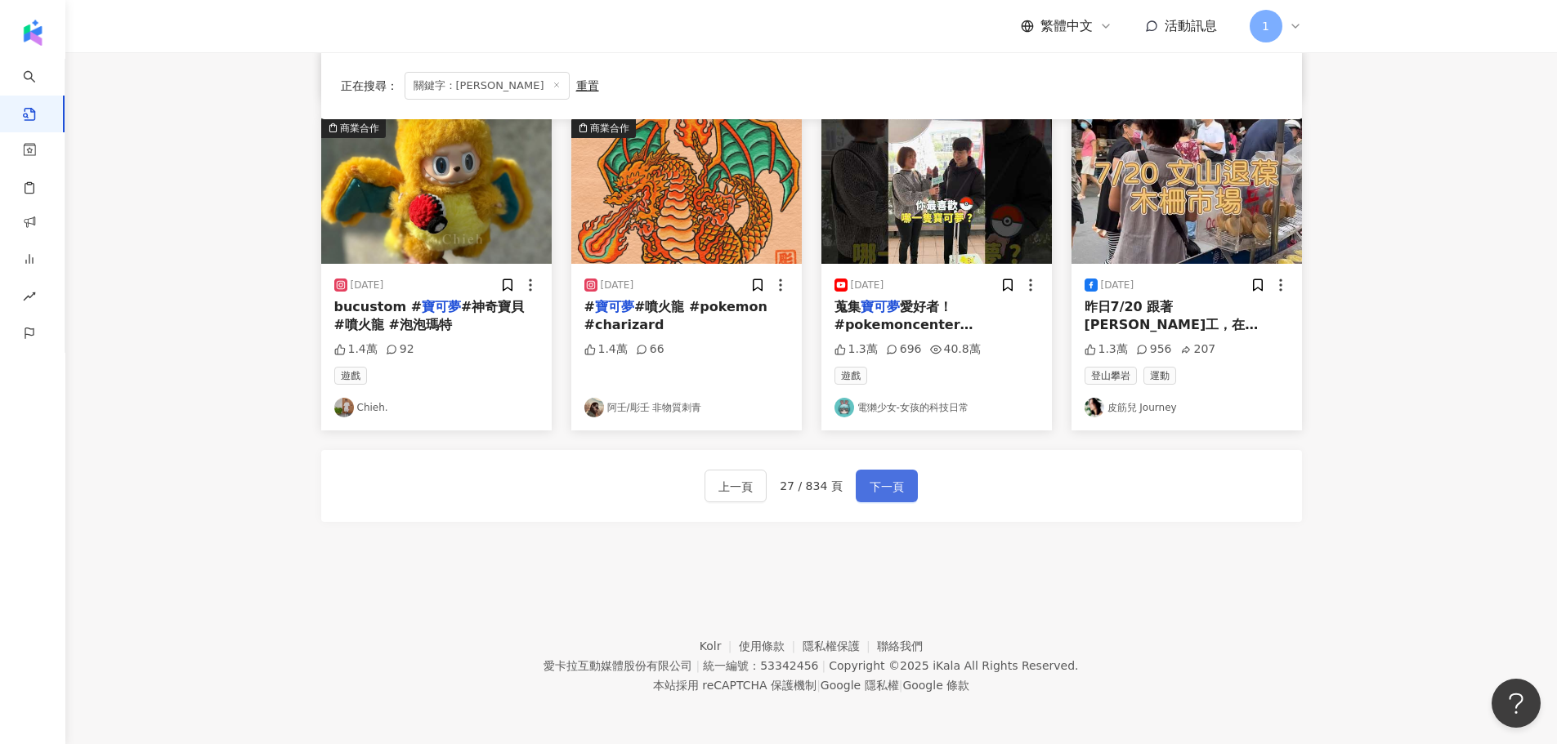
click at [909, 476] on button "下一頁" at bounding box center [887, 486] width 62 height 33
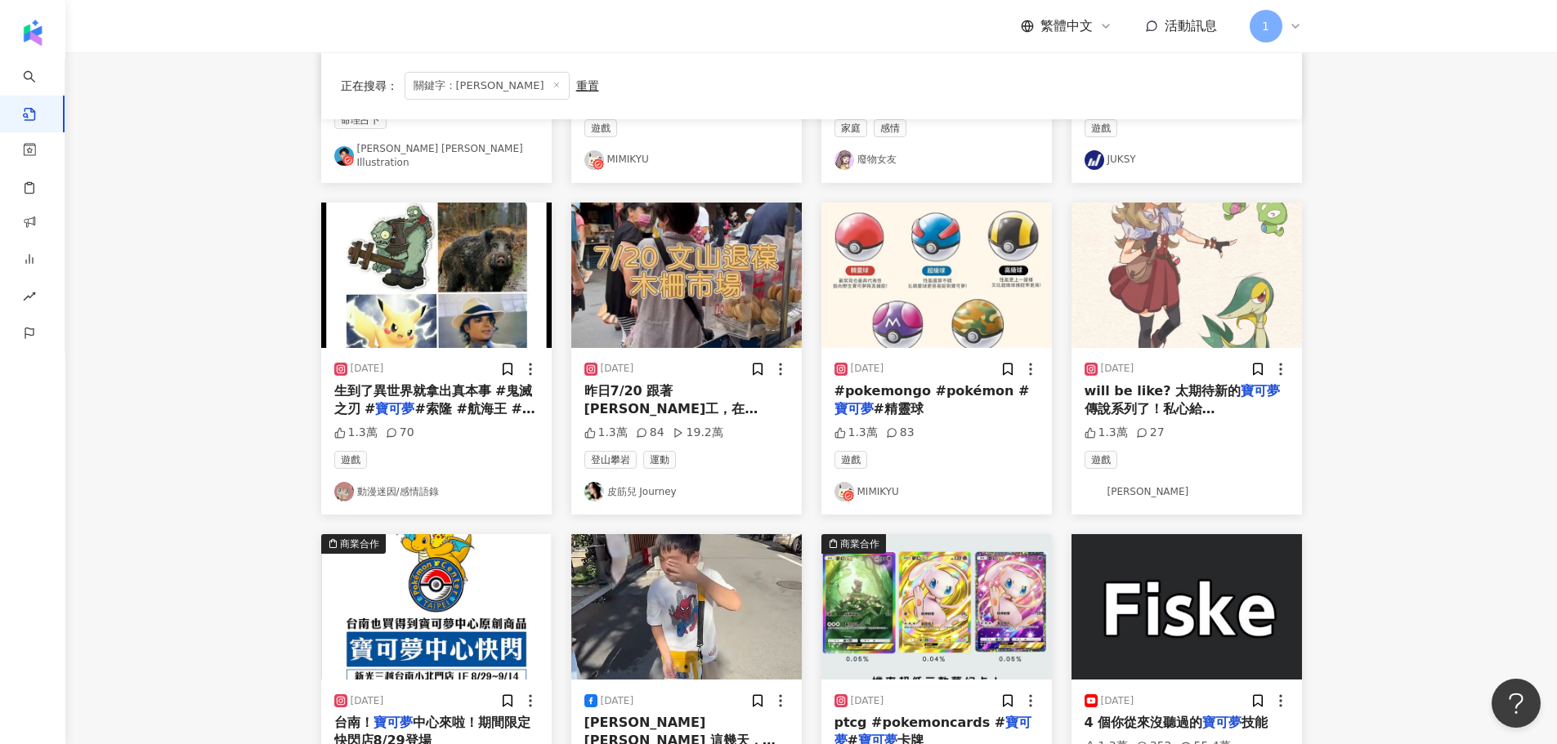
scroll to position [827, 0]
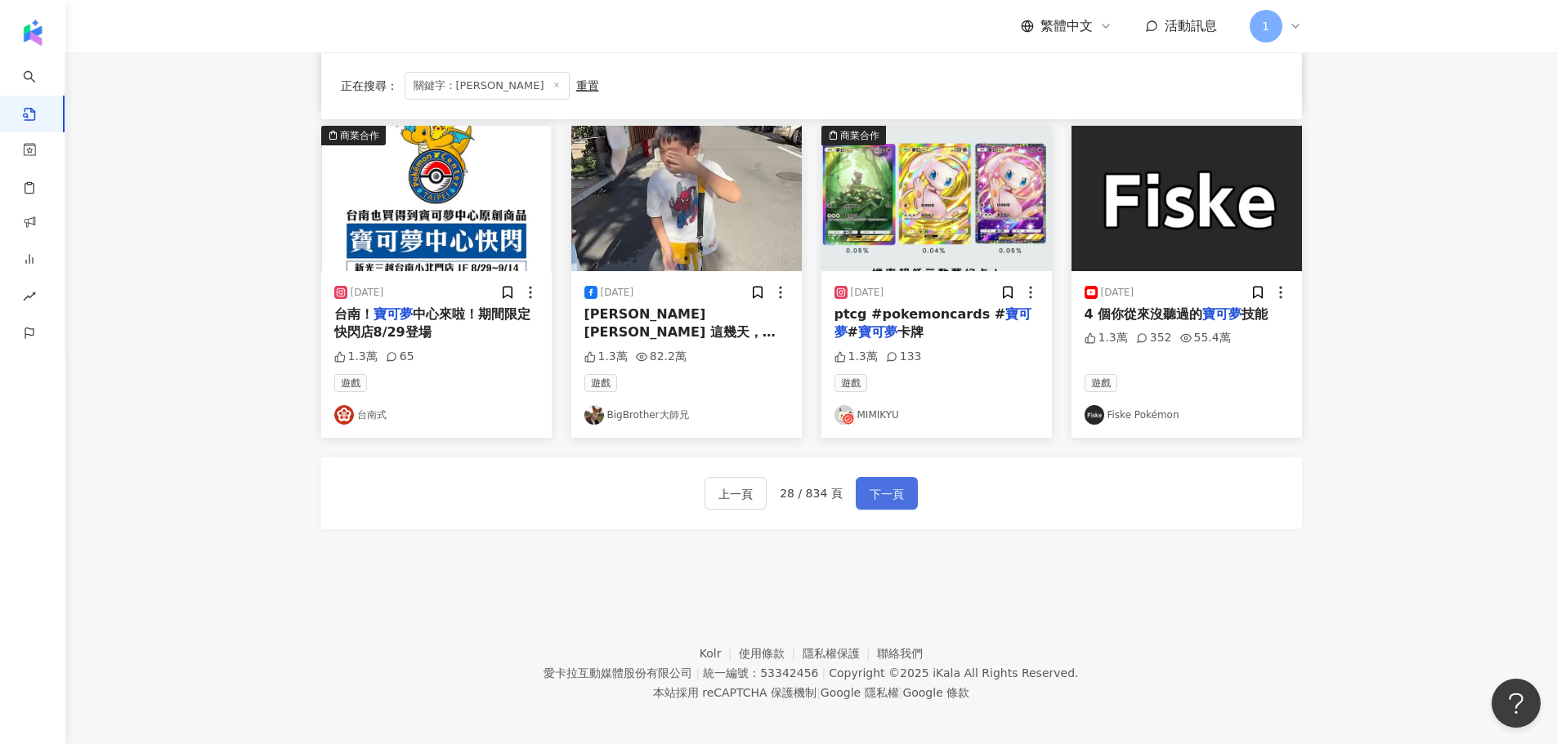
click at [869, 486] on span "下一頁" at bounding box center [886, 495] width 34 height 20
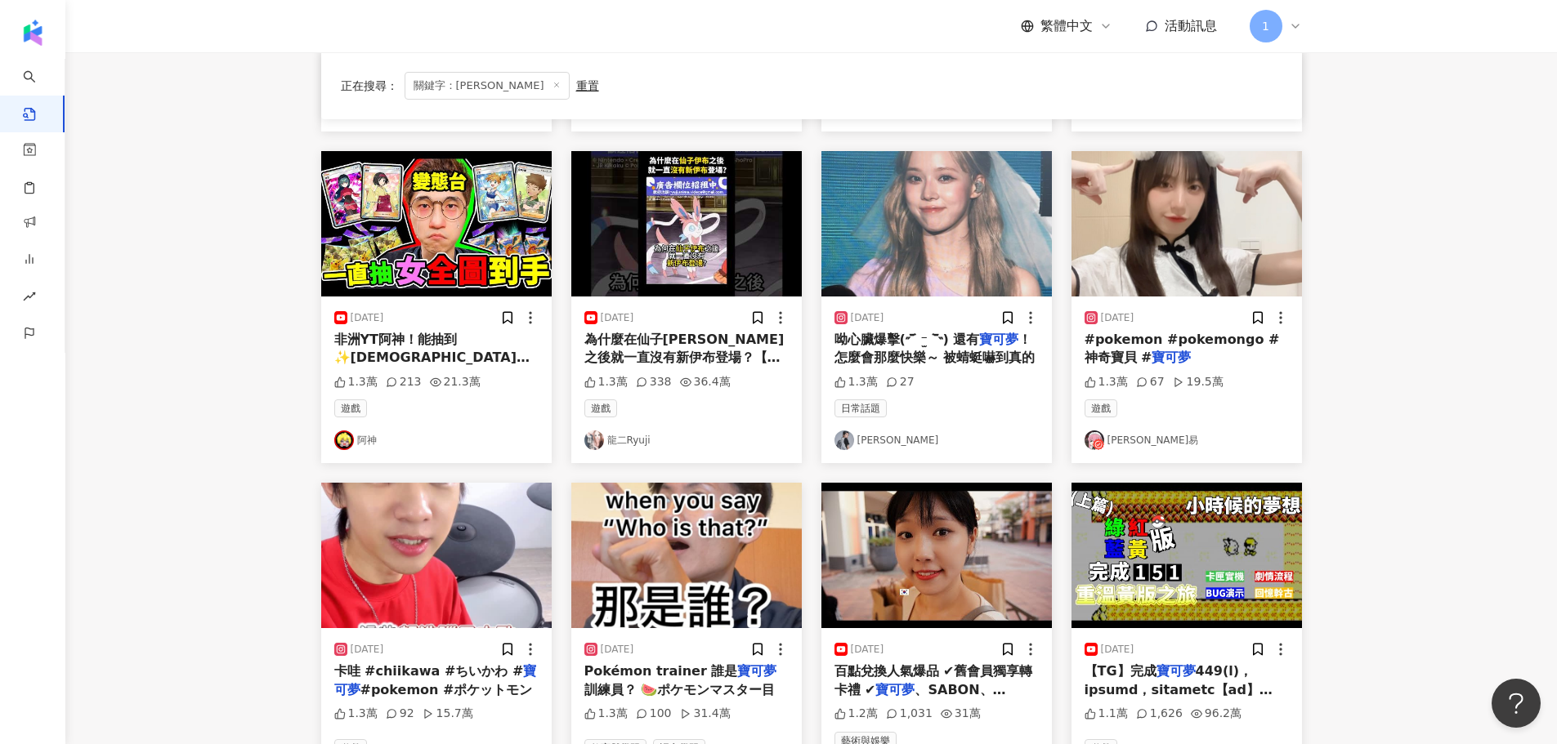
scroll to position [745, 0]
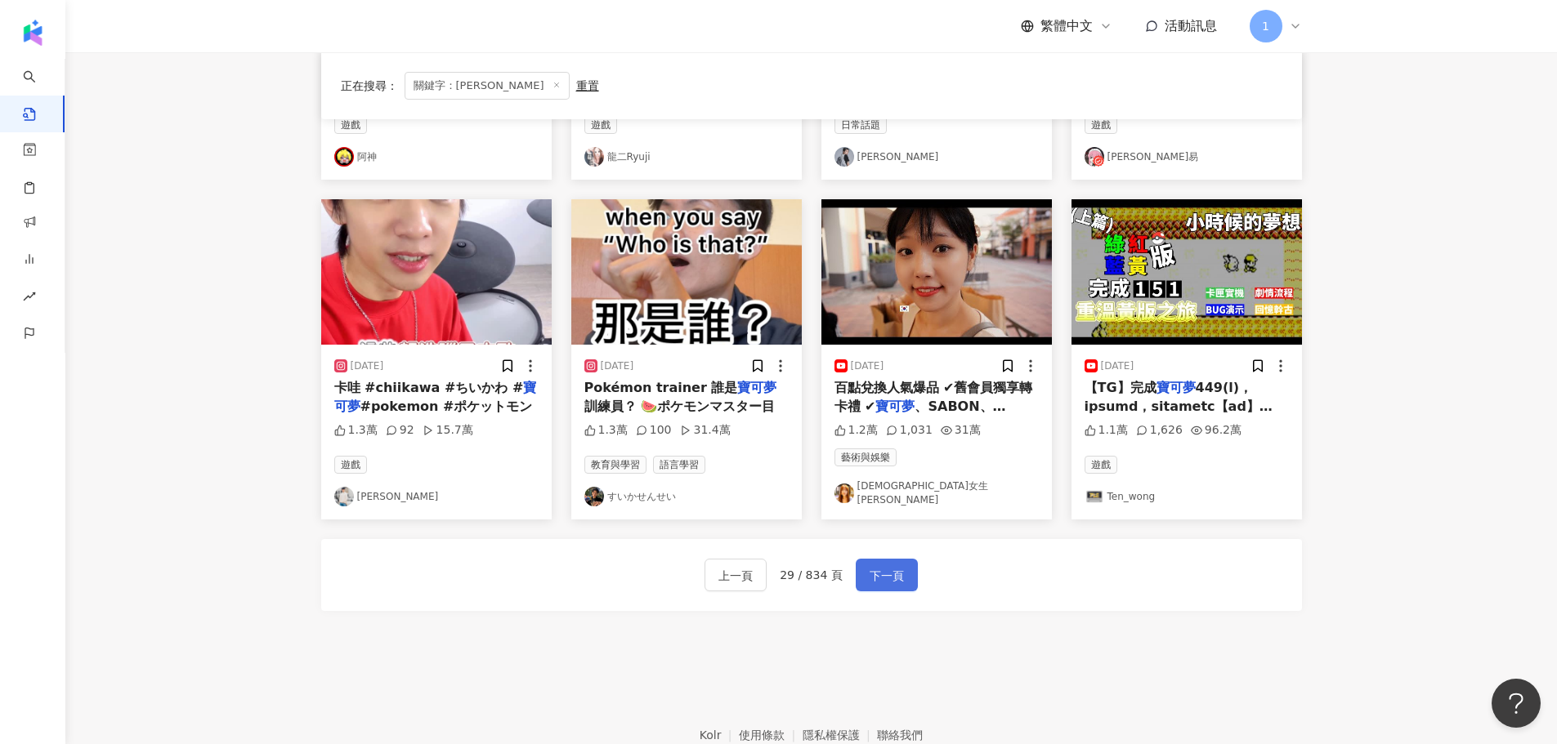
click at [903, 574] on button "下一頁" at bounding box center [887, 575] width 62 height 33
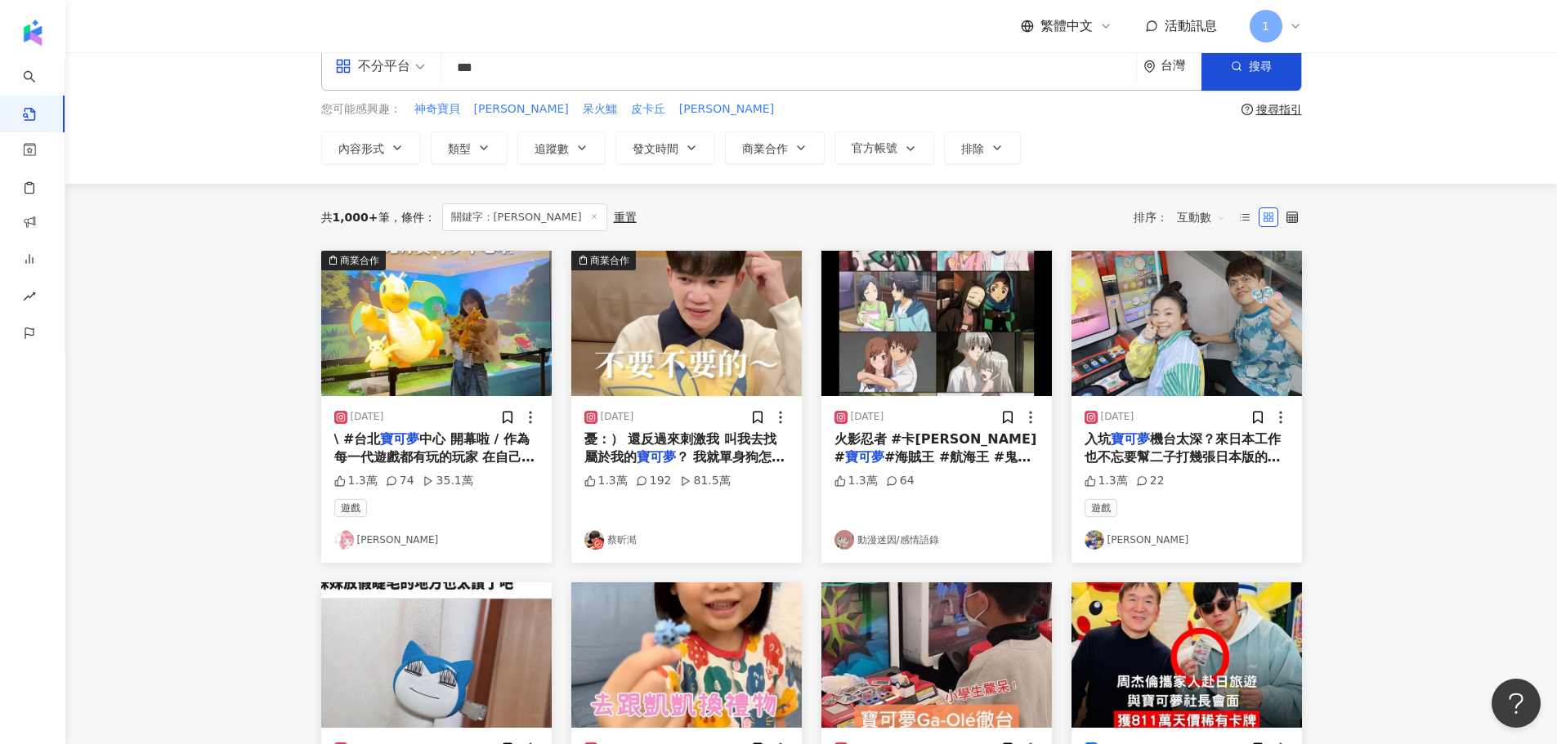
scroll to position [17, 0]
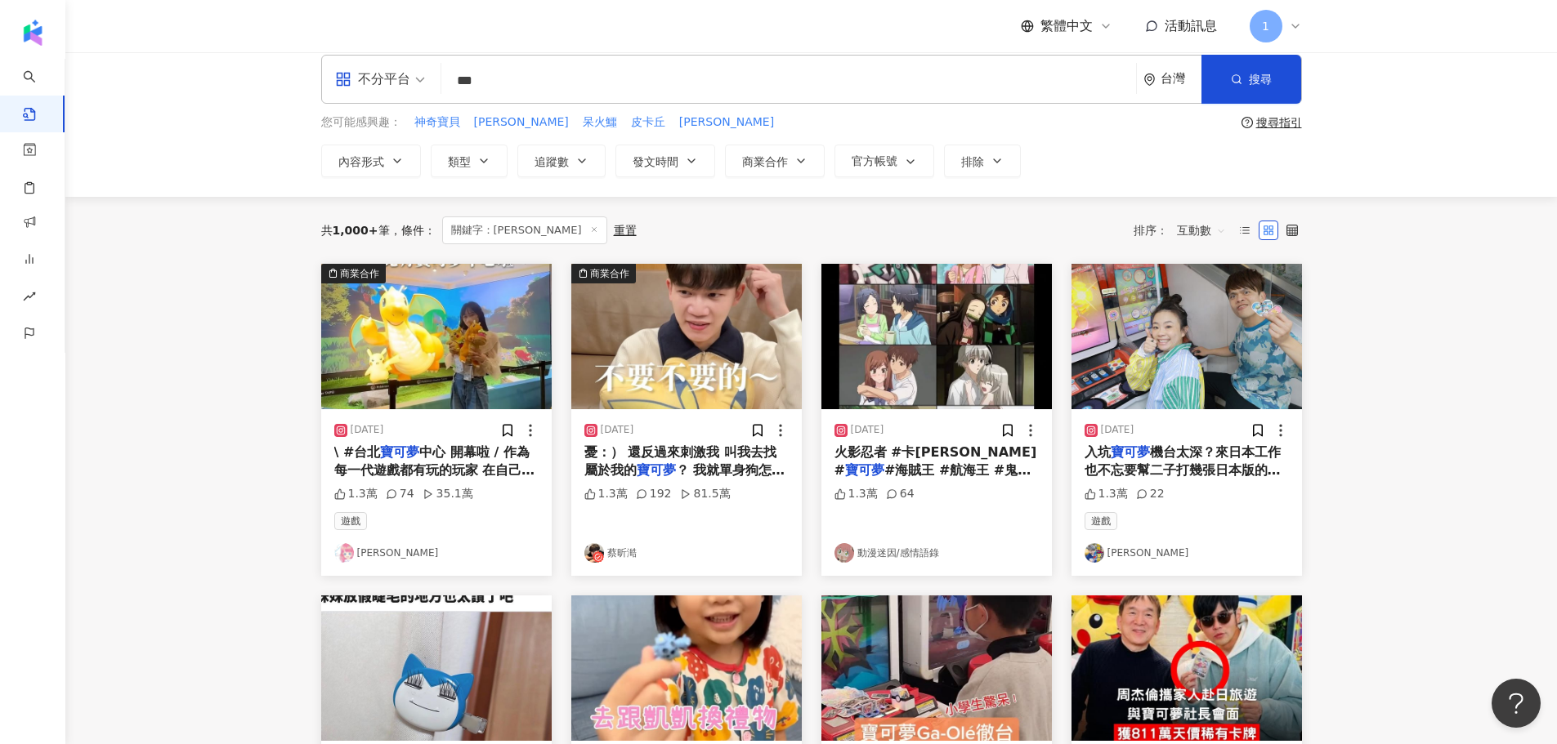
click at [709, 453] on span "憂：） 還反過來刺激我 叫我去找屬於我的" at bounding box center [680, 462] width 192 height 34
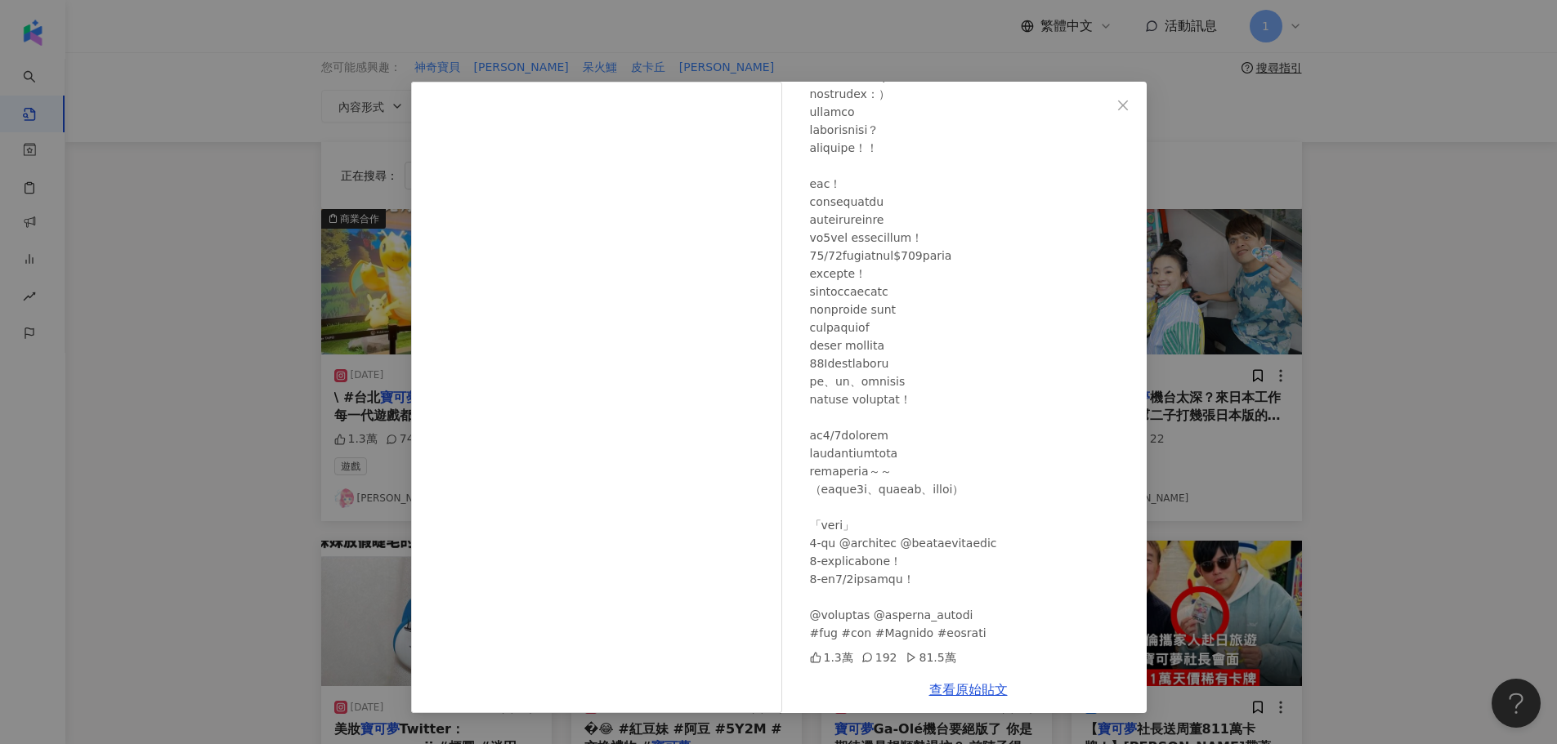
scroll to position [262, 0]
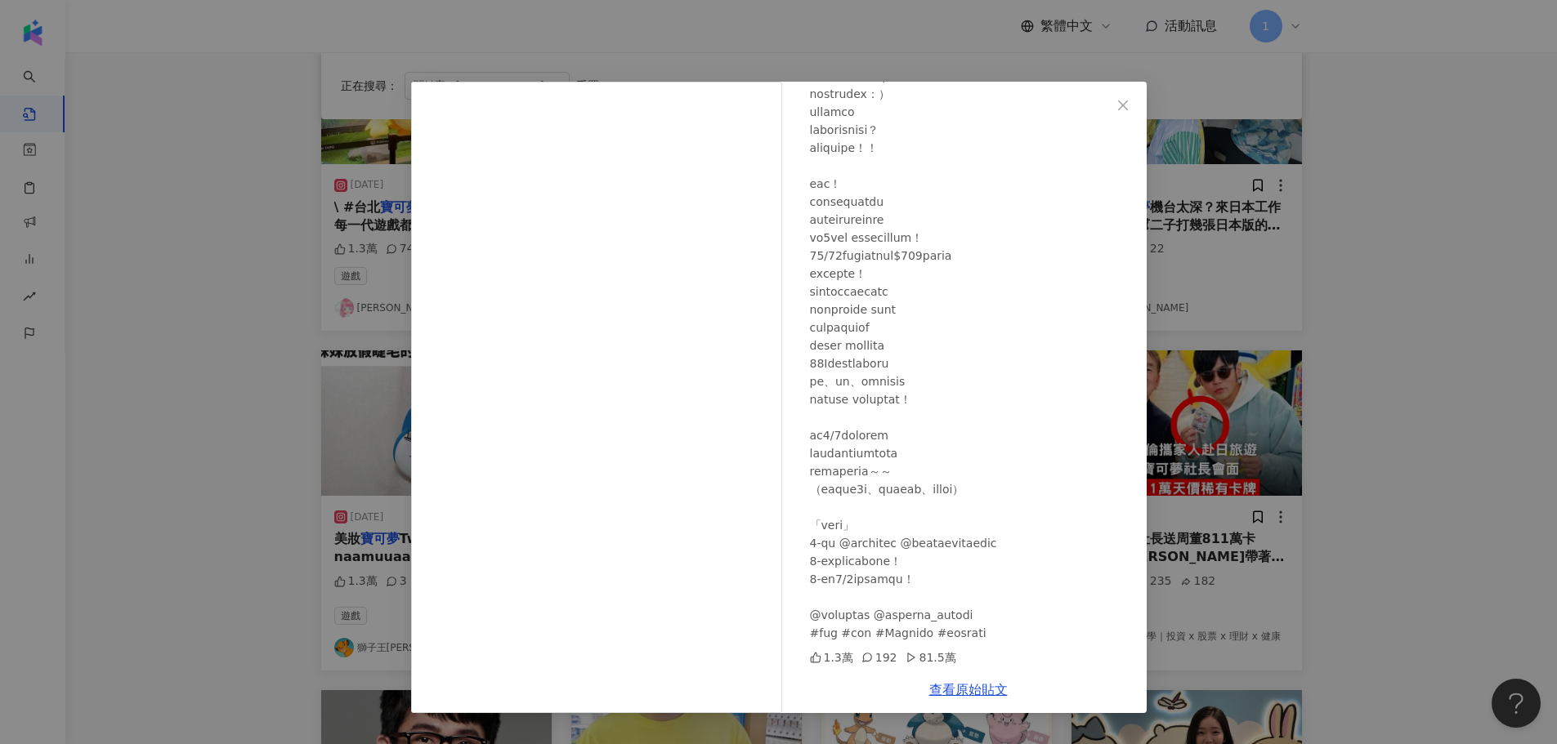
click at [1388, 445] on div "蔡昕澔 2024/12/27 1.3萬 192 81.5萬 查看原始貼文" at bounding box center [778, 372] width 1557 height 744
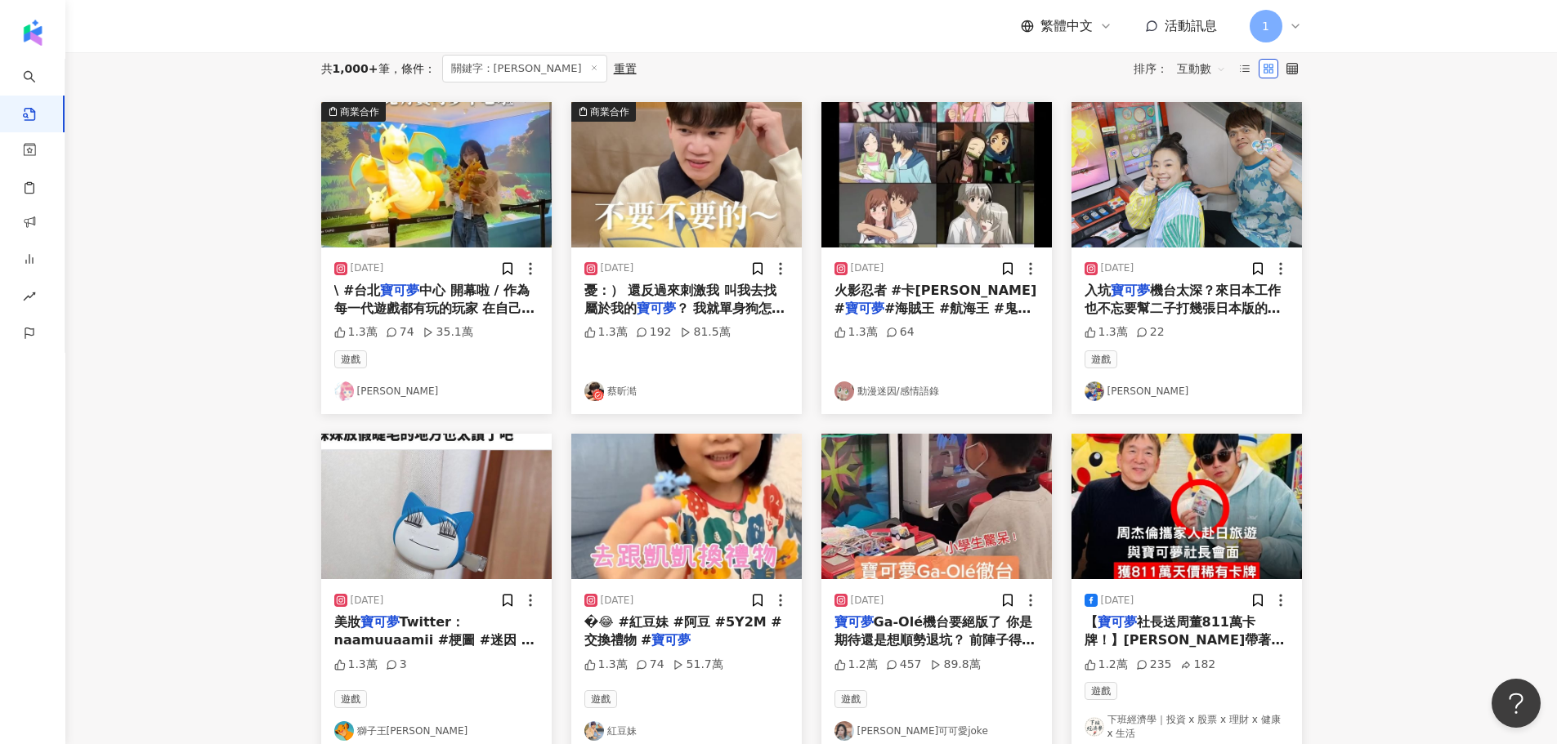
scroll to position [99, 0]
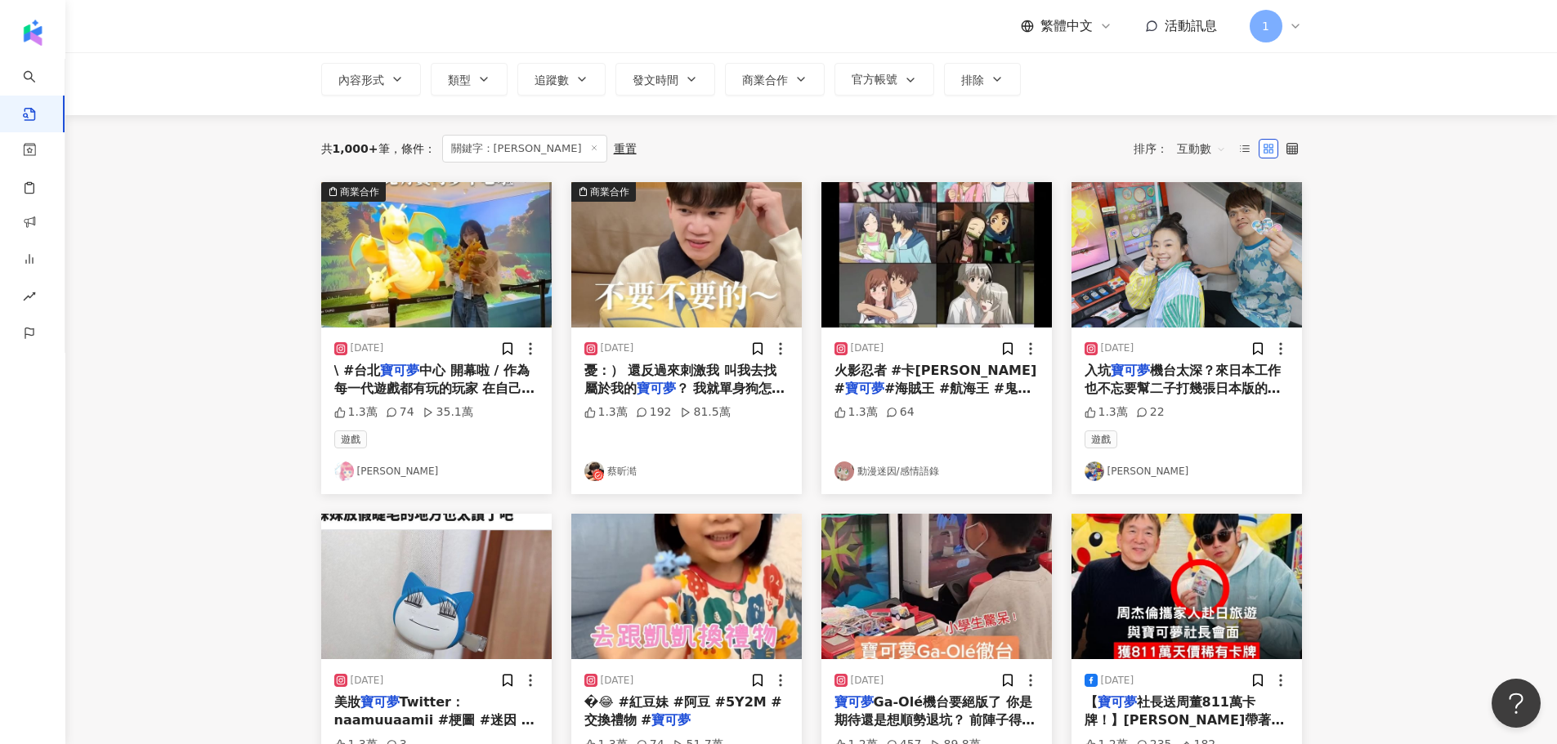
click at [1115, 472] on link "蔡阿嘎" at bounding box center [1186, 472] width 204 height 20
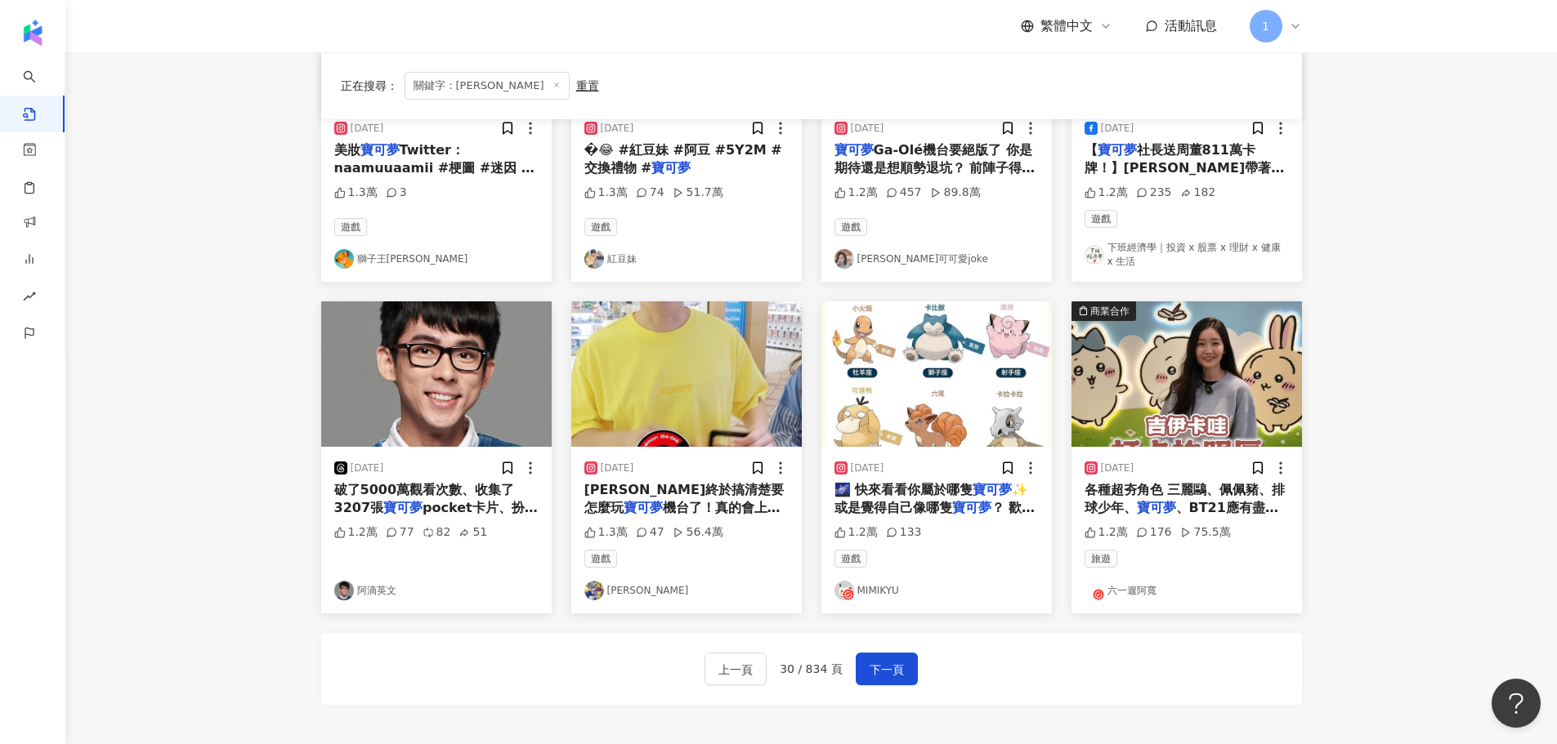
scroll to position [834, 0]
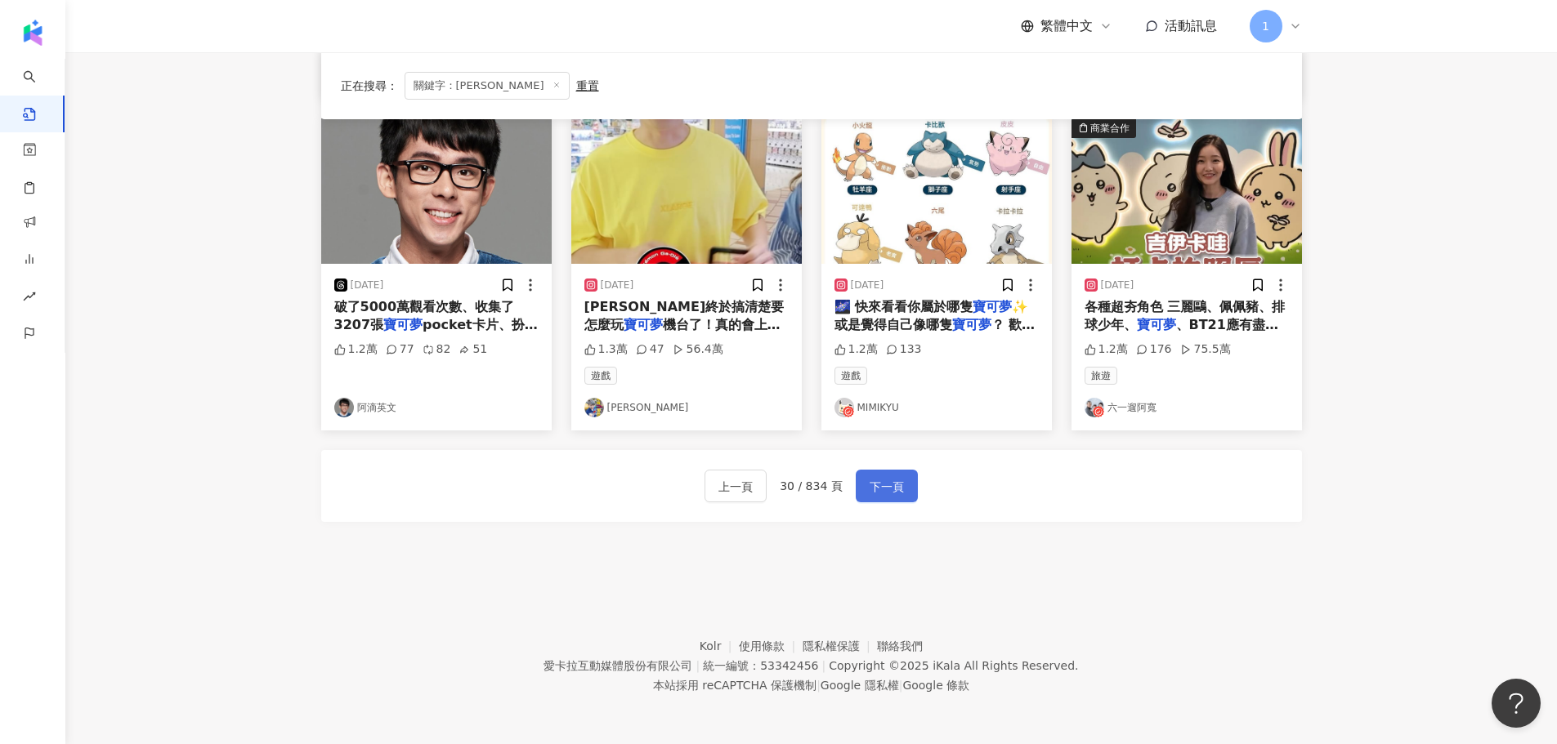
click at [879, 490] on span "下一頁" at bounding box center [886, 487] width 34 height 20
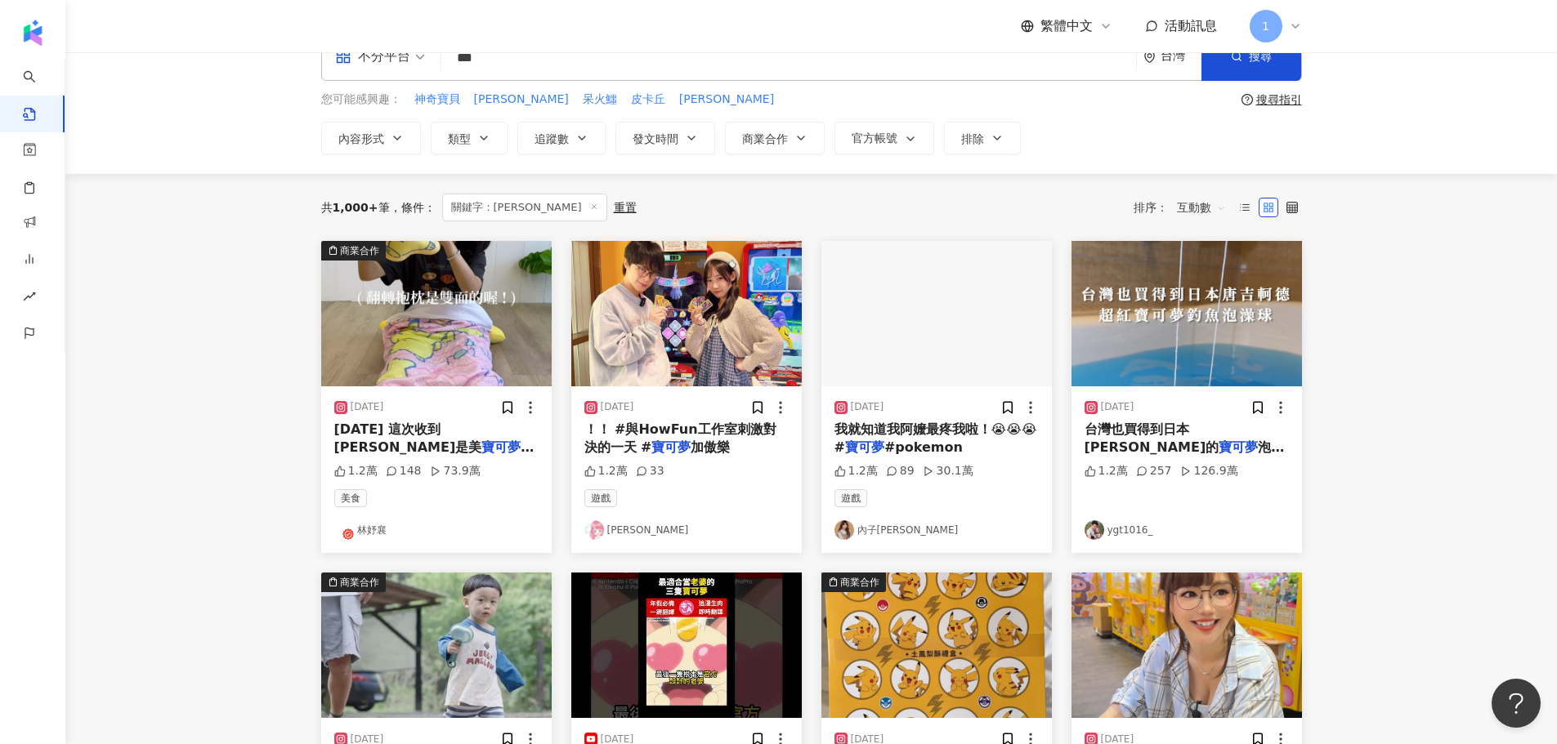
scroll to position [0, 0]
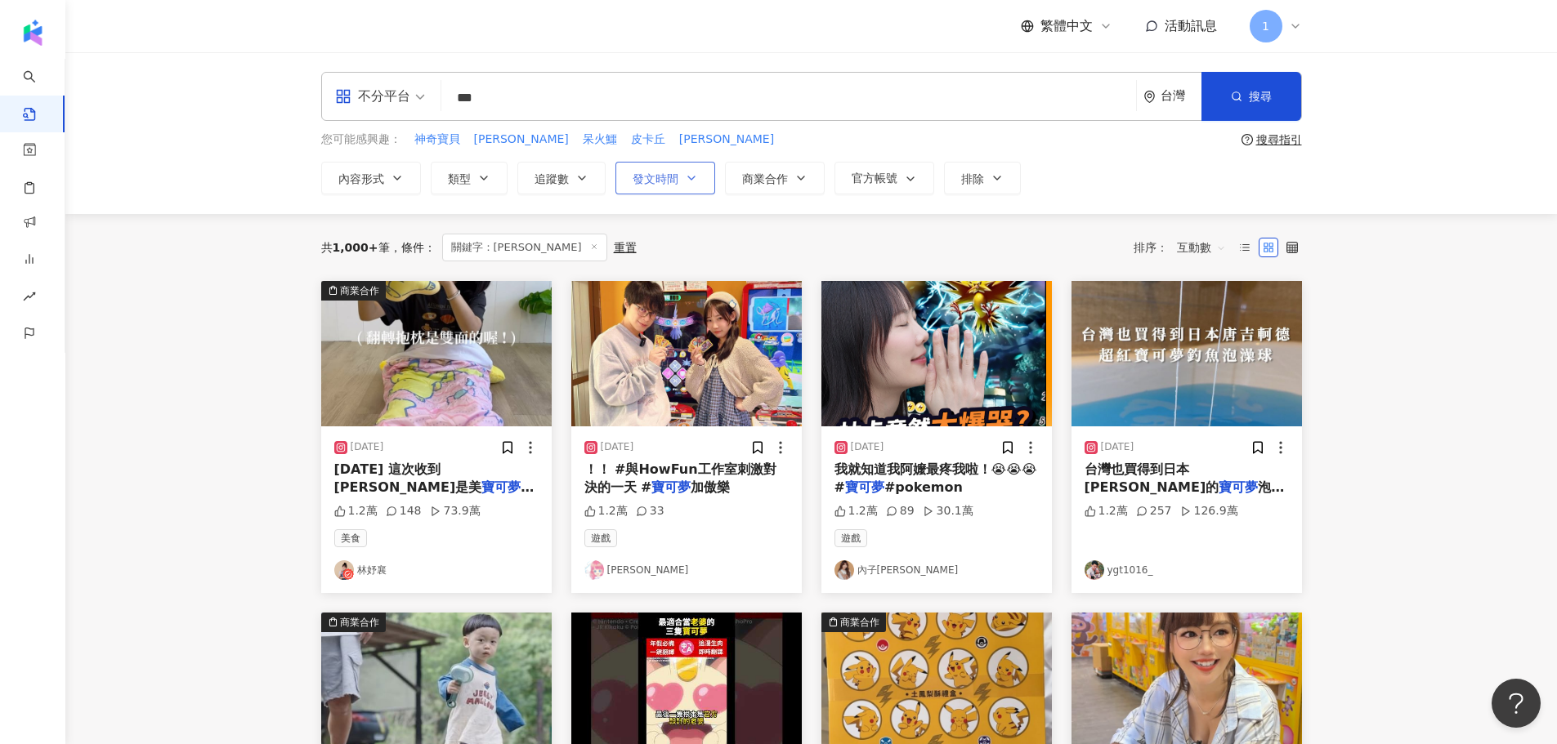
click at [673, 185] on span "發文時間" at bounding box center [655, 178] width 46 height 13
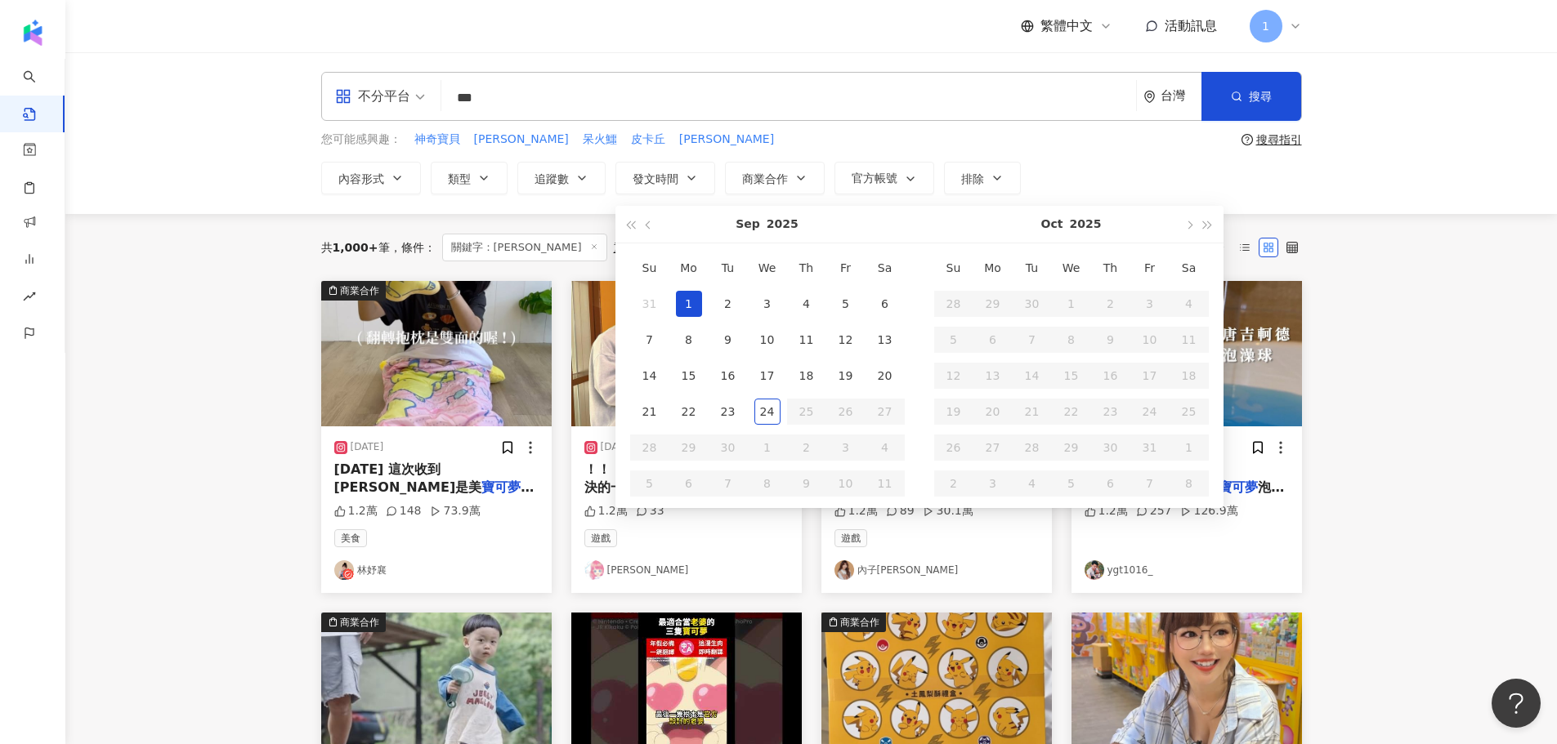
type input "**********"
click at [1319, 184] on div "不分平台 *** 台灣 搜尋 您可能感興趣： 神奇寶貝 伊布 呆火鱷 皮卡丘 朱紫 搜尋指引 內容形式 類型 追蹤數 發文時間 Sep 2025 Su Mo …" at bounding box center [811, 133] width 1046 height 123
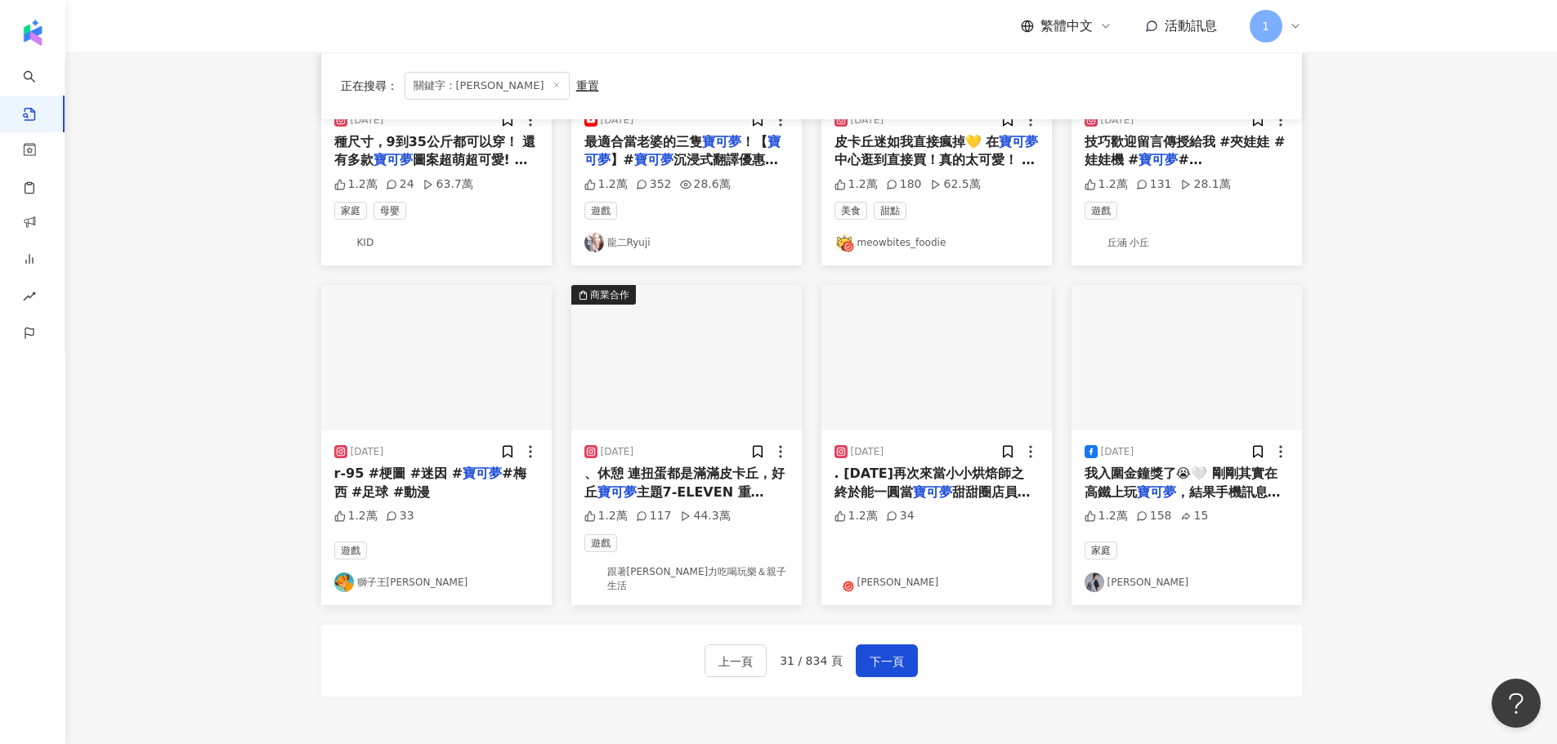
scroll to position [572, 0]
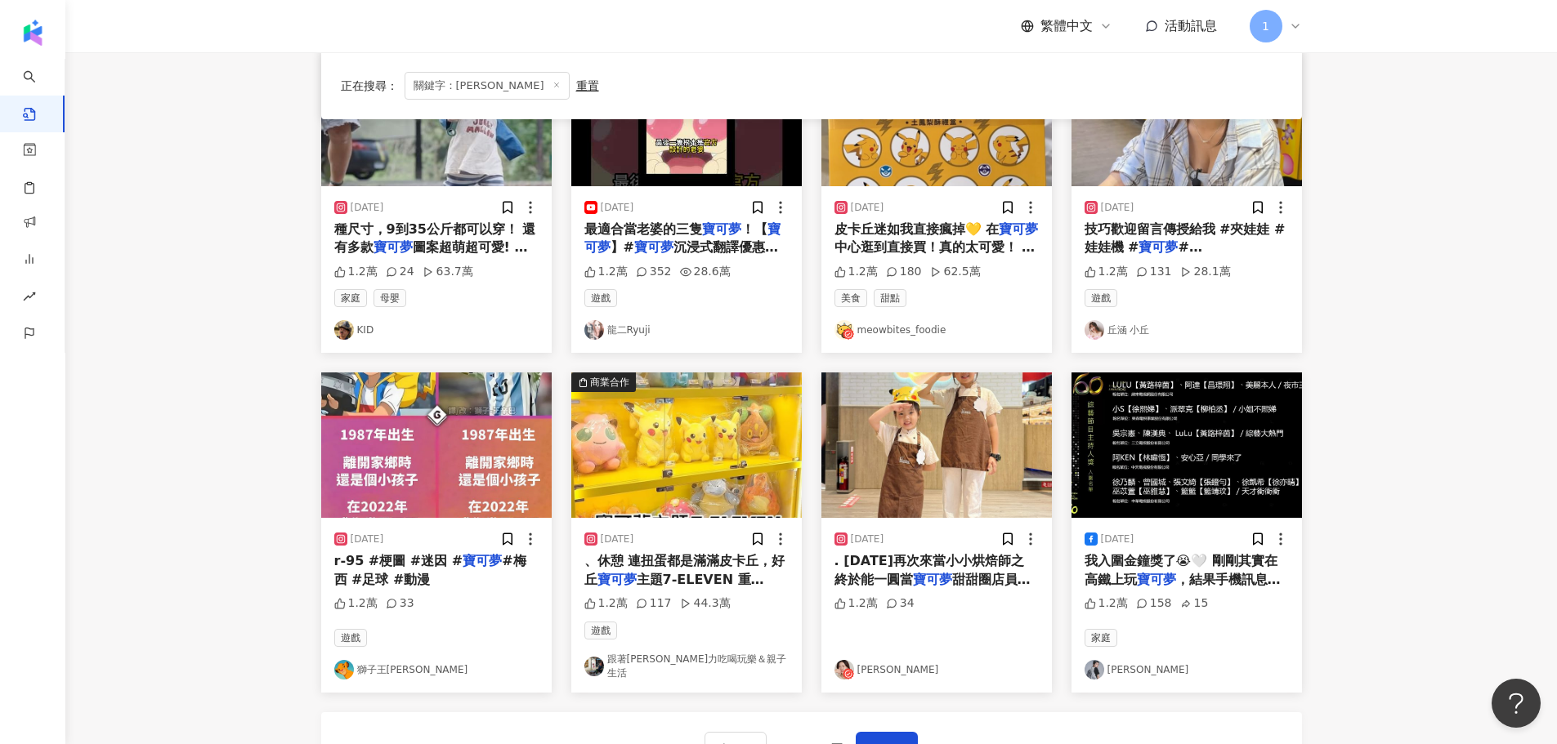
click at [1130, 330] on link "丘涵 小丘" at bounding box center [1186, 330] width 204 height 20
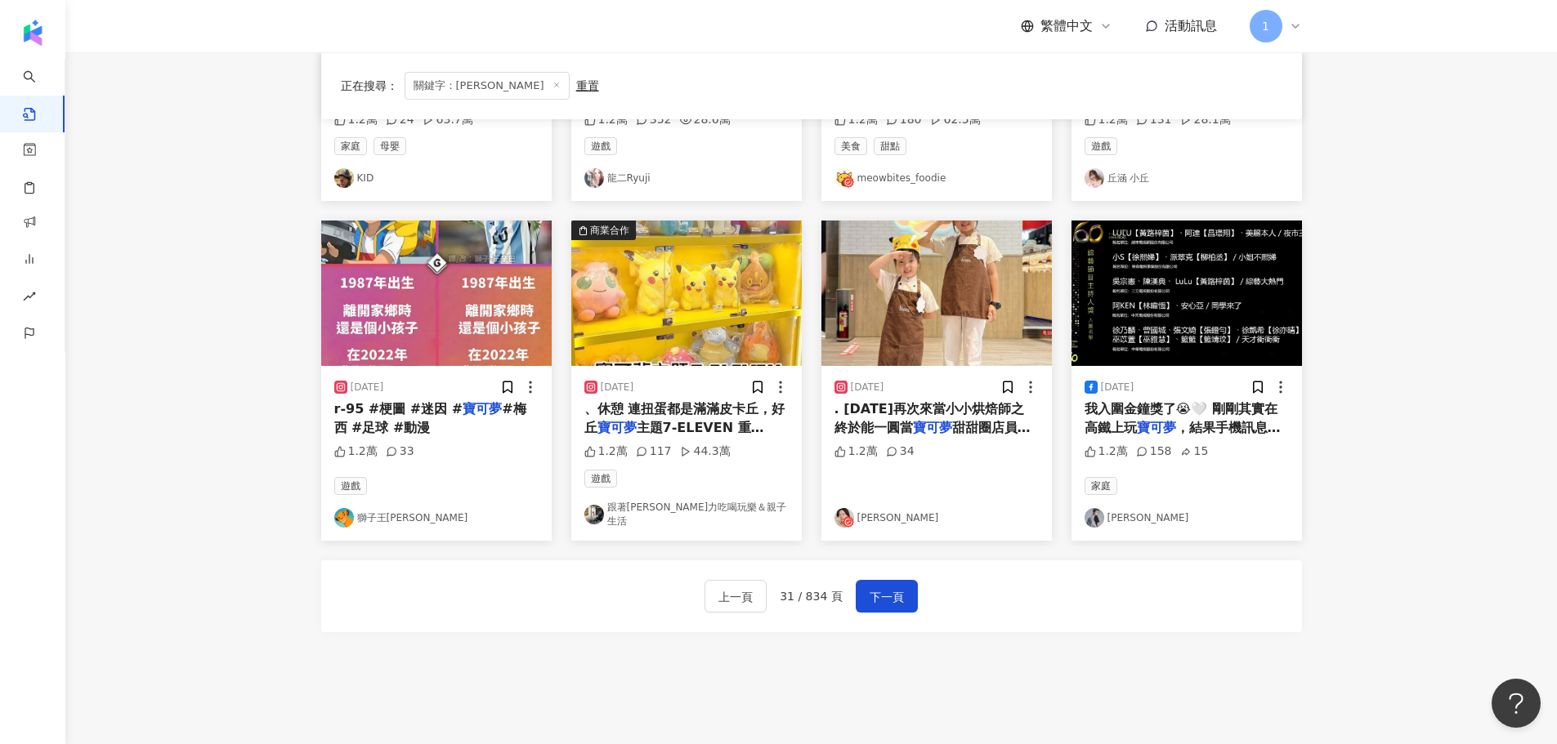
scroll to position [735, 0]
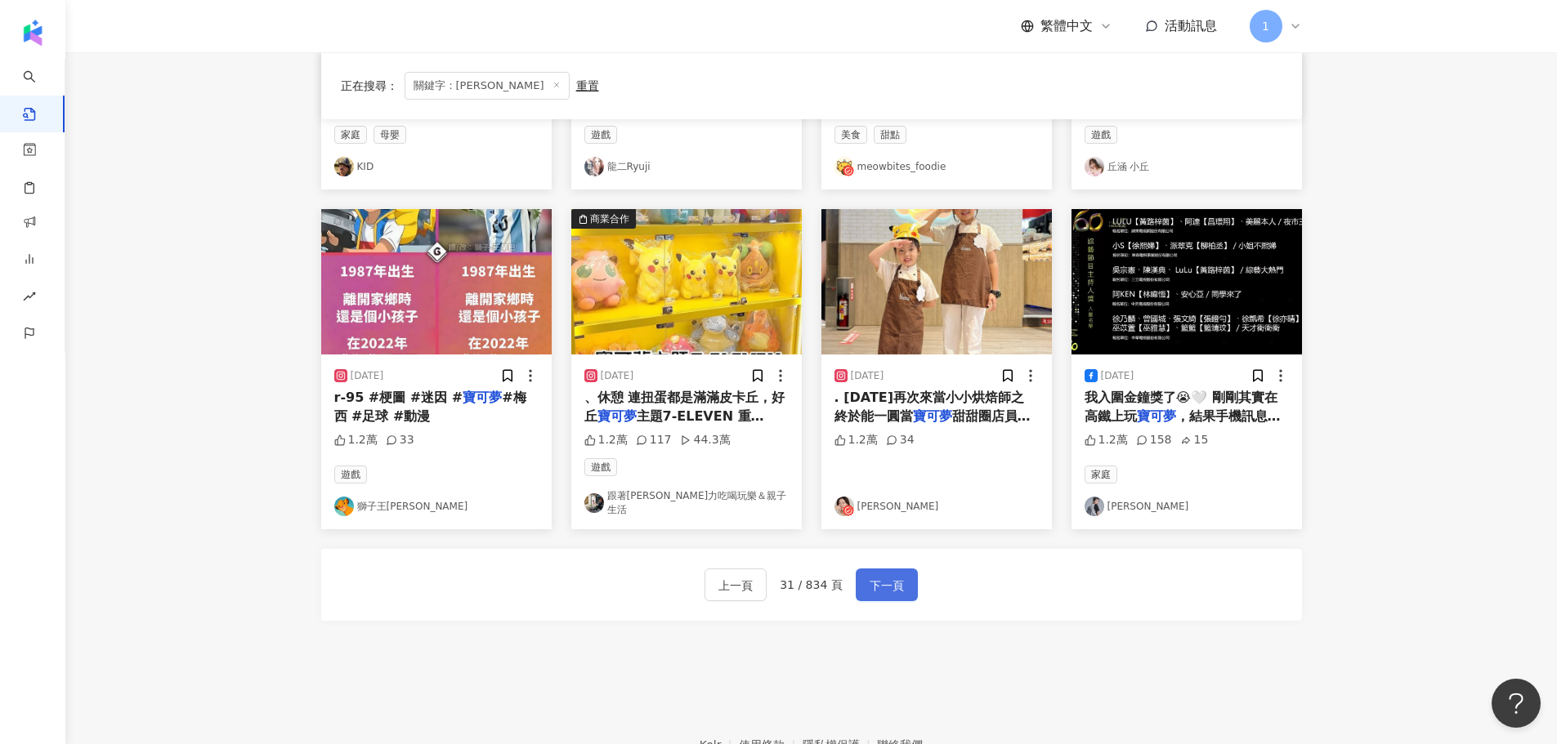
click at [904, 584] on button "下一頁" at bounding box center [887, 585] width 62 height 33
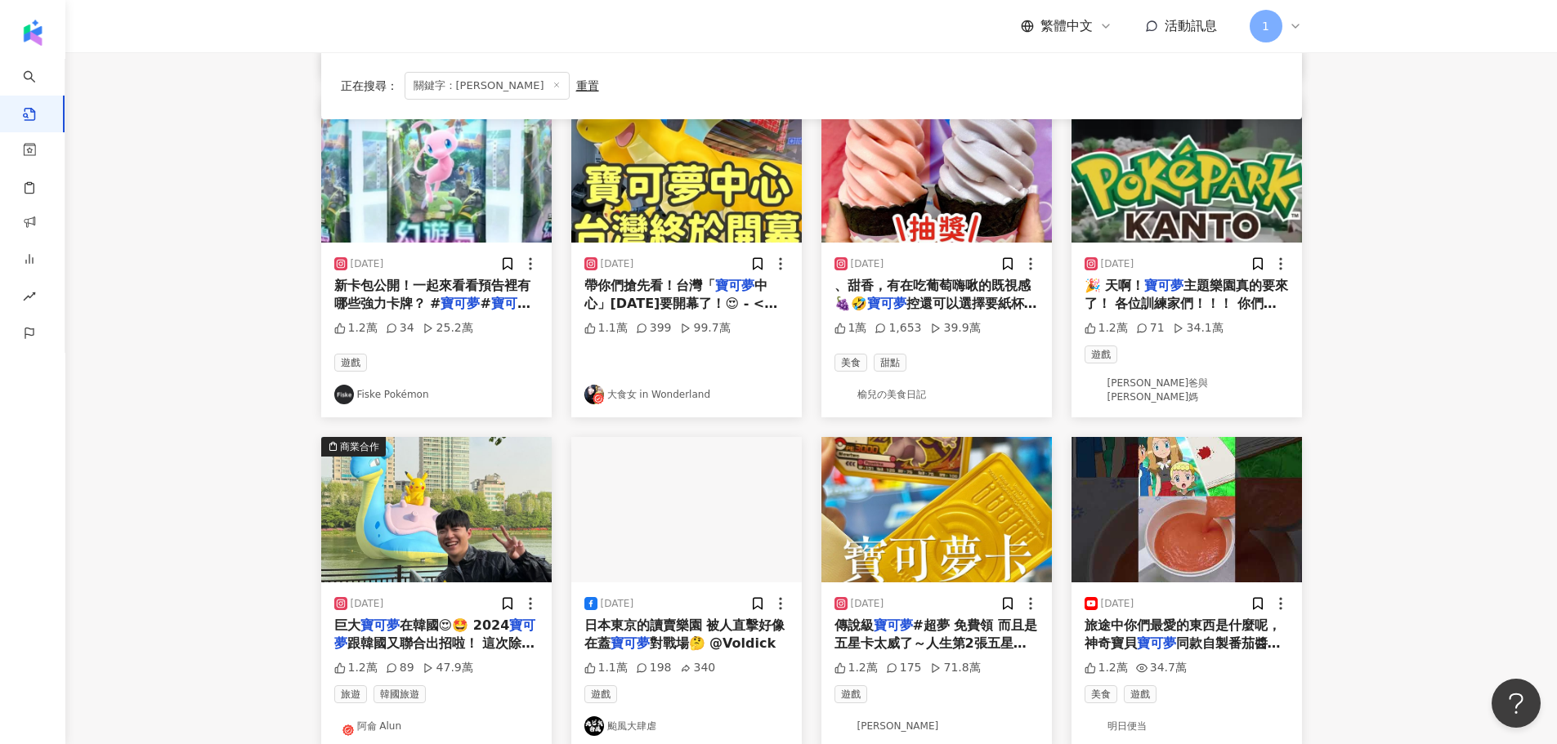
scroll to position [572, 0]
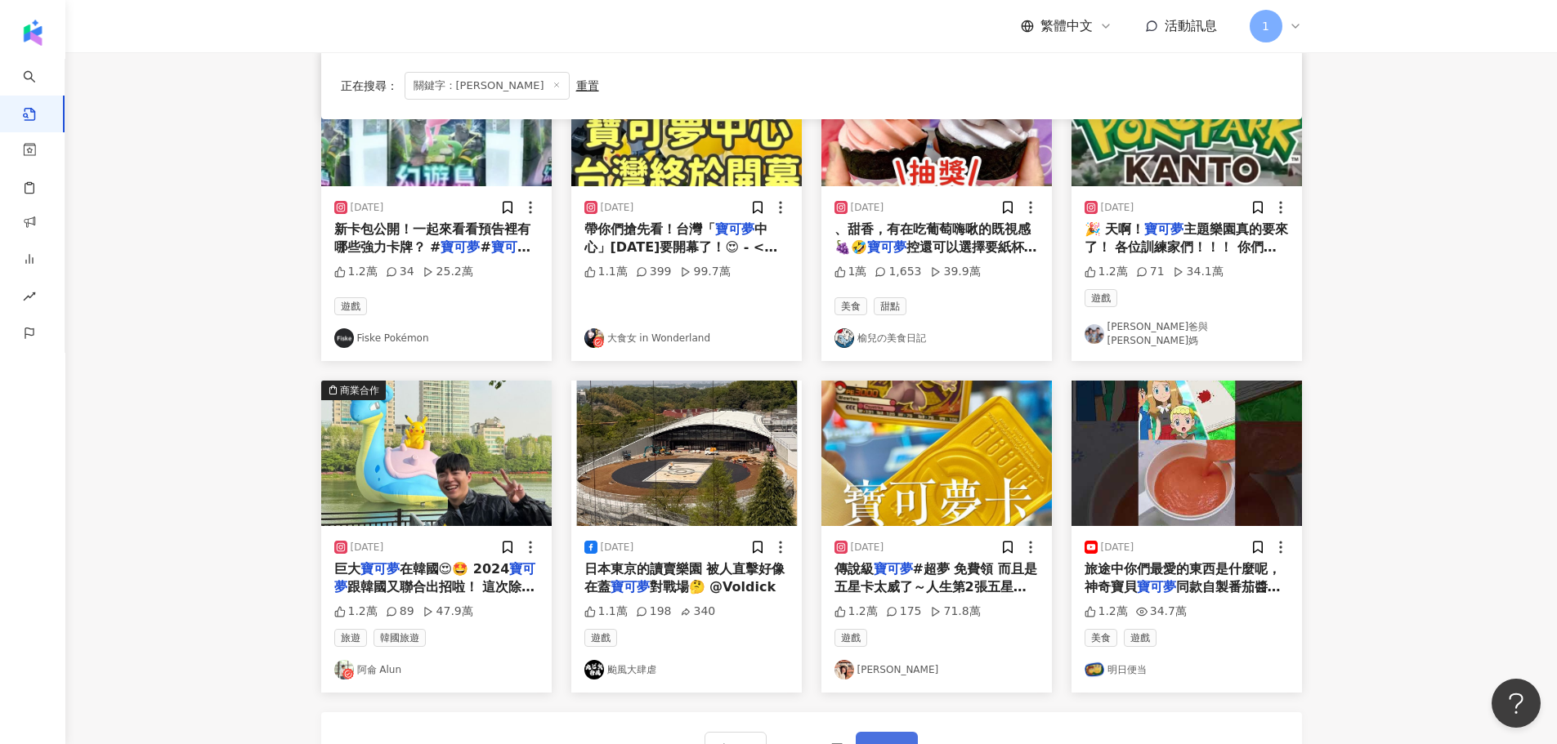
click at [889, 741] on span "下一頁" at bounding box center [886, 750] width 34 height 20
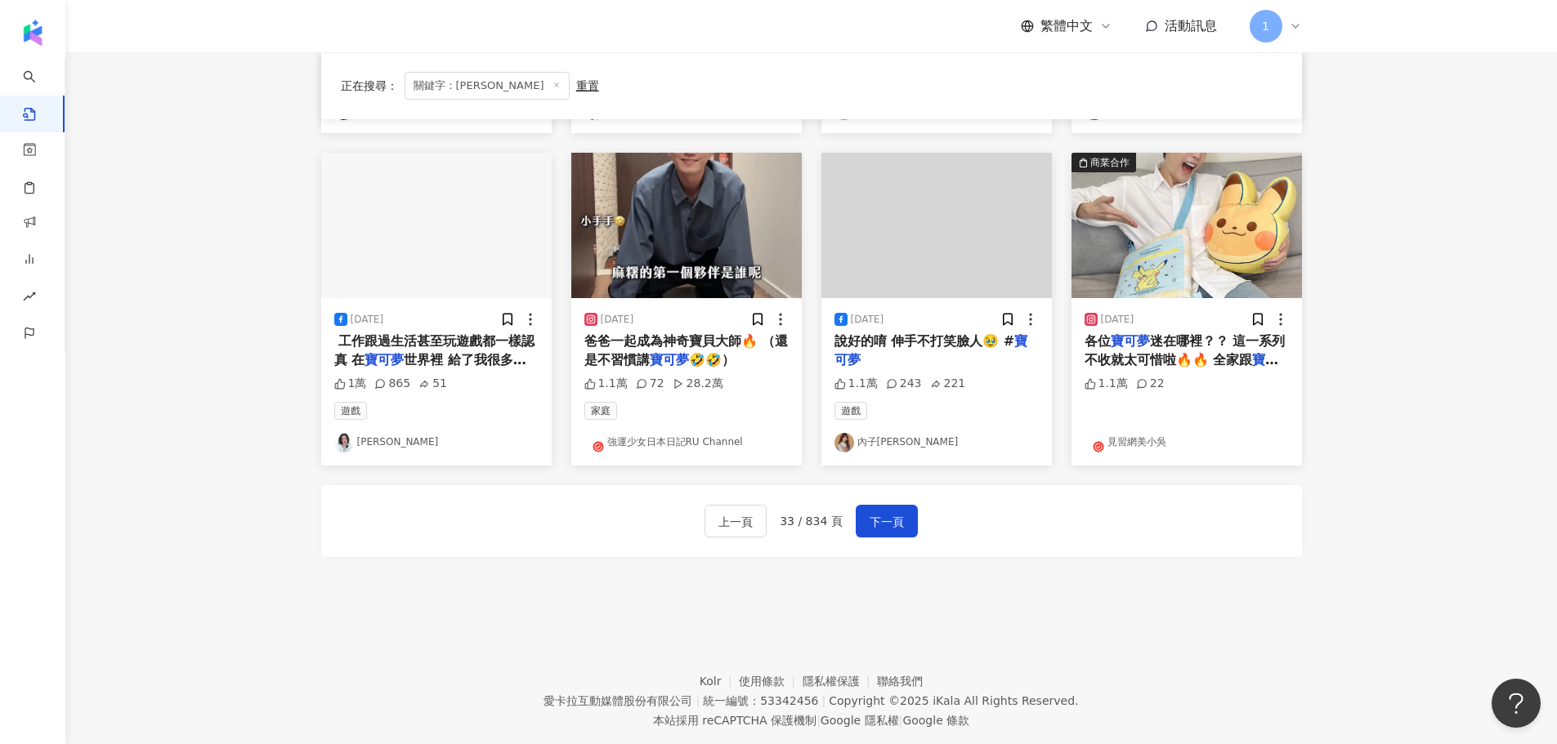
scroll to position [817, 0]
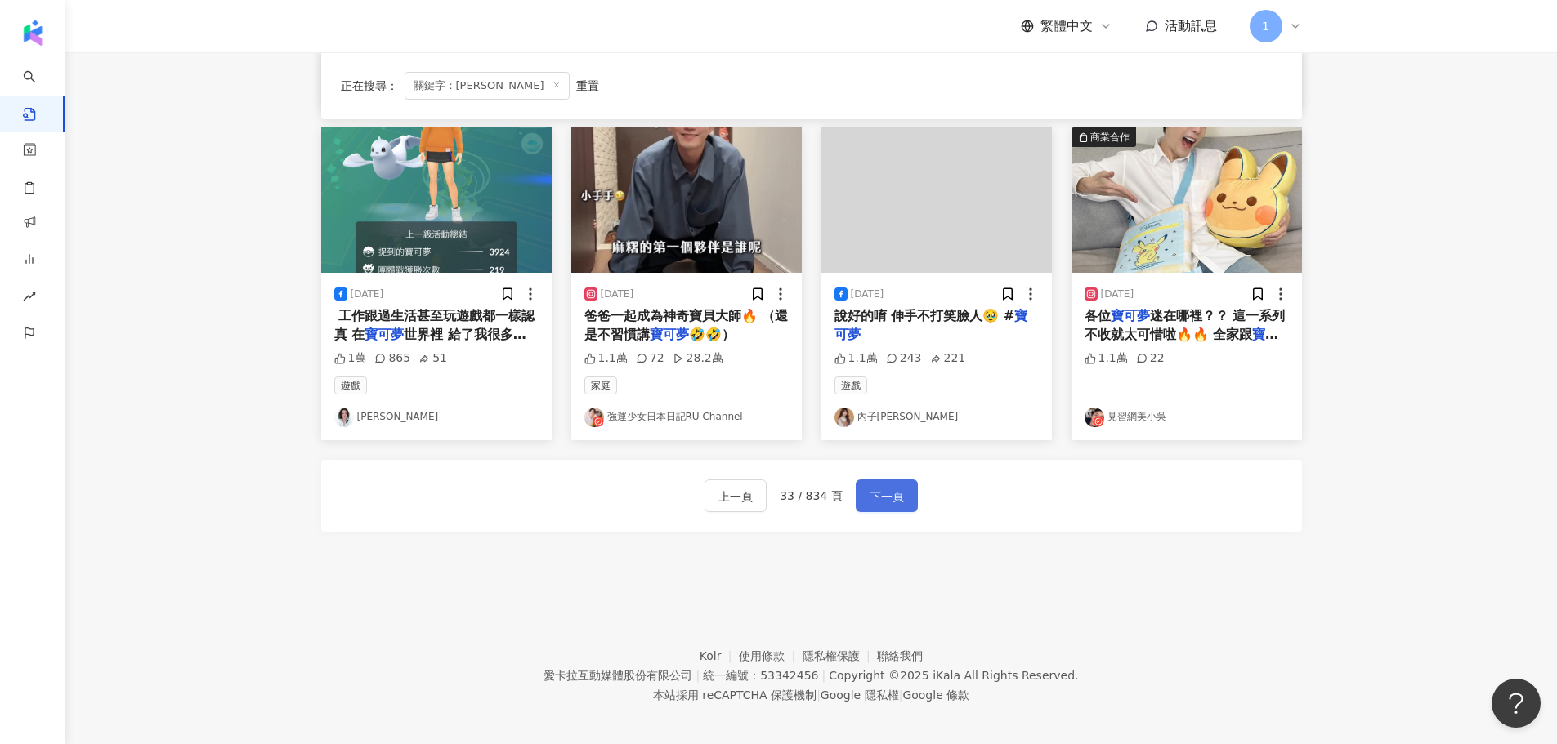
click at [902, 498] on button "下一頁" at bounding box center [887, 496] width 62 height 33
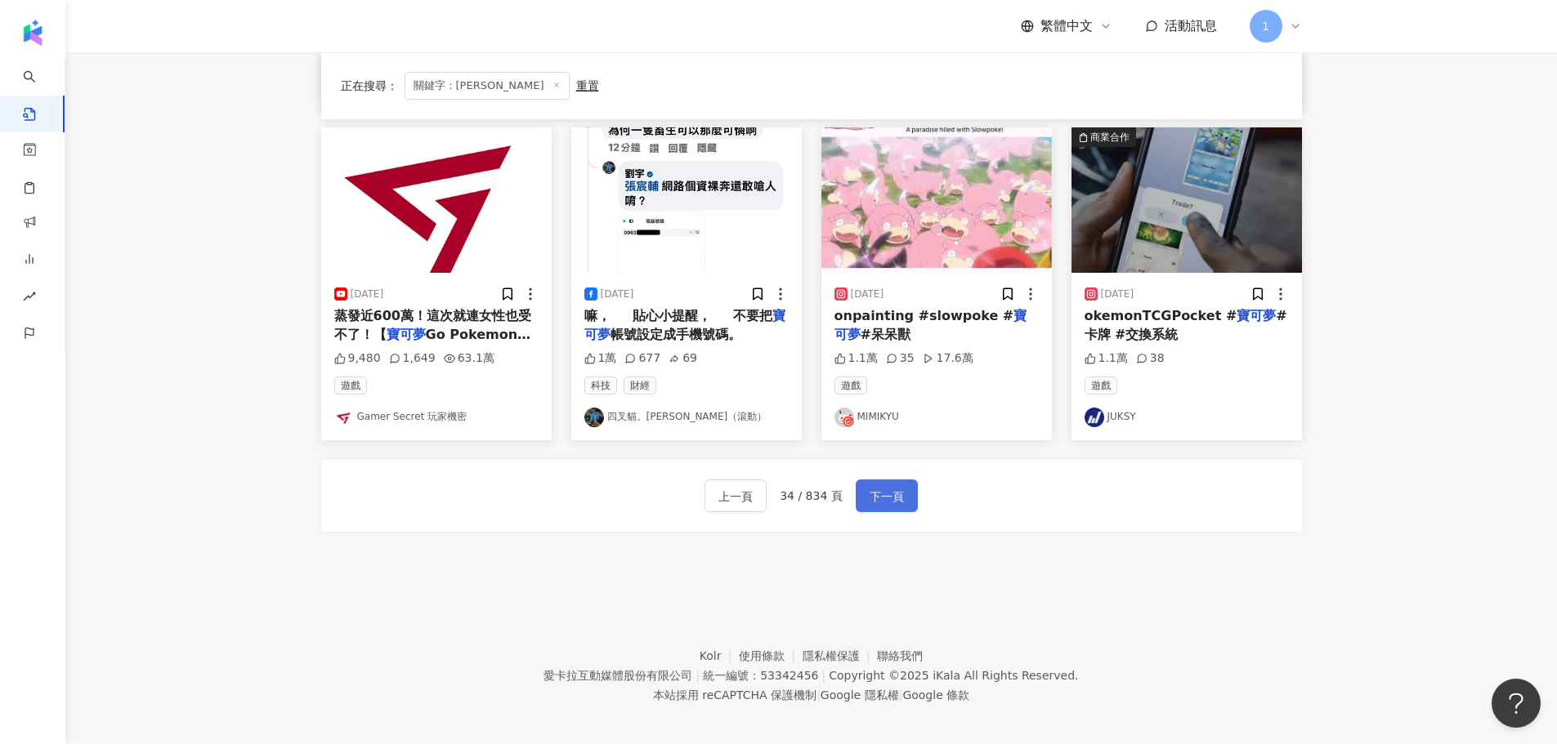
click at [891, 503] on span "下一頁" at bounding box center [886, 497] width 34 height 20
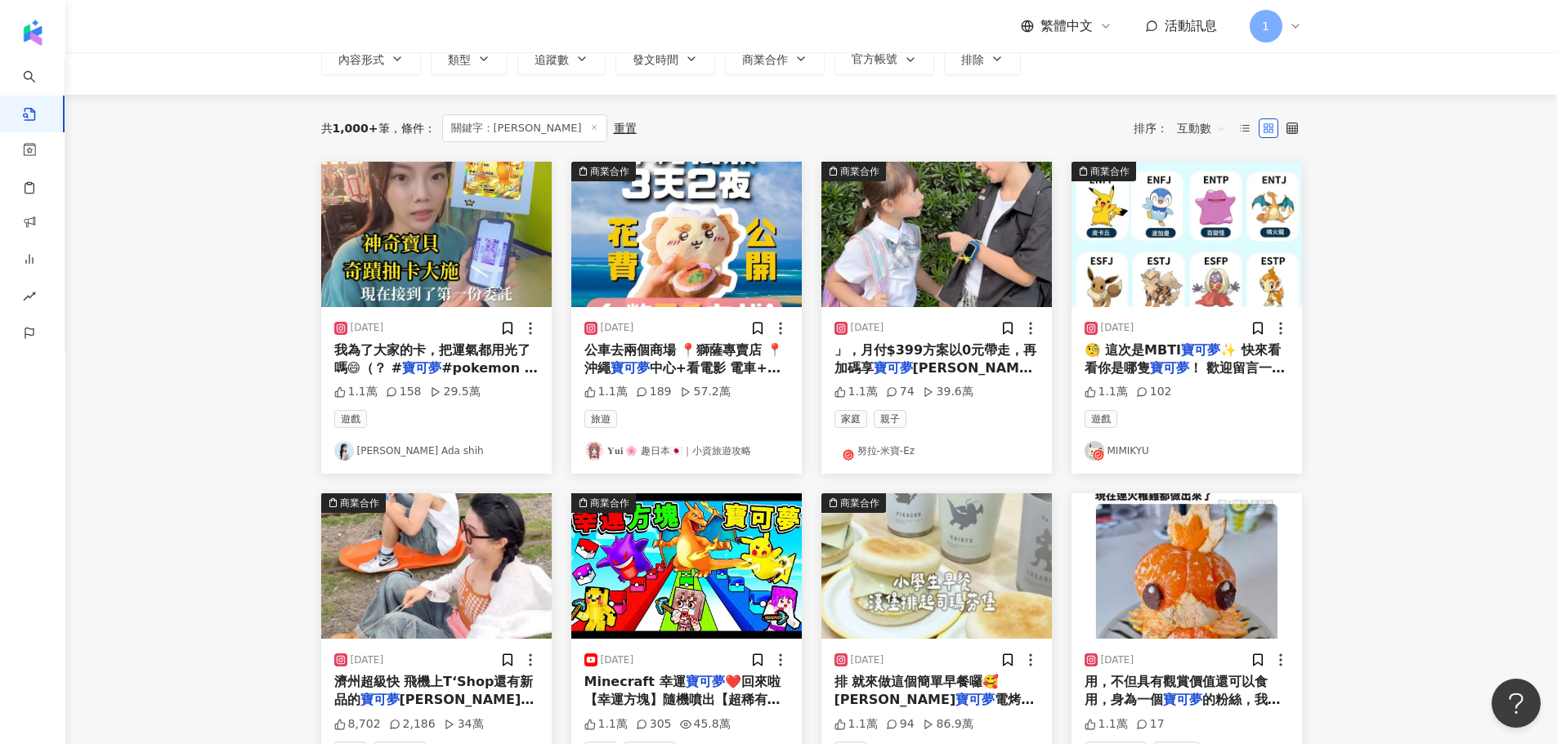
scroll to position [82, 0]
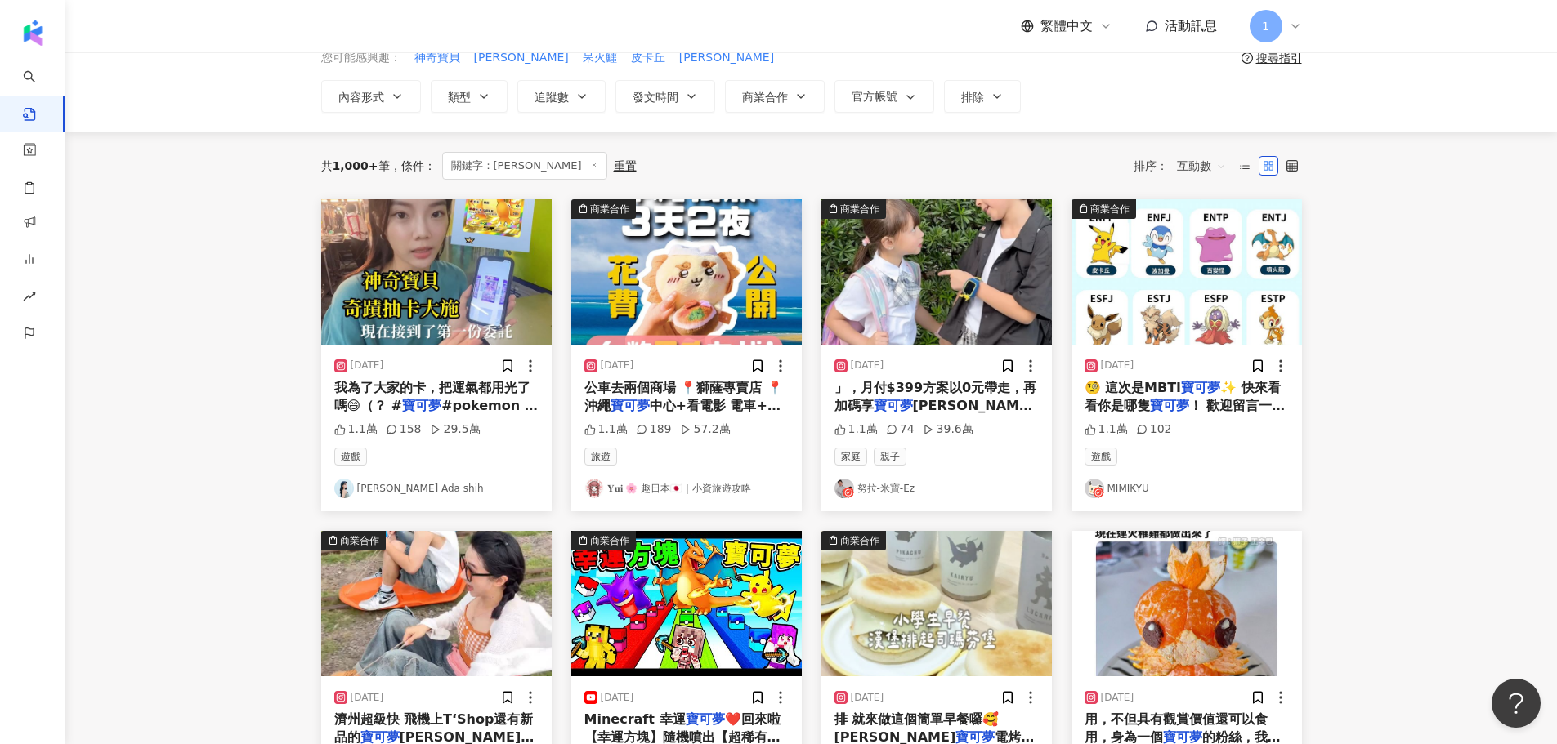
click at [890, 493] on link "努拉-米寶-Ez" at bounding box center [936, 489] width 204 height 20
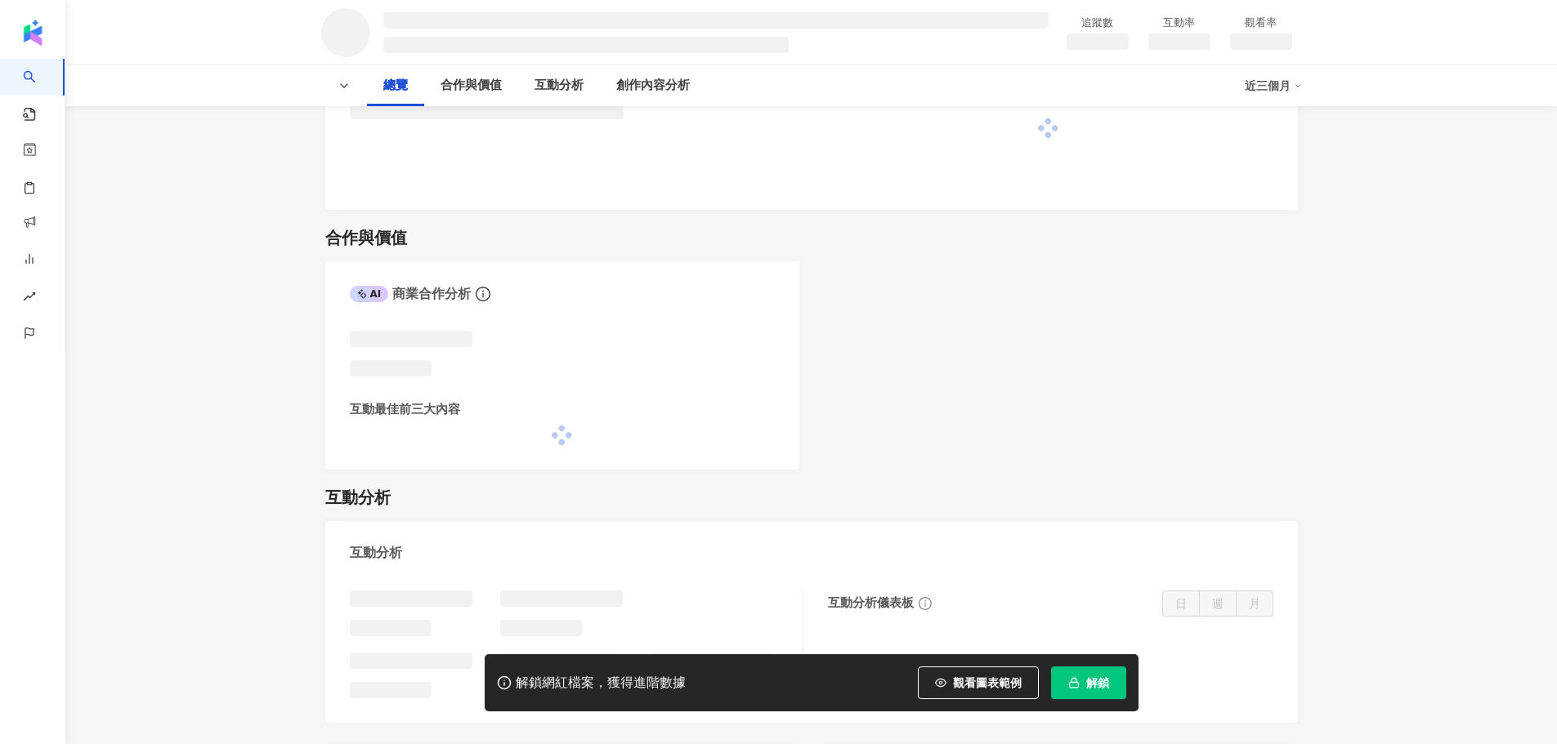
scroll to position [735, 0]
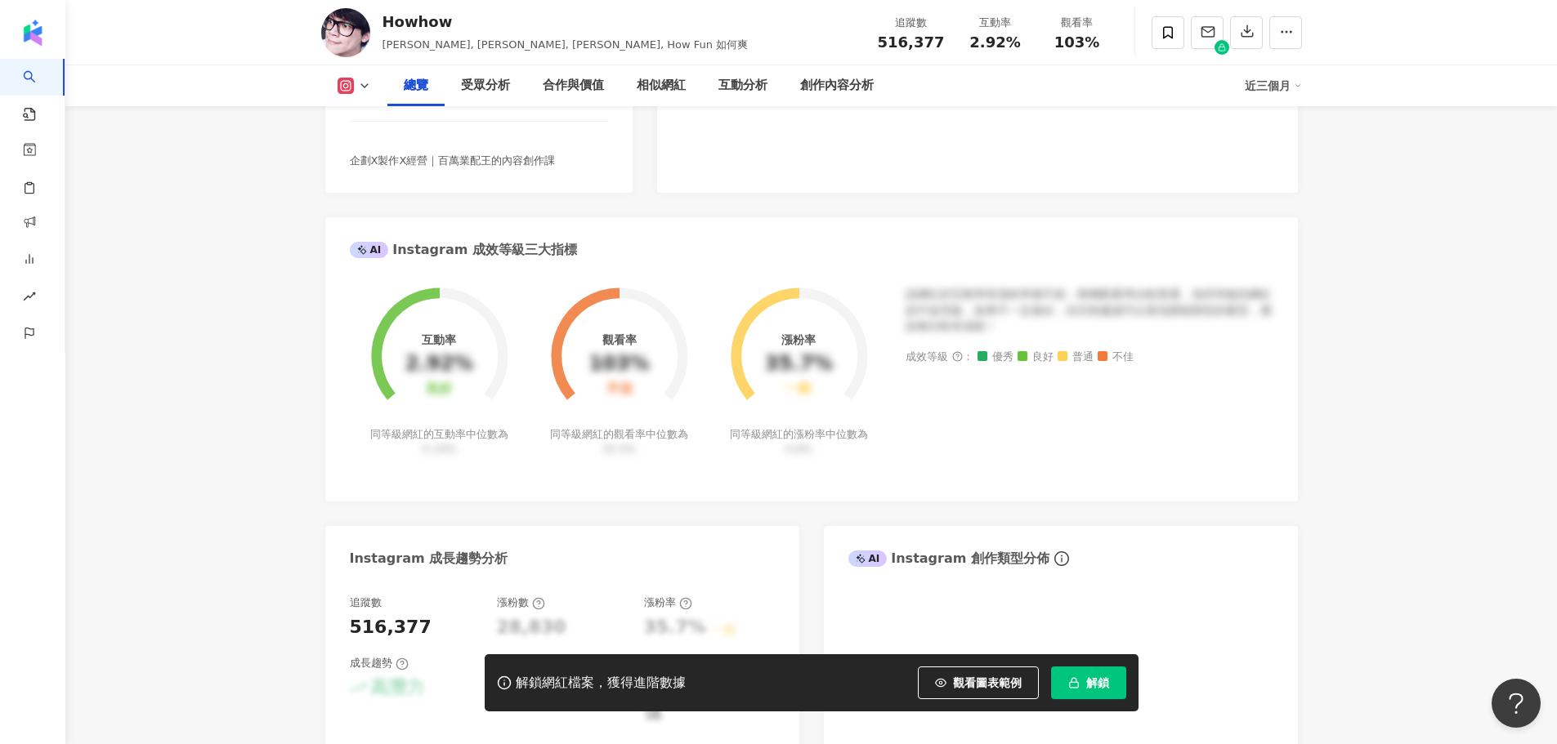
scroll to position [226, 0]
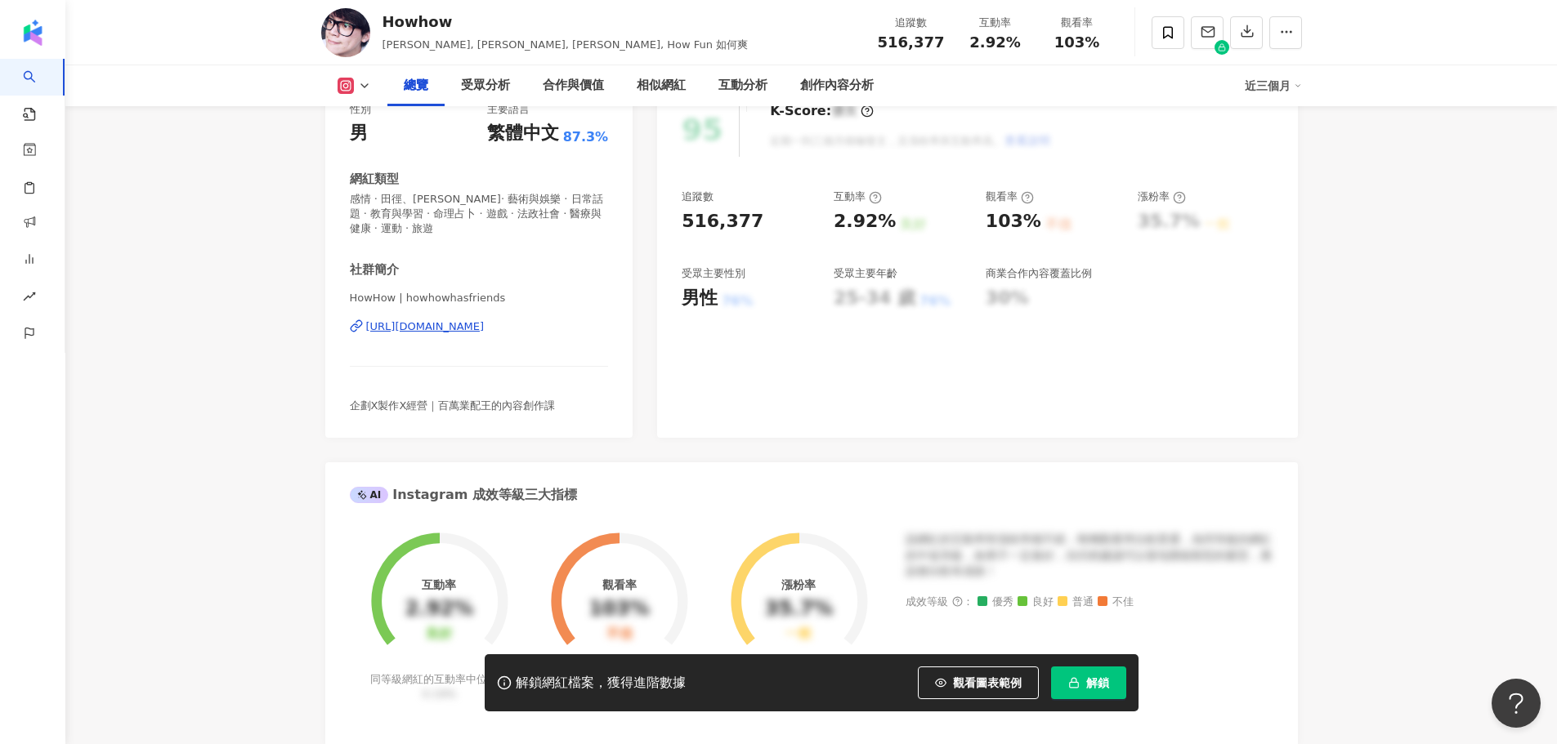
click at [509, 317] on div "HowHow | howhowhasfriends https://www.instagram.com/howhowhasfriends/" at bounding box center [479, 339] width 259 height 96
click at [485, 320] on div "https://www.instagram.com/howhowhasfriends/" at bounding box center [425, 327] width 118 height 15
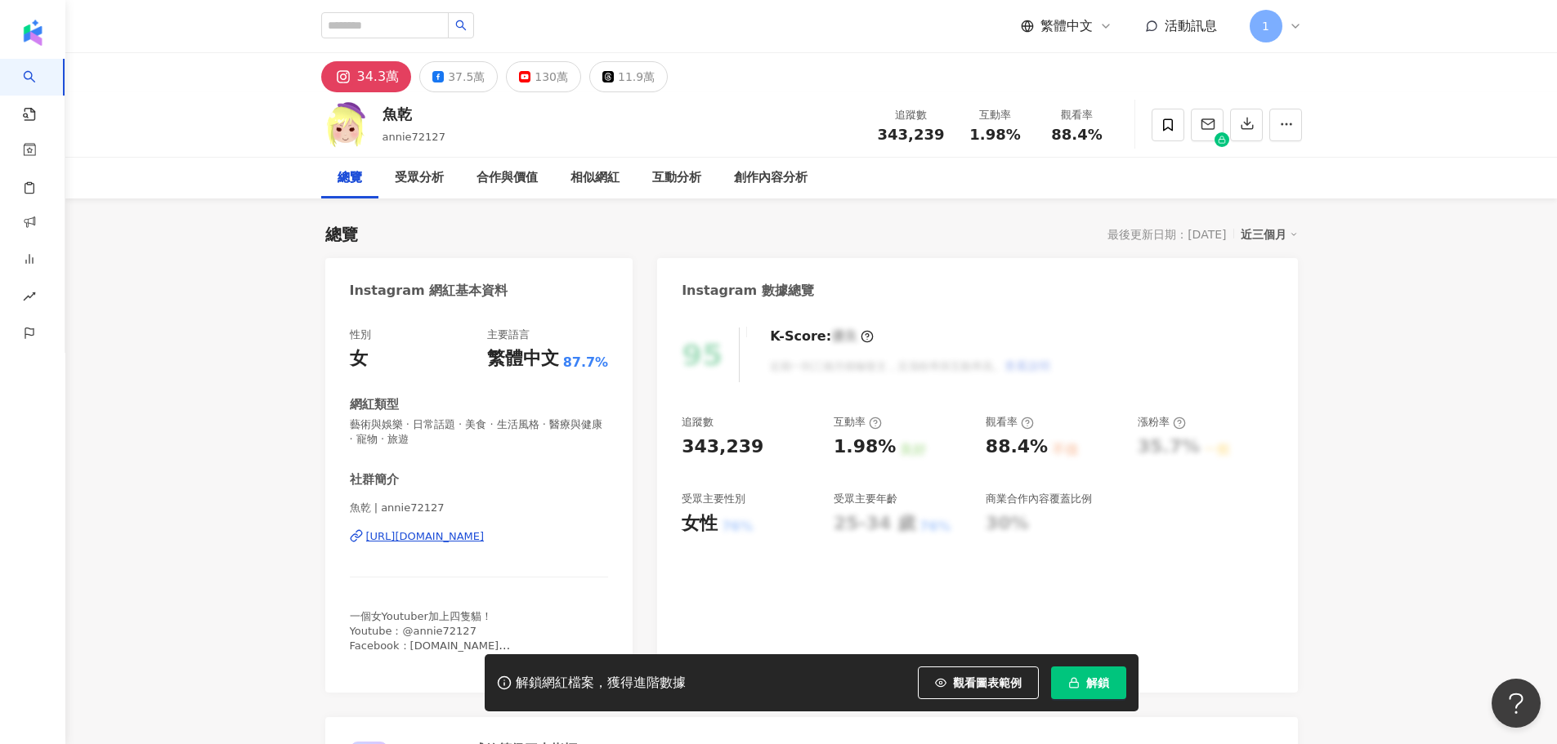
click at [485, 531] on div "https://www.instagram.com/annie72127/" at bounding box center [425, 537] width 118 height 15
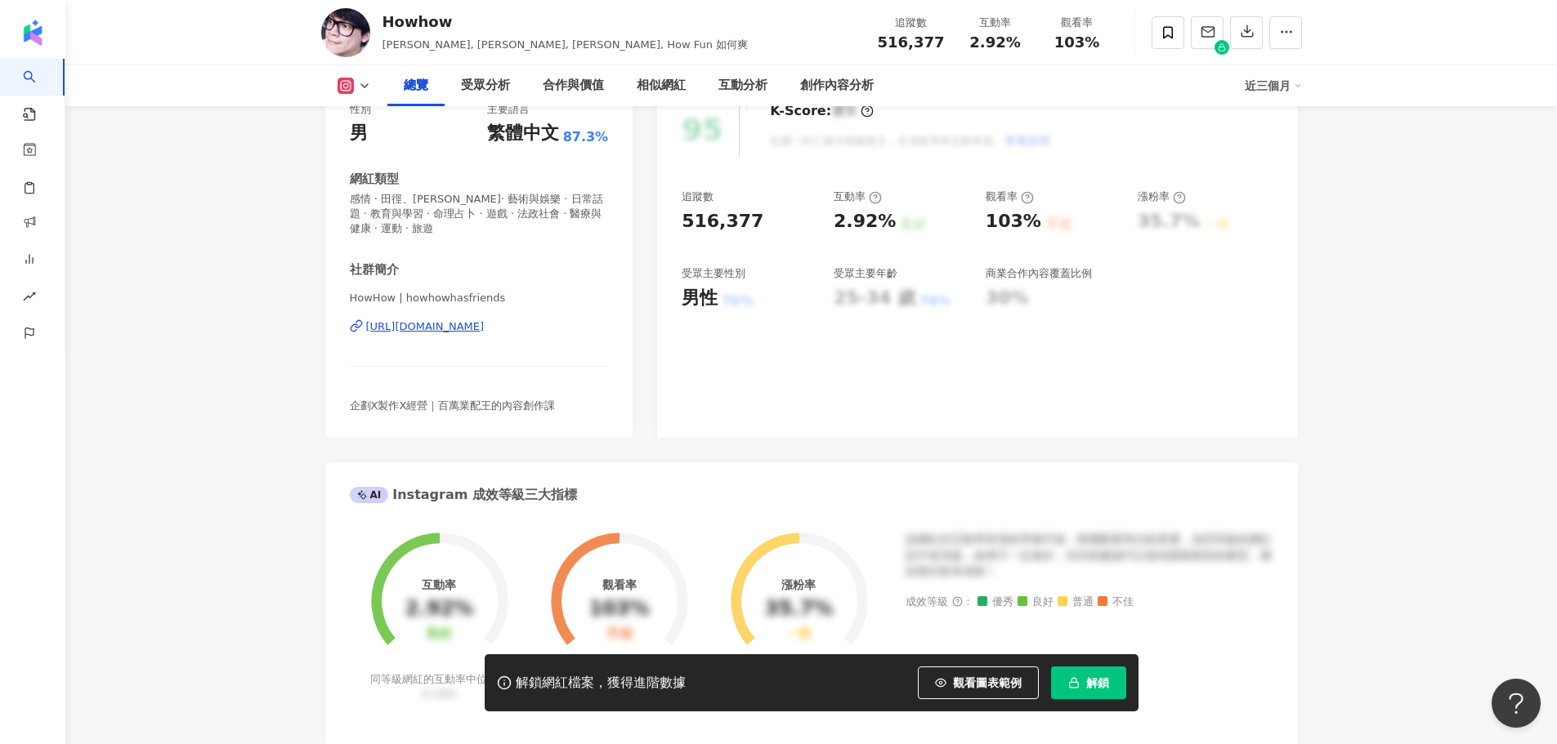
click at [485, 320] on div "https://www.instagram.com/howhowhasfriends/" at bounding box center [425, 327] width 118 height 15
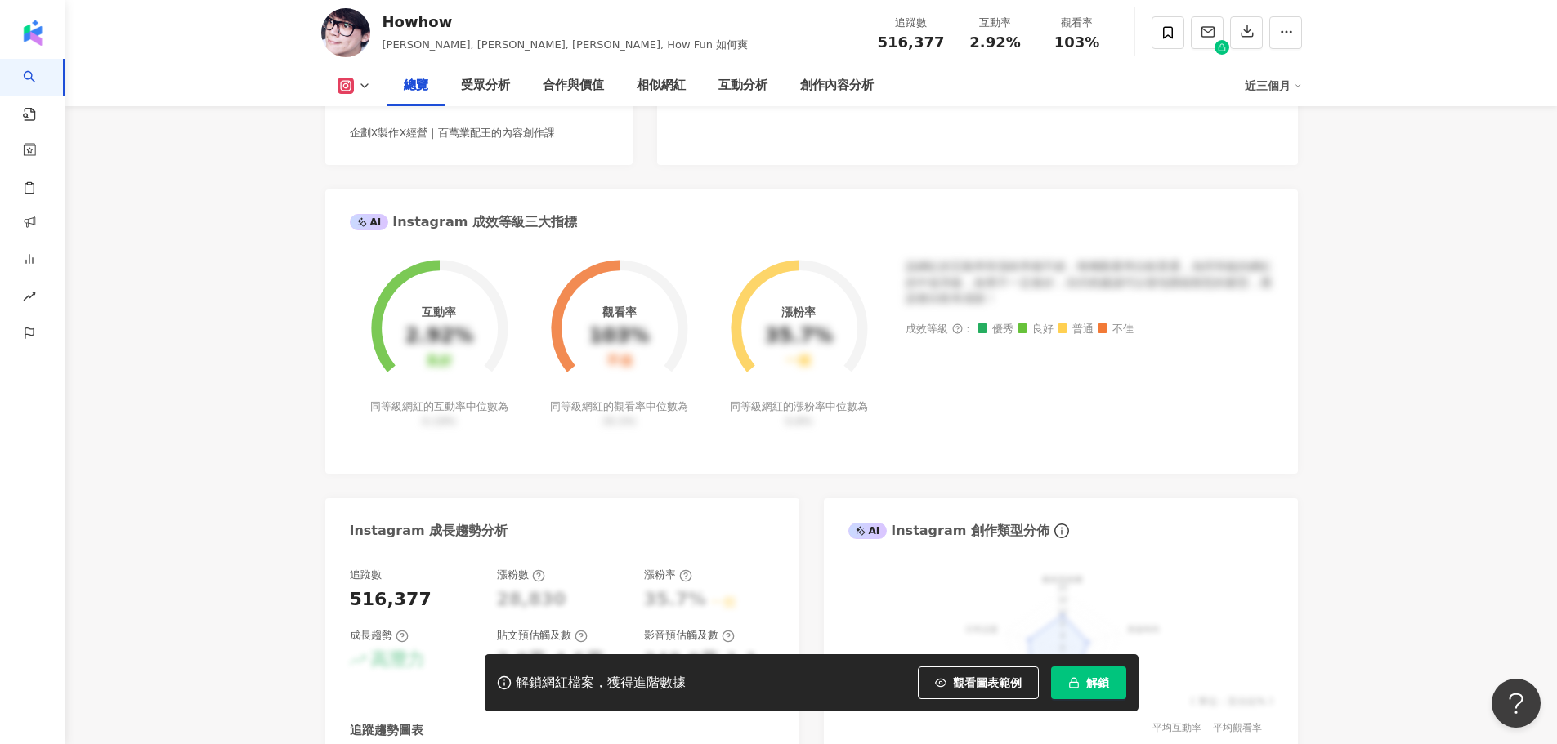
scroll to position [389, 0]
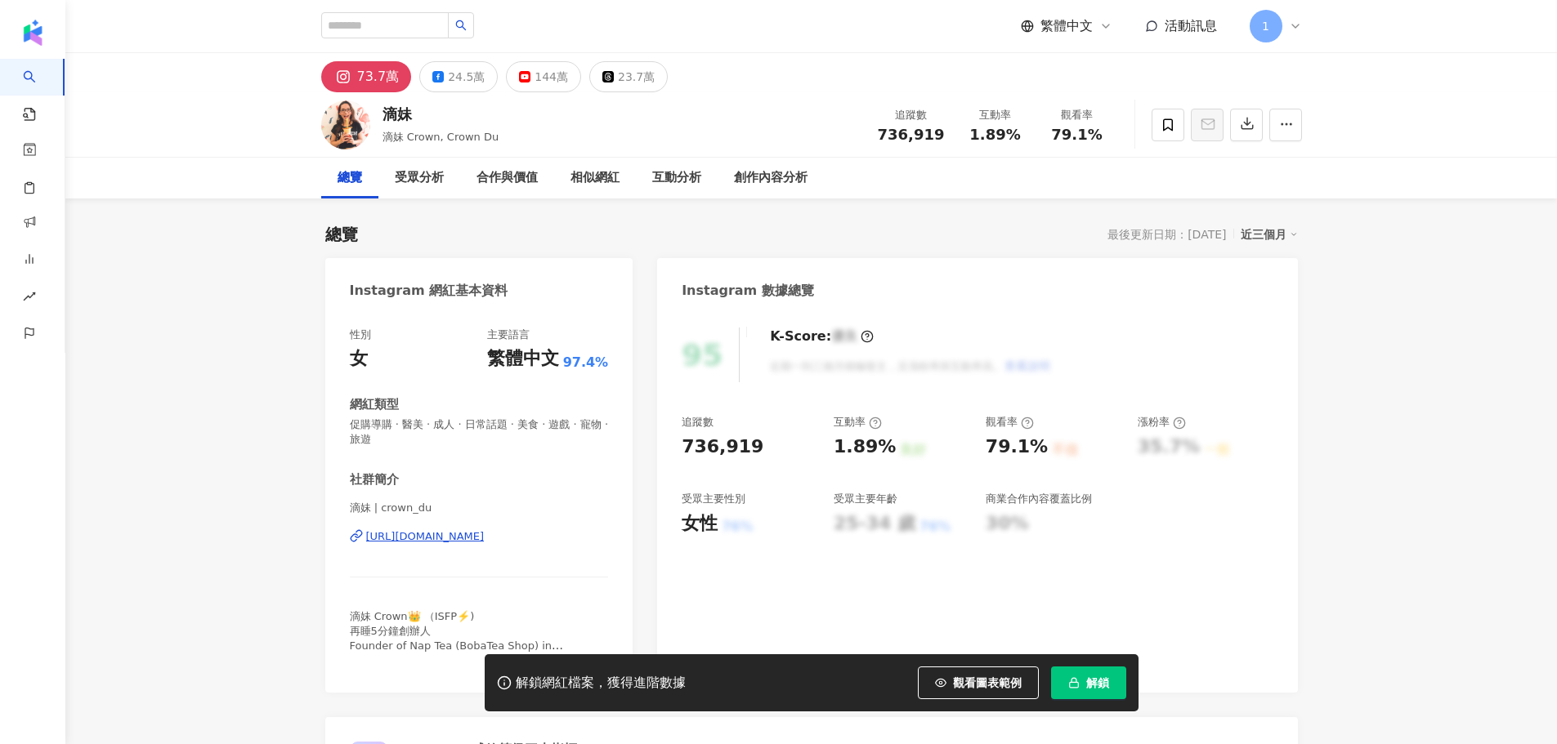
click at [462, 536] on div "https://www.instagram.com/crown_du/" at bounding box center [425, 537] width 118 height 15
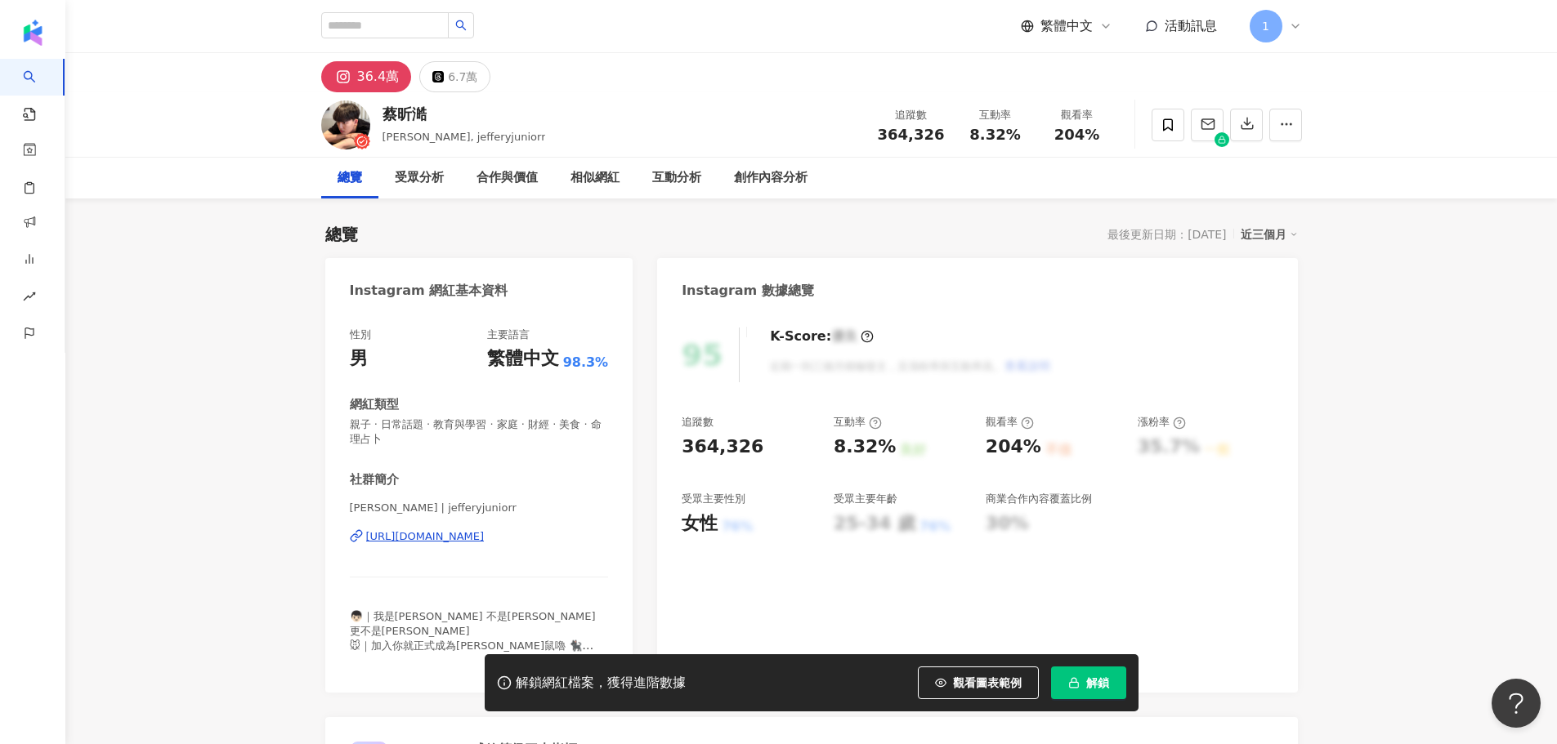
click at [485, 536] on div "https://www.instagram.com/jefferyjuniorr/" at bounding box center [425, 537] width 118 height 15
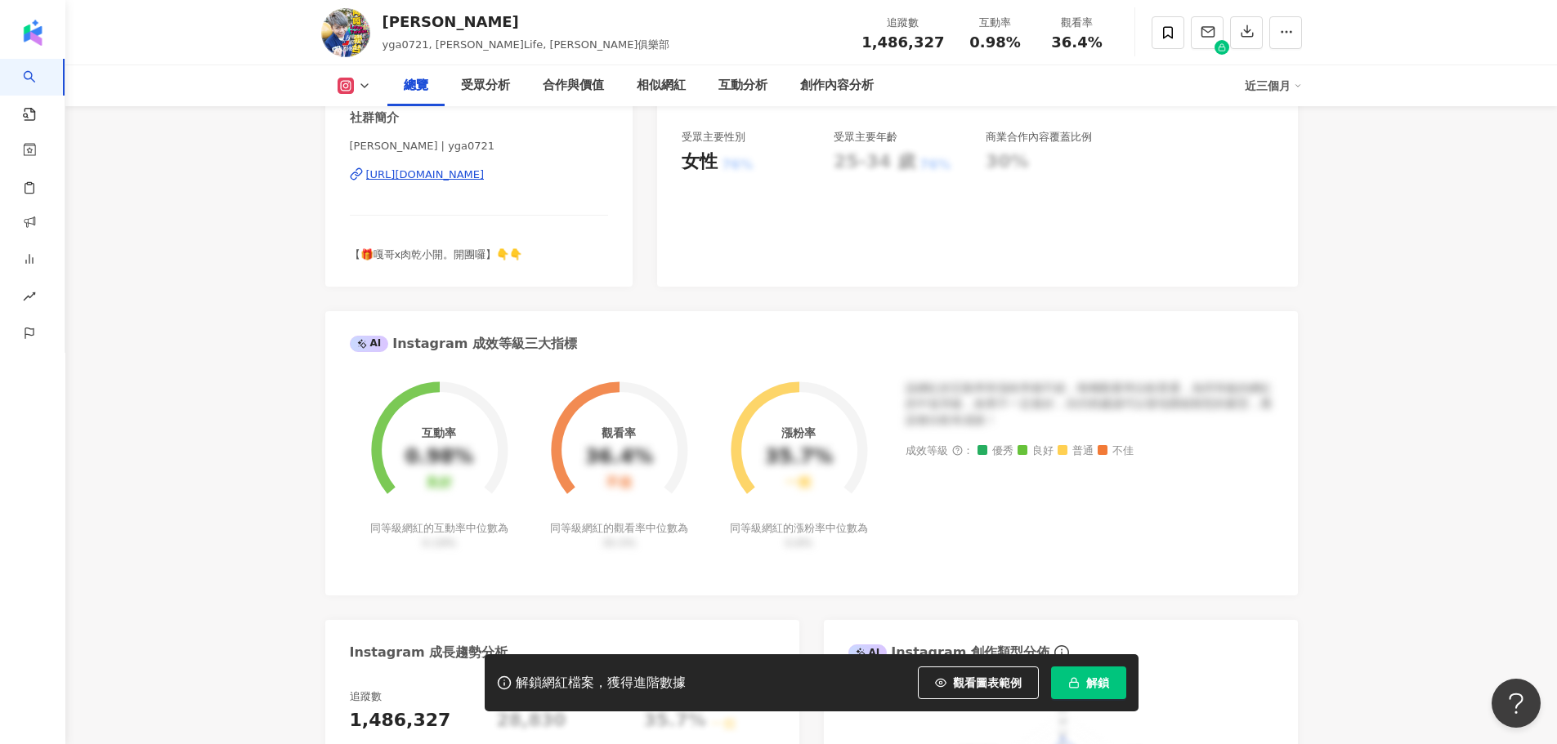
scroll to position [163, 0]
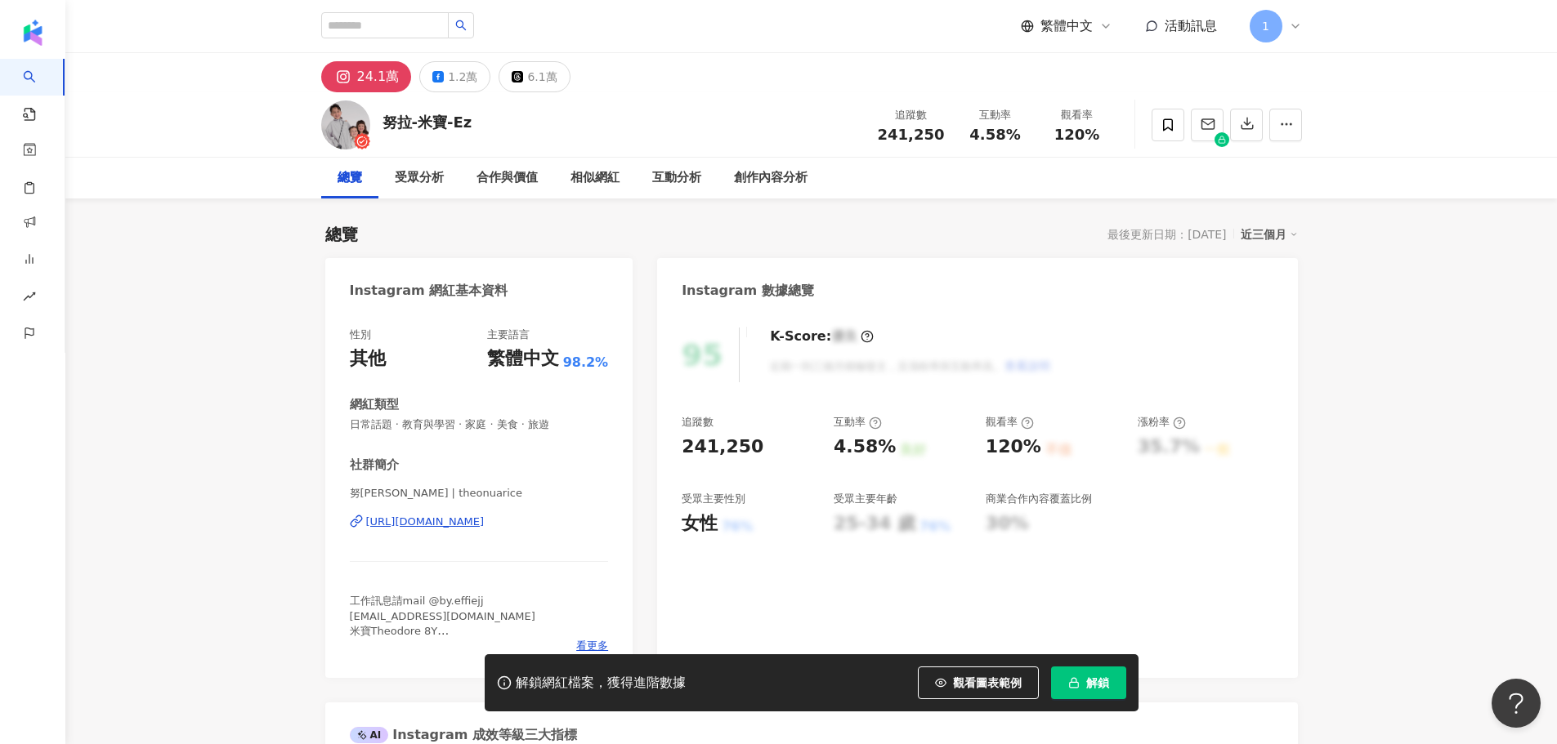
click at [485, 520] on div "[URL][DOMAIN_NAME]" at bounding box center [425, 522] width 118 height 15
